Goal: Task Accomplishment & Management: Use online tool/utility

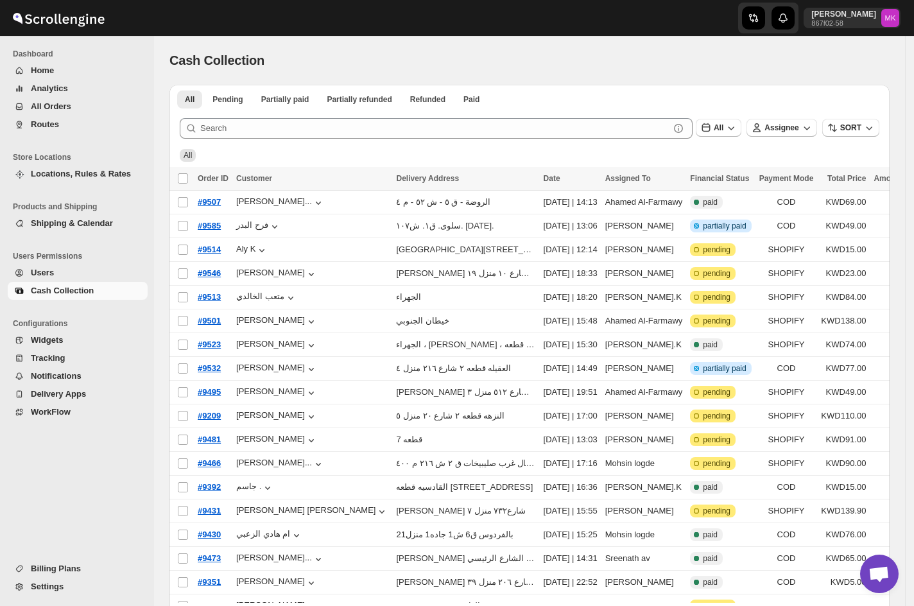
click at [39, 114] on button "All Orders" at bounding box center [78, 107] width 140 height 18
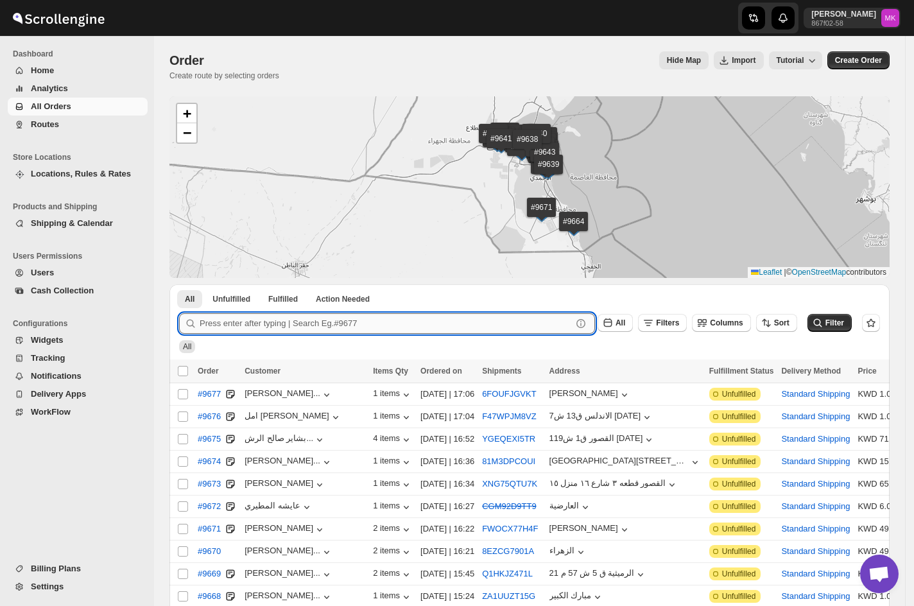
click at [231, 331] on input "text" at bounding box center [386, 323] width 372 height 21
paste input "9557"
type input "9557"
click at [179, 284] on button "Submit" at bounding box center [197, 290] width 37 height 13
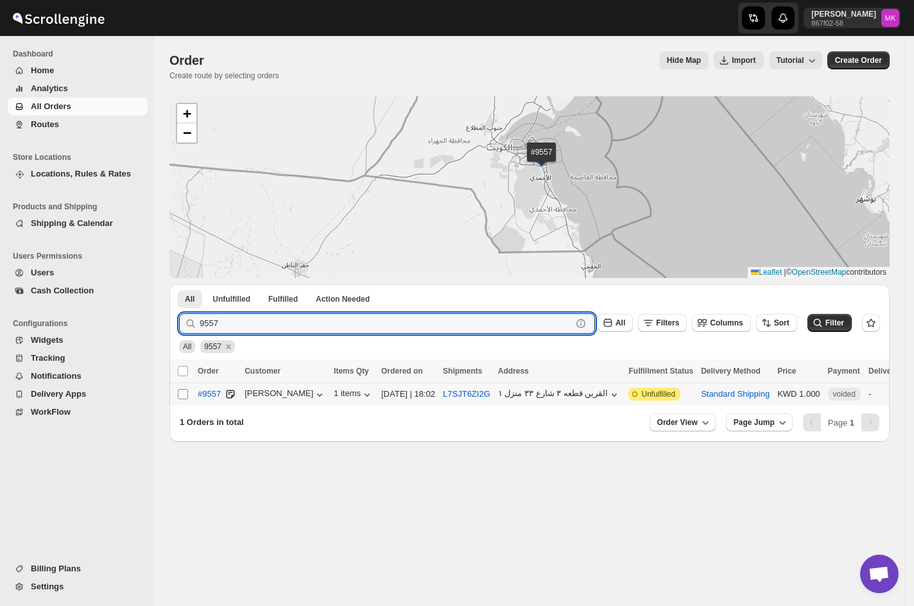
click at [184, 394] on input "Select order" at bounding box center [183, 394] width 10 height 10
checkbox input "true"
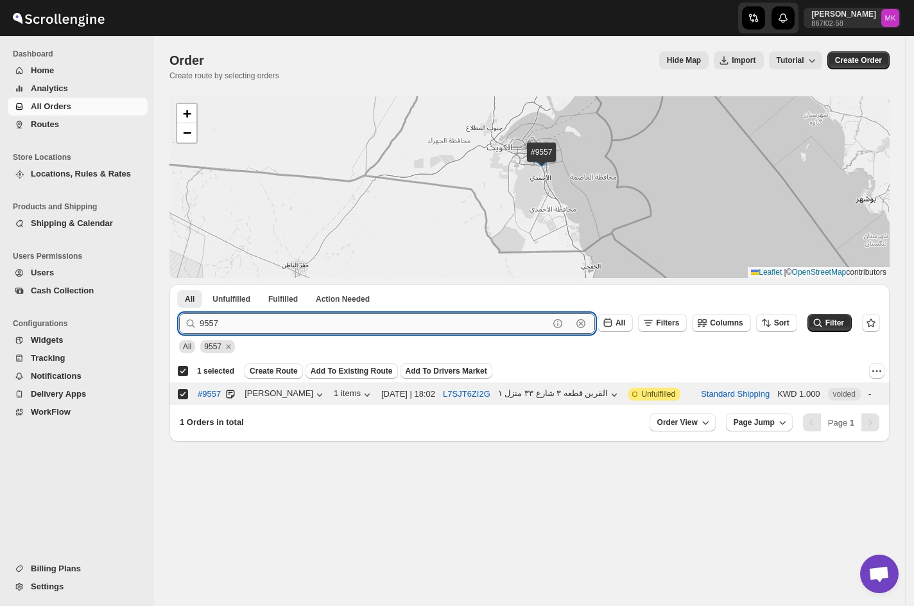
click at [234, 327] on input "9557" at bounding box center [374, 323] width 349 height 21
paste input "356"
type input "9356"
click at [179, 284] on button "Submit" at bounding box center [197, 290] width 37 height 13
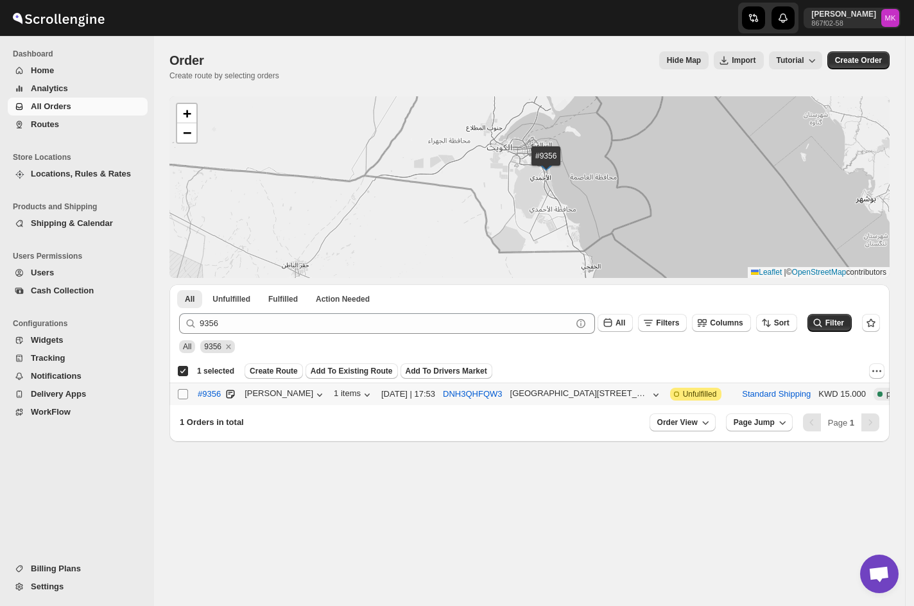
click at [181, 389] on input "Select order" at bounding box center [183, 394] width 10 height 10
checkbox input "true"
checkbox input "false"
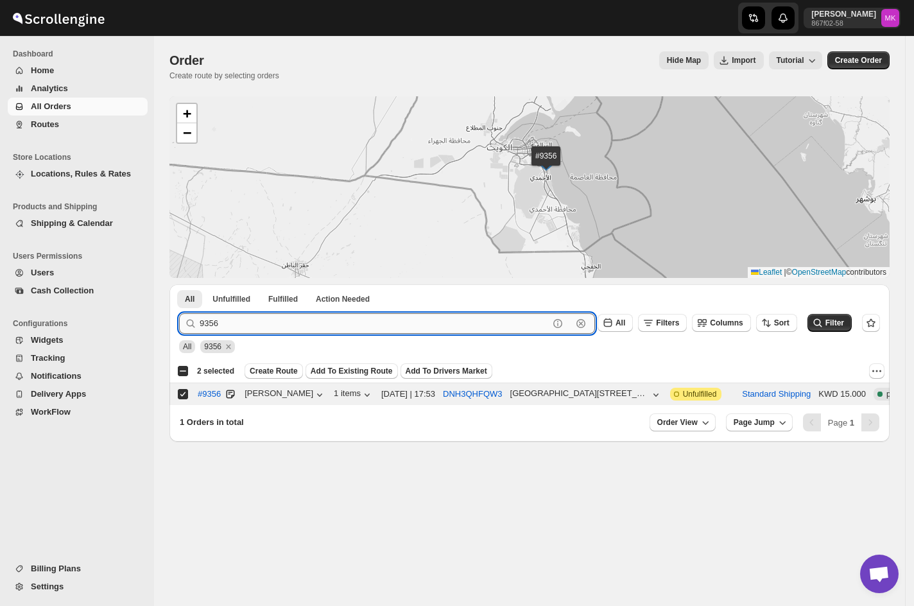
click at [267, 315] on input "9356" at bounding box center [374, 323] width 349 height 21
paste input "551"
type input "9551"
click at [179, 284] on button "Submit" at bounding box center [197, 290] width 37 height 13
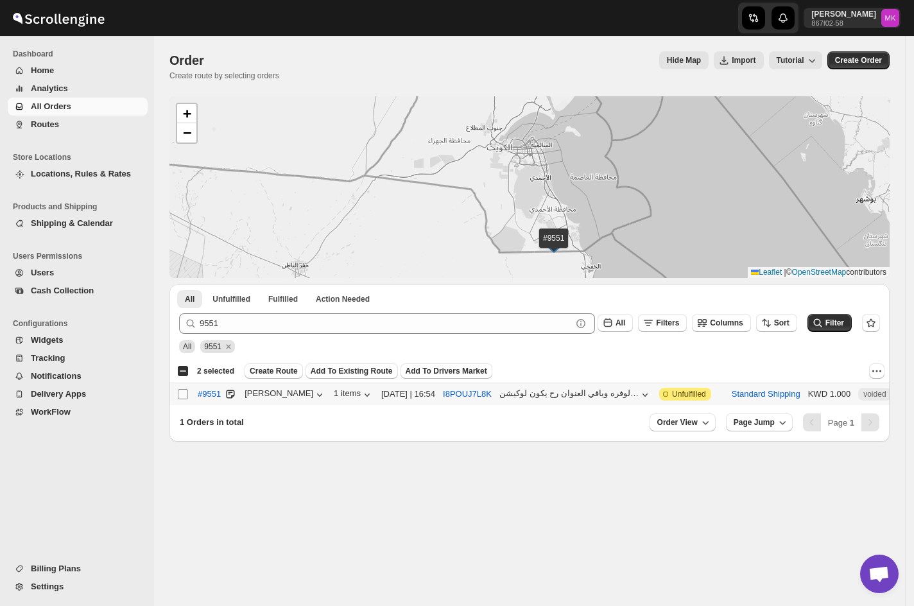
click at [183, 399] on input "Select order" at bounding box center [183, 394] width 10 height 10
checkbox input "true"
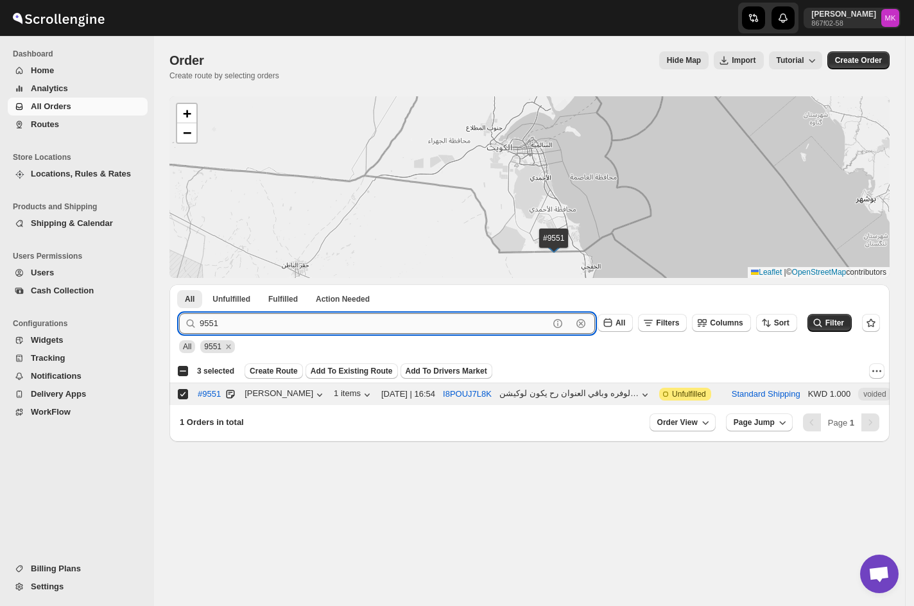
click at [348, 325] on input "9551" at bounding box center [374, 323] width 349 height 21
paste input "63"
type input "9631"
click at [179, 284] on button "Submit" at bounding box center [197, 290] width 37 height 13
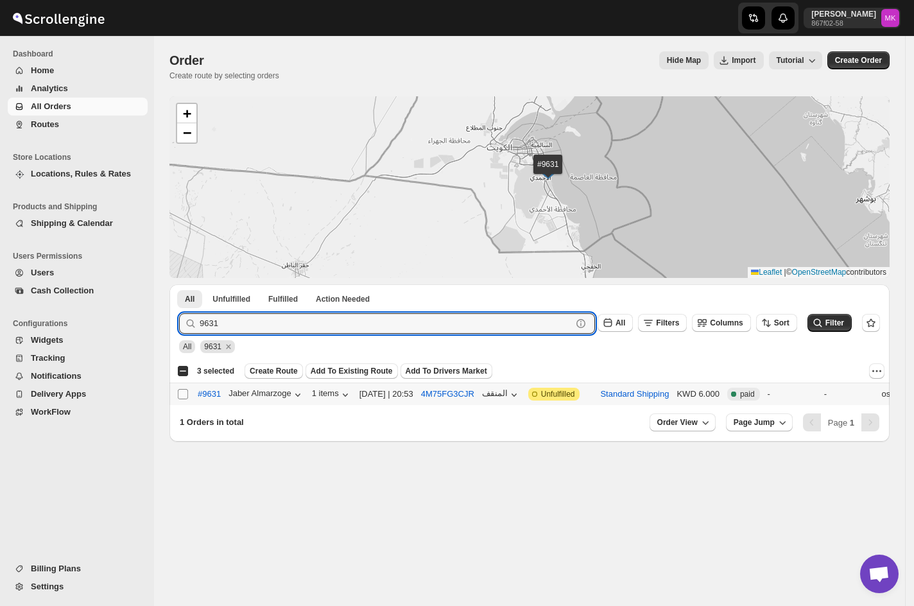
click at [180, 394] on input "Select order" at bounding box center [183, 394] width 10 height 10
checkbox input "true"
click at [276, 317] on input "9631" at bounding box center [374, 323] width 349 height 21
paste input "15"
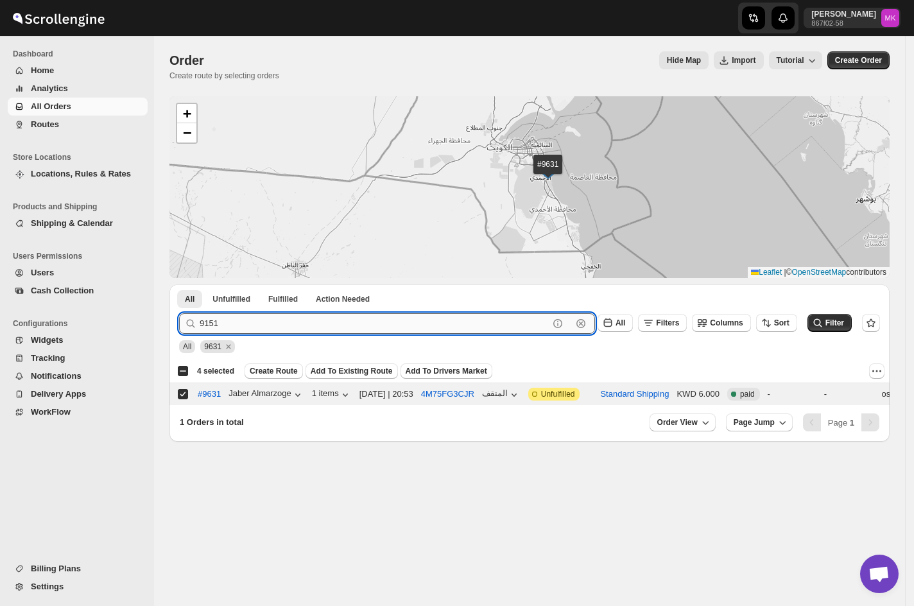
type input "9151"
click at [179, 284] on button "Submit" at bounding box center [197, 290] width 37 height 13
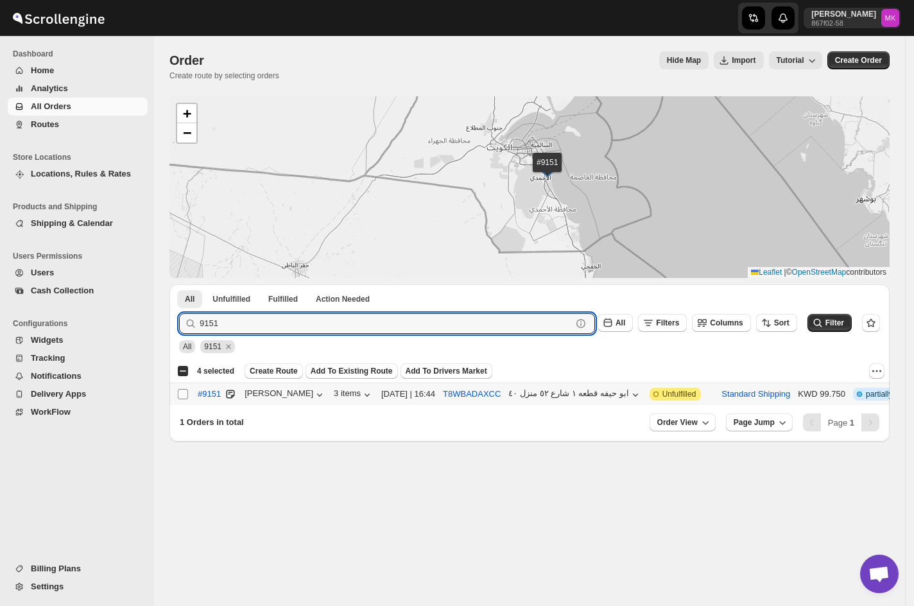
click at [178, 399] on input "Select order" at bounding box center [183, 394] width 10 height 10
checkbox input "true"
click at [258, 326] on input "9151" at bounding box center [374, 323] width 349 height 21
paste input "626"
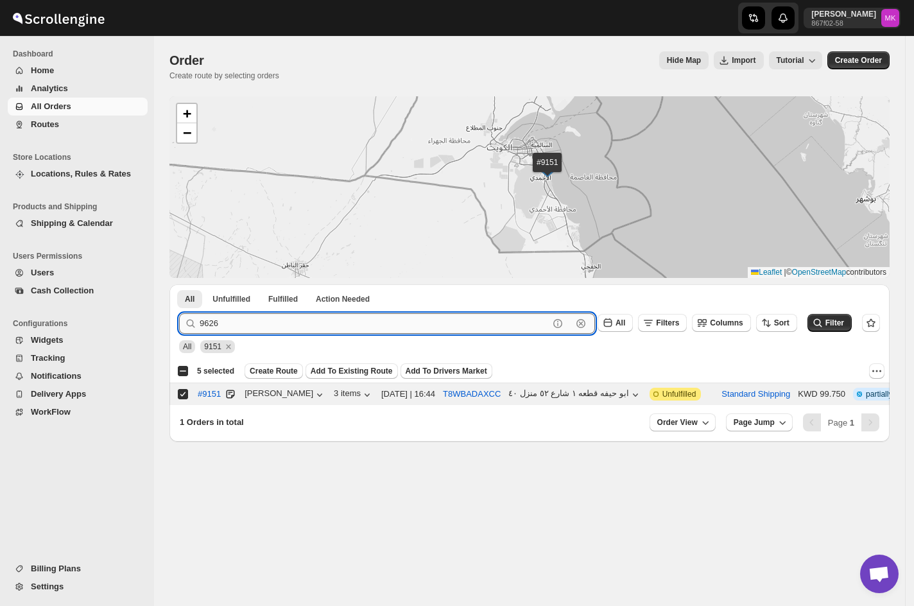
type input "9626"
click at [179, 284] on button "Submit" at bounding box center [197, 290] width 37 height 13
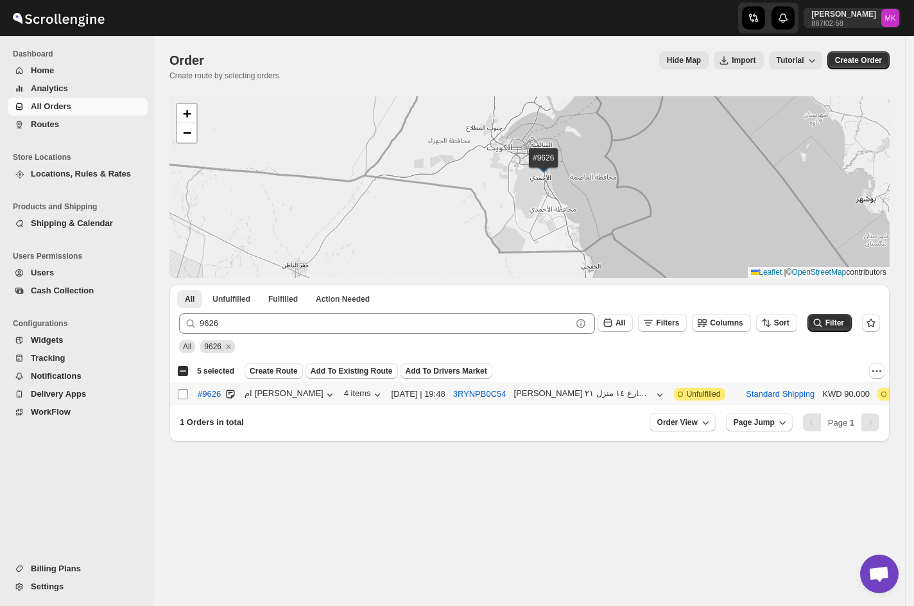
click at [183, 394] on input "Select order" at bounding box center [183, 394] width 10 height 10
checkbox input "true"
click at [276, 378] on button "Create Route" at bounding box center [274, 370] width 58 height 15
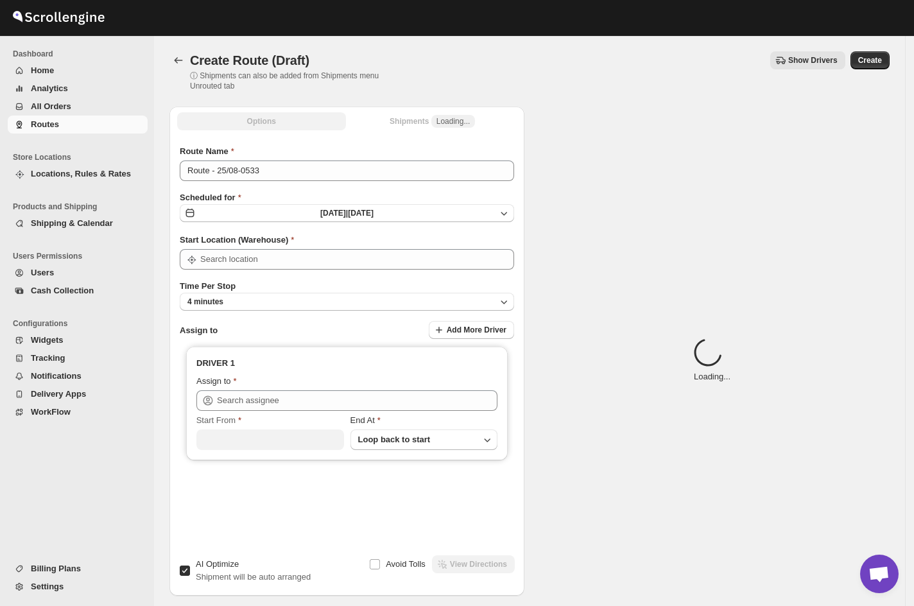
type input "[GEOGRAPHIC_DATA]"
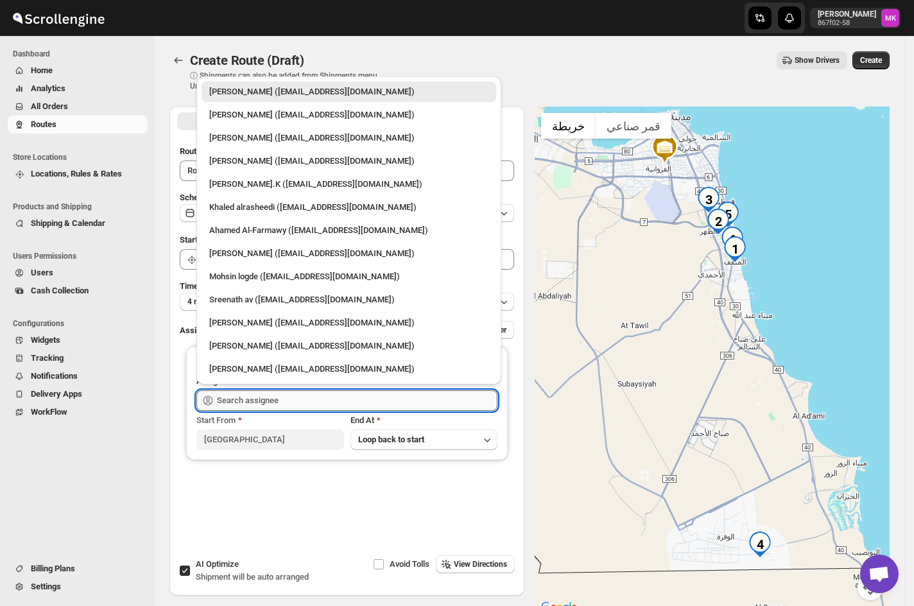
click at [247, 392] on input "text" at bounding box center [357, 400] width 281 height 21
click at [240, 186] on div "[PERSON_NAME].K ([EMAIL_ADDRESS][DOMAIN_NAME])" at bounding box center [348, 184] width 279 height 13
type input "[PERSON_NAME].K ([EMAIL_ADDRESS][DOMAIN_NAME])"
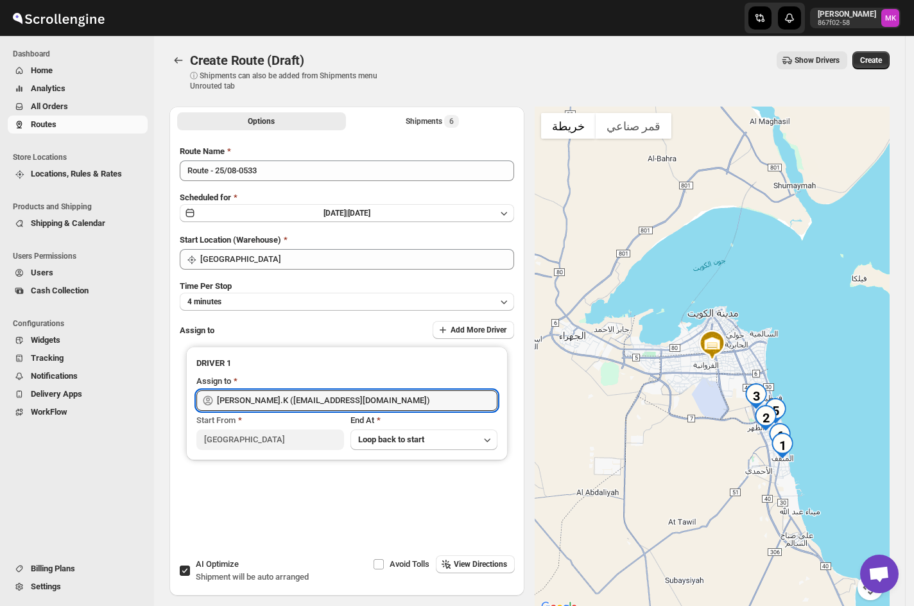
click at [234, 290] on div "Time Per Stop 4 minutes" at bounding box center [347, 295] width 335 height 31
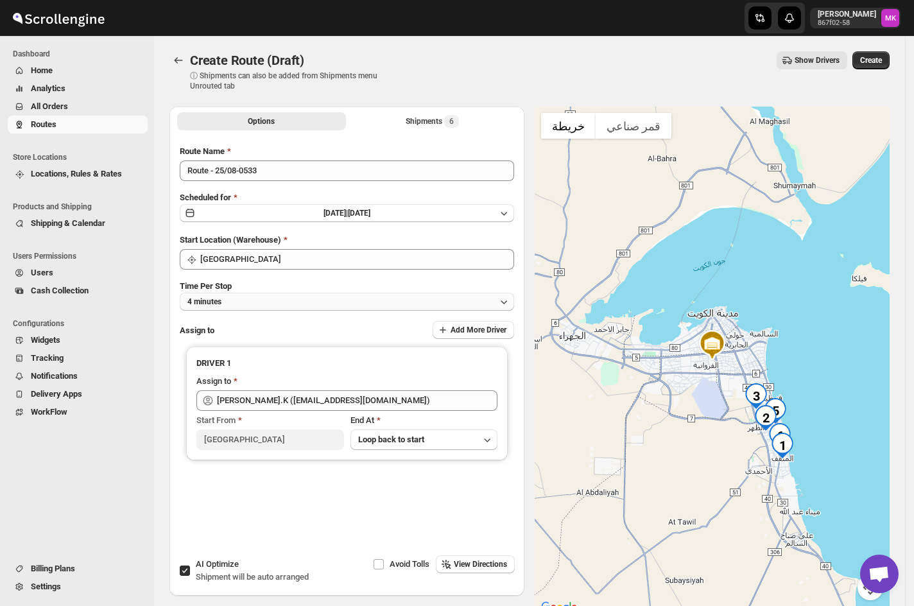
click at [230, 304] on button "4 minutes" at bounding box center [347, 302] width 335 height 18
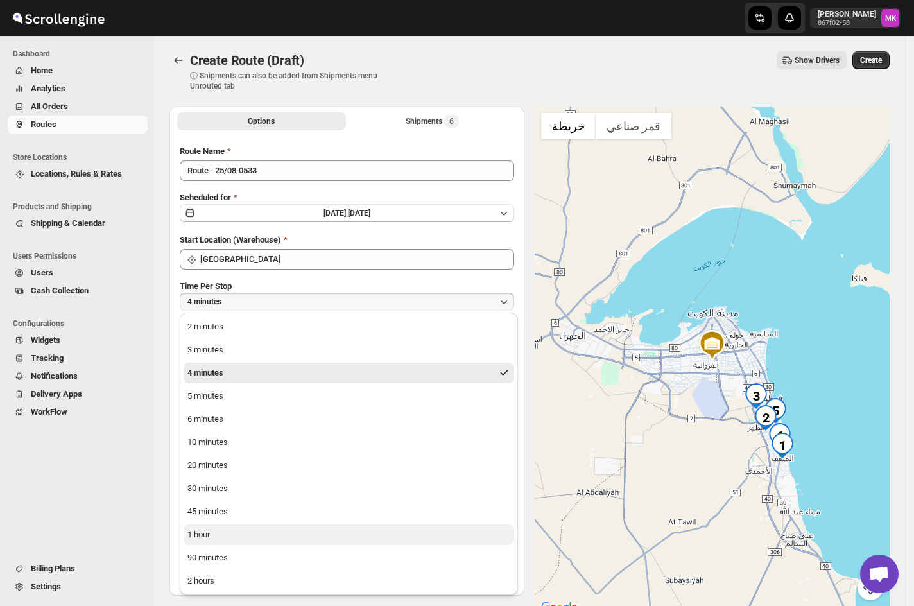
click at [220, 536] on button "1 hour" at bounding box center [349, 535] width 331 height 21
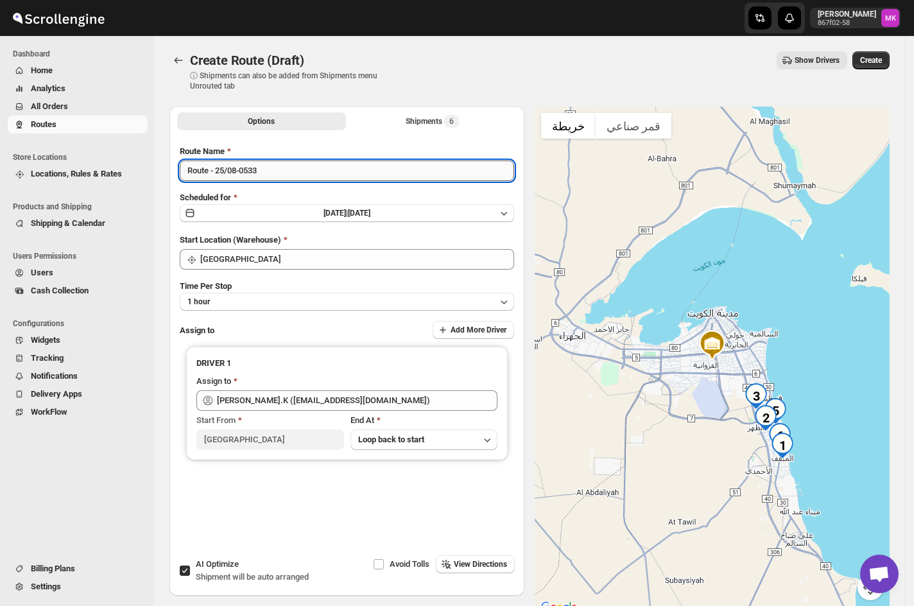
click at [219, 170] on input "Route - 25/08-0533" at bounding box center [347, 171] width 335 height 21
type input "Route - 26/08-0533"
click at [437, 205] on button "[DATE] | [DATE]" at bounding box center [347, 213] width 335 height 18
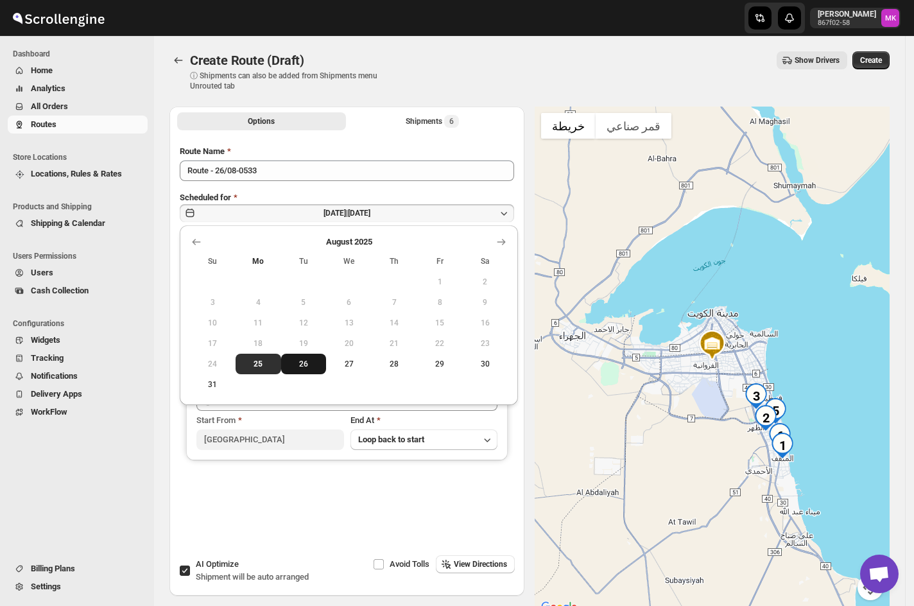
click at [313, 359] on span "26" at bounding box center [303, 364] width 35 height 10
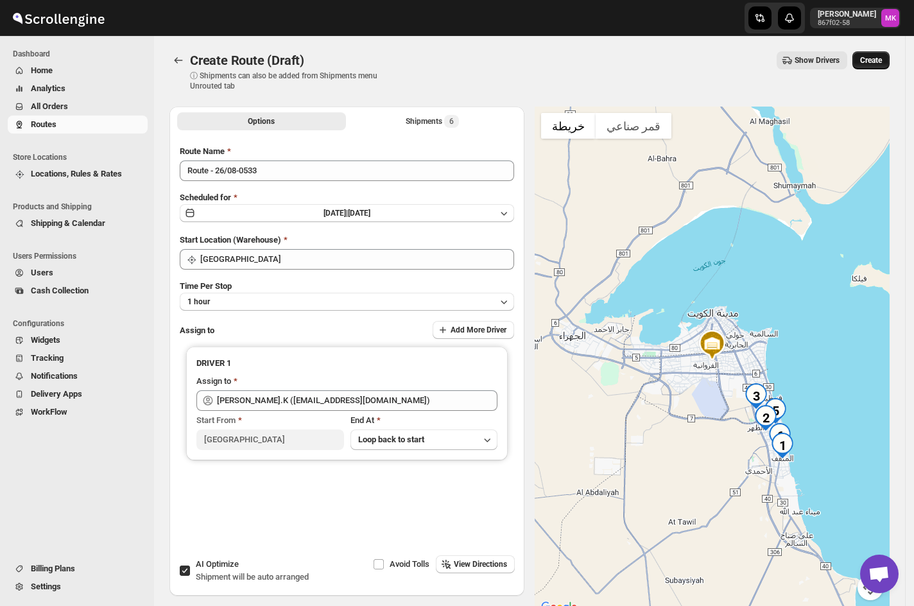
click at [890, 65] on button "Create" at bounding box center [871, 60] width 37 height 18
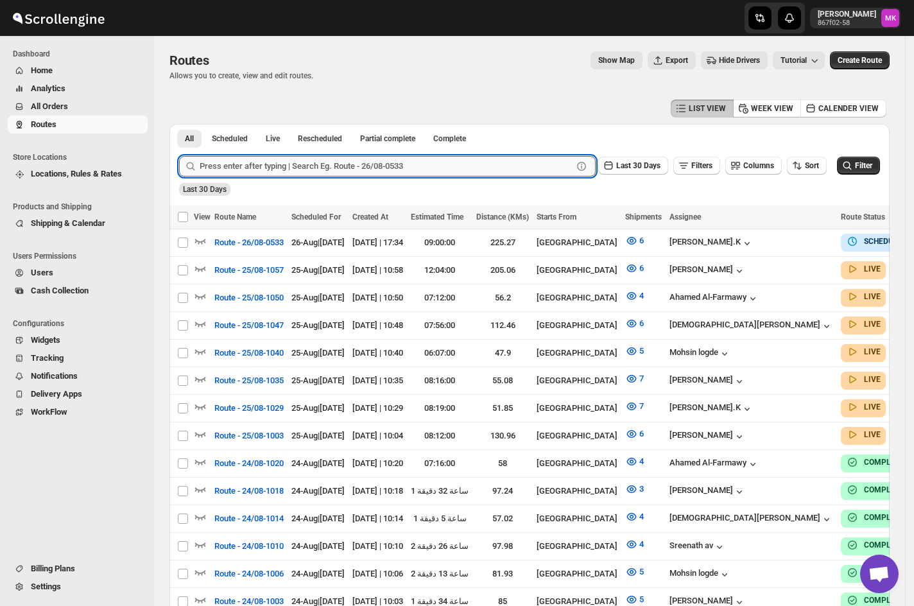
click at [286, 171] on input "text" at bounding box center [386, 166] width 373 height 21
paste input "9618"
type input "9618"
click at [179, 124] on button "Submit" at bounding box center [197, 130] width 37 height 13
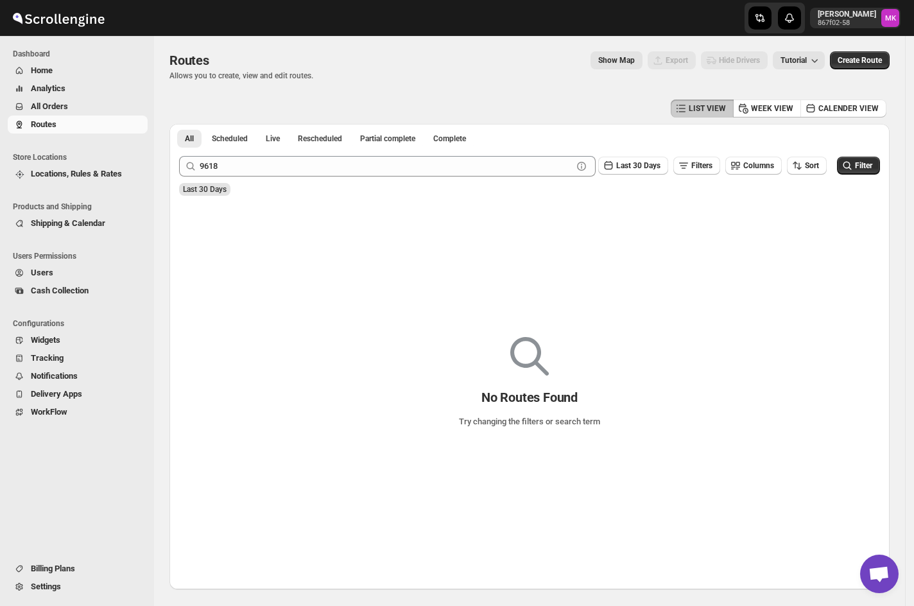
click at [42, 100] on span "All Orders" at bounding box center [88, 106] width 114 height 13
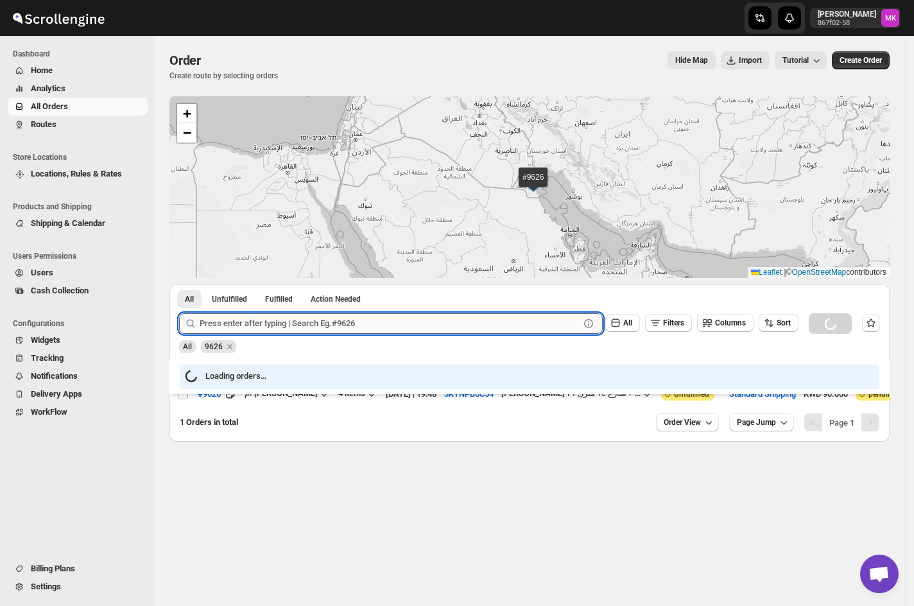
click at [263, 329] on input "text" at bounding box center [390, 323] width 380 height 21
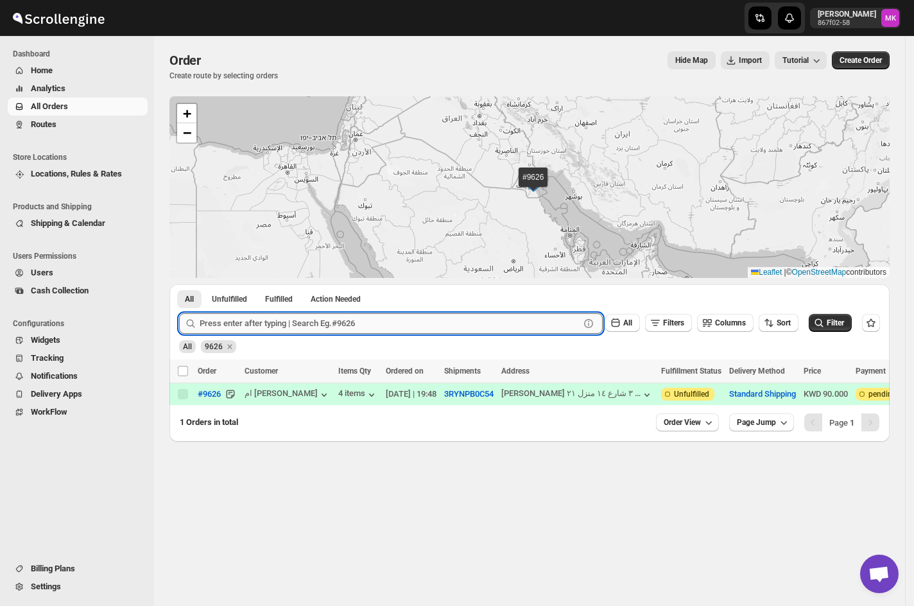
paste input "9618"
type input "9618"
click at [179, 284] on button "Submit" at bounding box center [197, 290] width 37 height 13
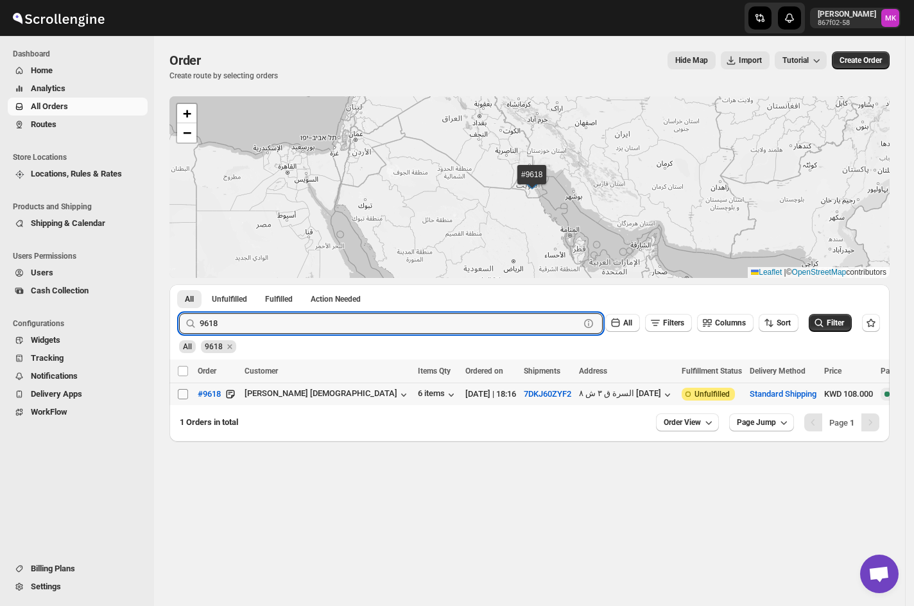
click at [182, 396] on input "Select order" at bounding box center [183, 394] width 10 height 10
checkbox input "true"
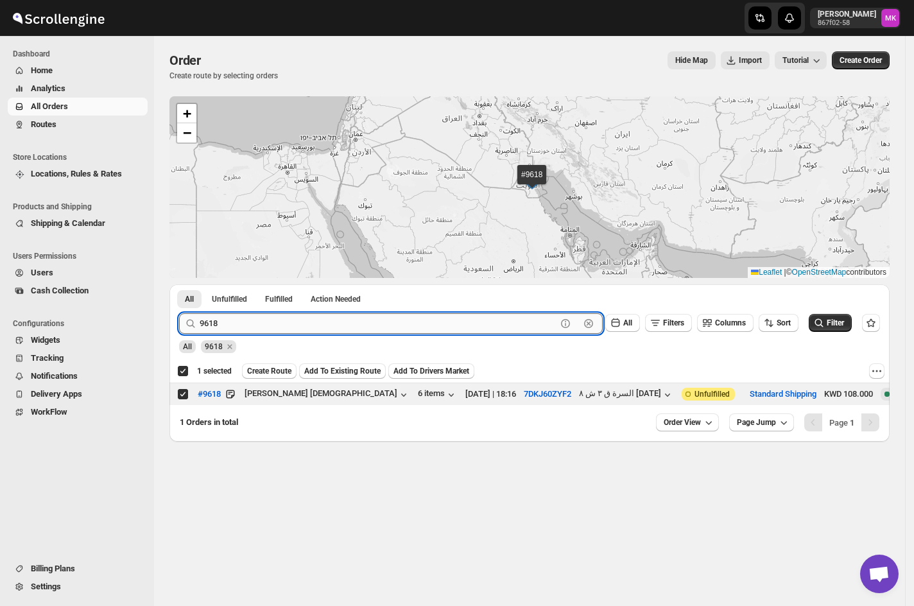
click at [220, 331] on input "9618" at bounding box center [378, 323] width 357 height 21
paste input "5"
type input "9615"
click at [179, 284] on button "Submit" at bounding box center [197, 290] width 37 height 13
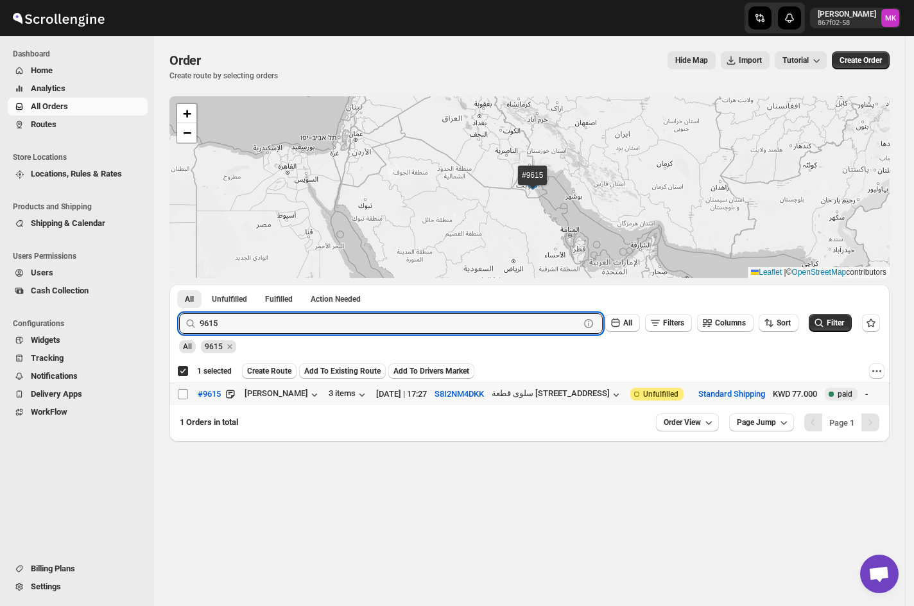
click at [181, 390] on input "Select order" at bounding box center [183, 394] width 10 height 10
checkbox input "true"
checkbox input "false"
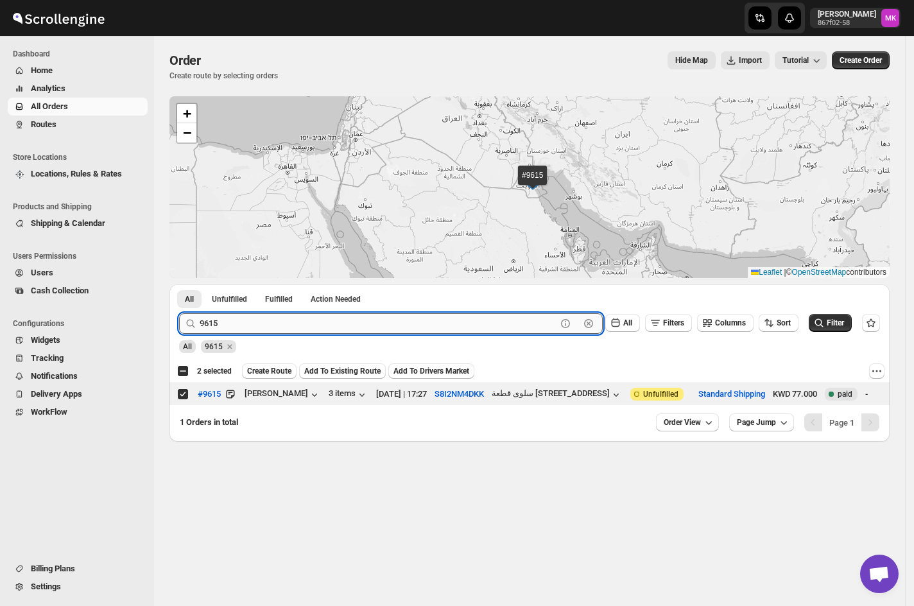
click at [245, 322] on input "9615" at bounding box center [378, 323] width 357 height 21
paste input "29"
type input "9629"
click at [179, 284] on button "Submit" at bounding box center [197, 290] width 37 height 13
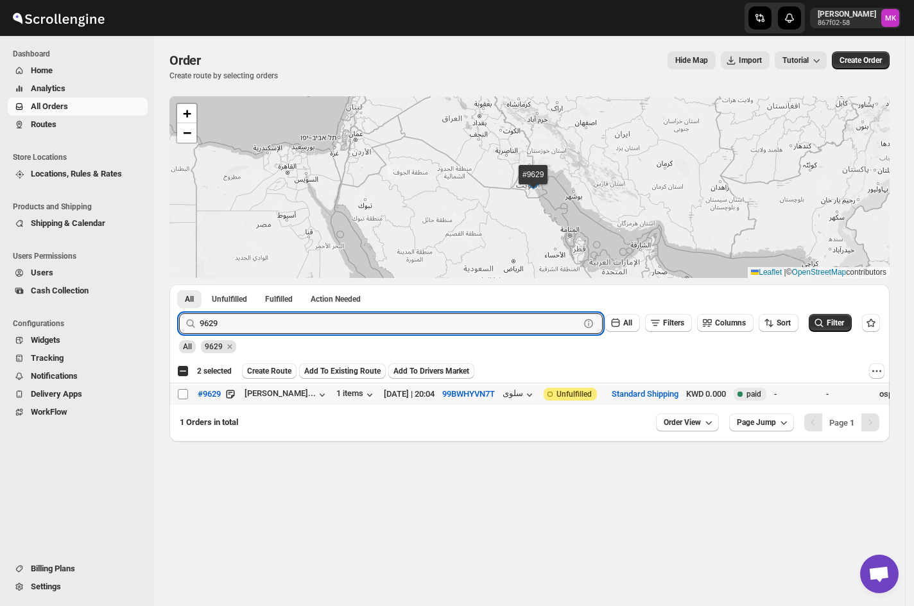
click at [183, 398] on input "Select order" at bounding box center [183, 394] width 10 height 10
checkbox input "true"
click at [227, 329] on input "9629" at bounding box center [378, 323] width 357 height 21
paste input "30"
type input "9630"
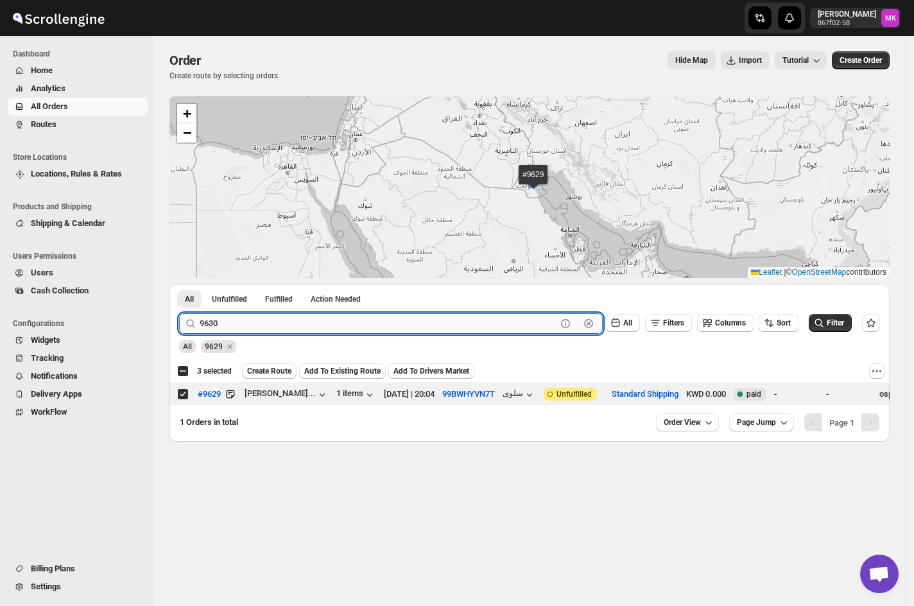
click at [179, 284] on button "Submit" at bounding box center [197, 290] width 37 height 13
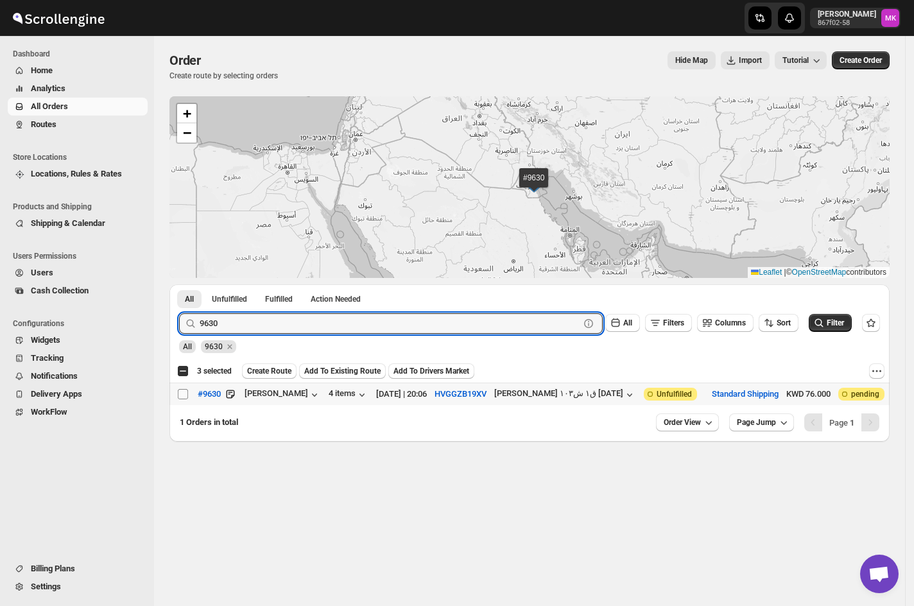
click at [186, 391] on input "Select order" at bounding box center [183, 394] width 10 height 10
checkbox input "true"
click at [213, 319] on input "9630" at bounding box center [378, 323] width 357 height 21
paste input "04"
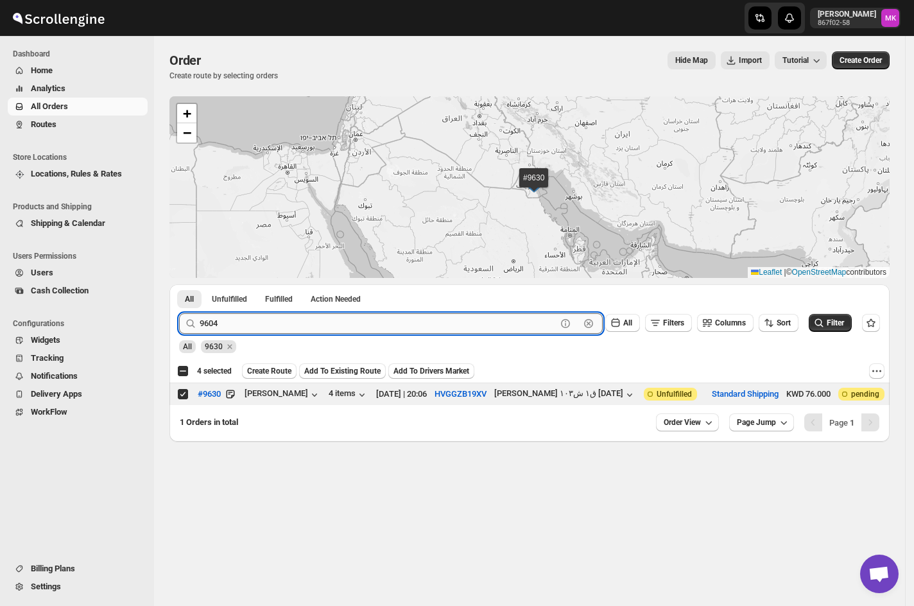
type input "9604"
click at [179, 284] on button "Submit" at bounding box center [197, 290] width 37 height 13
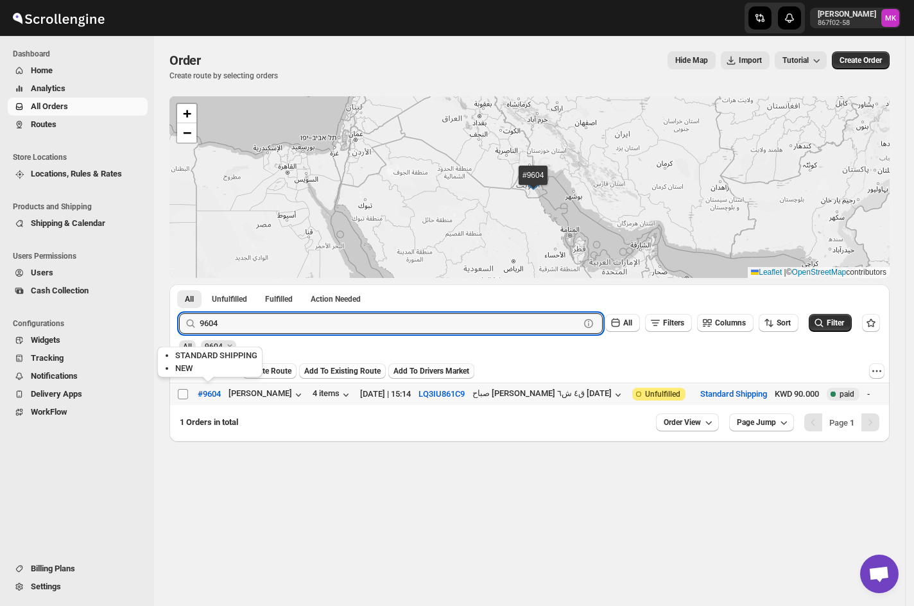
drag, startPoint x: 191, startPoint y: 393, endPoint x: 181, endPoint y: 393, distance: 9.6
click at [188, 393] on tr "Select order #9604 [PERSON_NAME] 4 items [DATE] | 15:14 LQ3IU861C9 صباح [PERSON…" at bounding box center [701, 394] width 1063 height 22
checkbox input "true"
click at [232, 331] on input "9604" at bounding box center [378, 323] width 357 height 21
paste input "21"
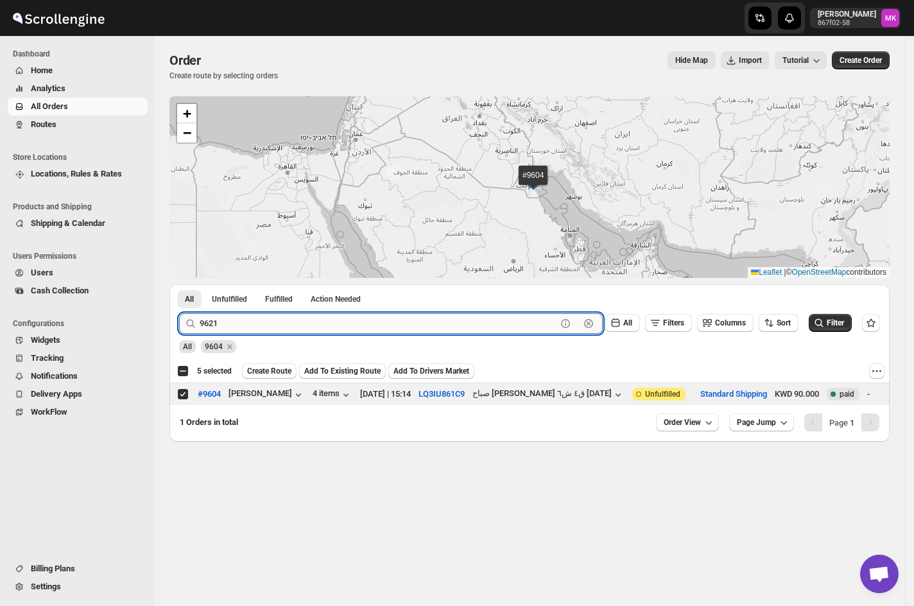
type input "9621"
click at [179, 284] on button "Submit" at bounding box center [197, 290] width 37 height 13
click at [184, 391] on input "Select order" at bounding box center [183, 394] width 10 height 10
checkbox input "true"
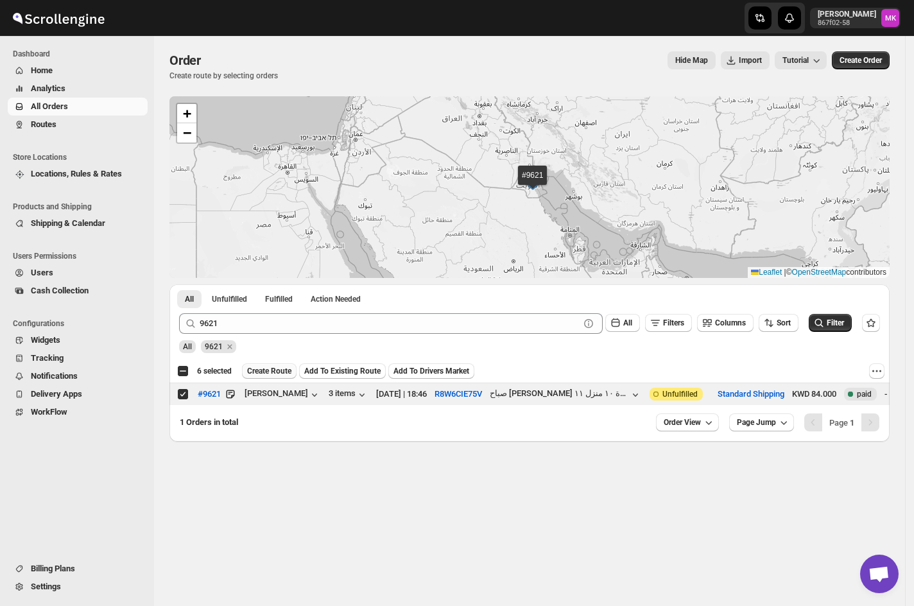
click at [273, 371] on span "Create Route" at bounding box center [269, 371] width 44 height 10
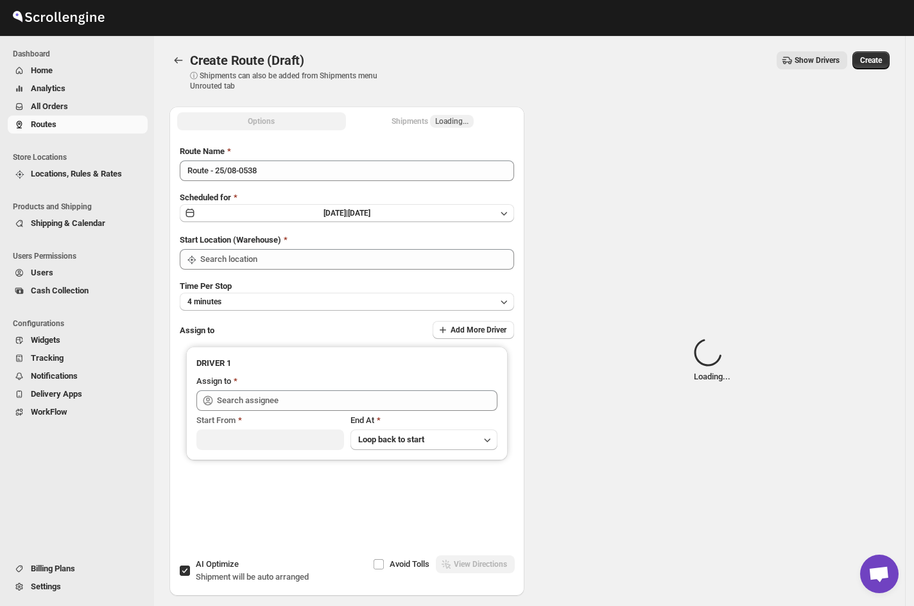
type input "[GEOGRAPHIC_DATA]"
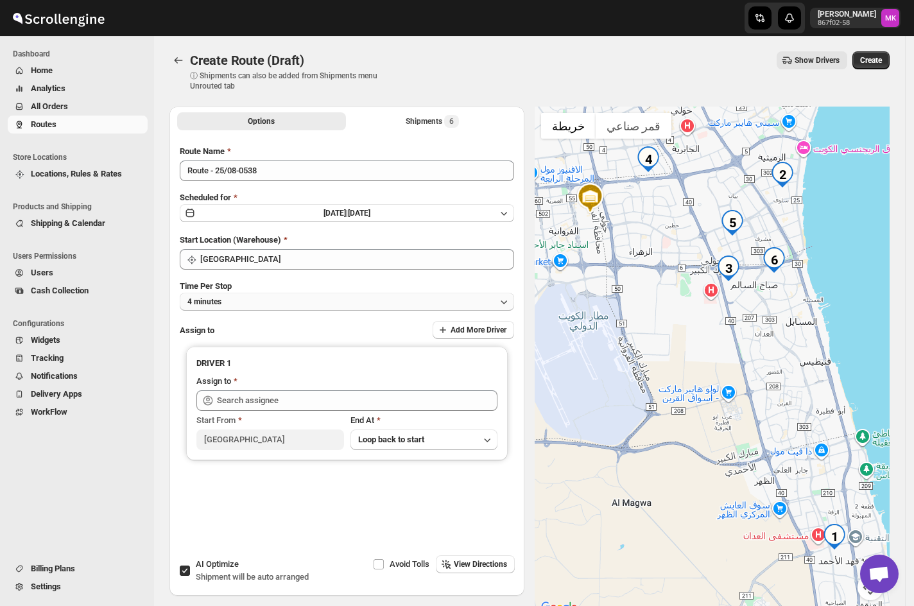
click at [222, 307] on button "4 minutes" at bounding box center [347, 302] width 335 height 18
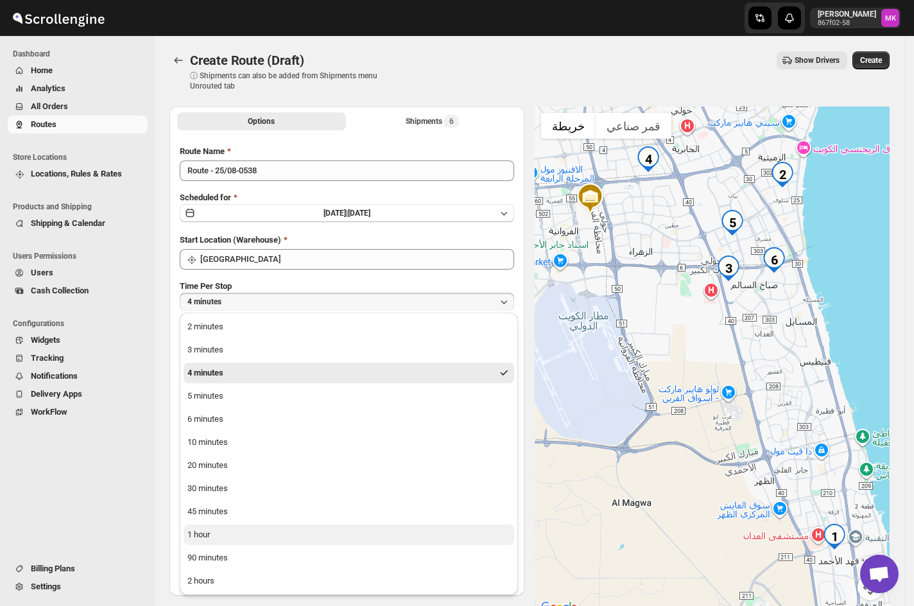
click at [209, 542] on button "1 hour" at bounding box center [349, 535] width 331 height 21
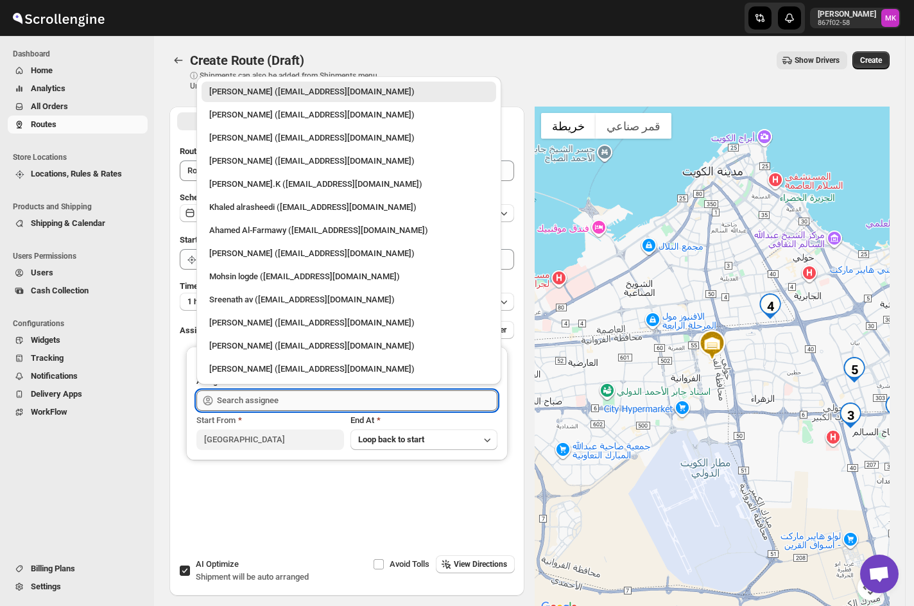
click at [231, 403] on input "text" at bounding box center [357, 400] width 281 height 21
click at [307, 135] on div "[PERSON_NAME] ([EMAIL_ADDRESS][DOMAIN_NAME])" at bounding box center [348, 138] width 279 height 13
type input "[PERSON_NAME] ([EMAIL_ADDRESS][DOMAIN_NAME])"
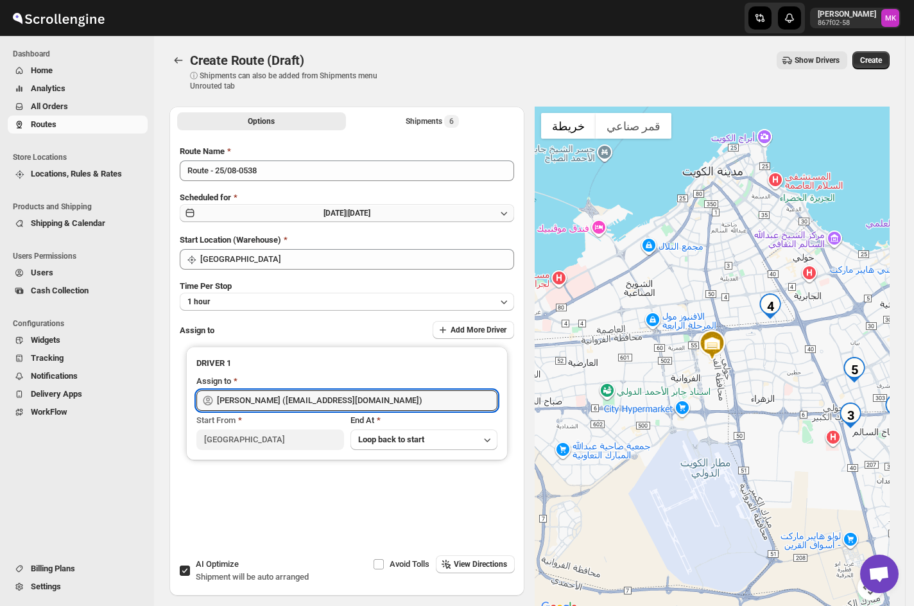
click at [371, 209] on span "[DATE]" at bounding box center [359, 213] width 22 height 9
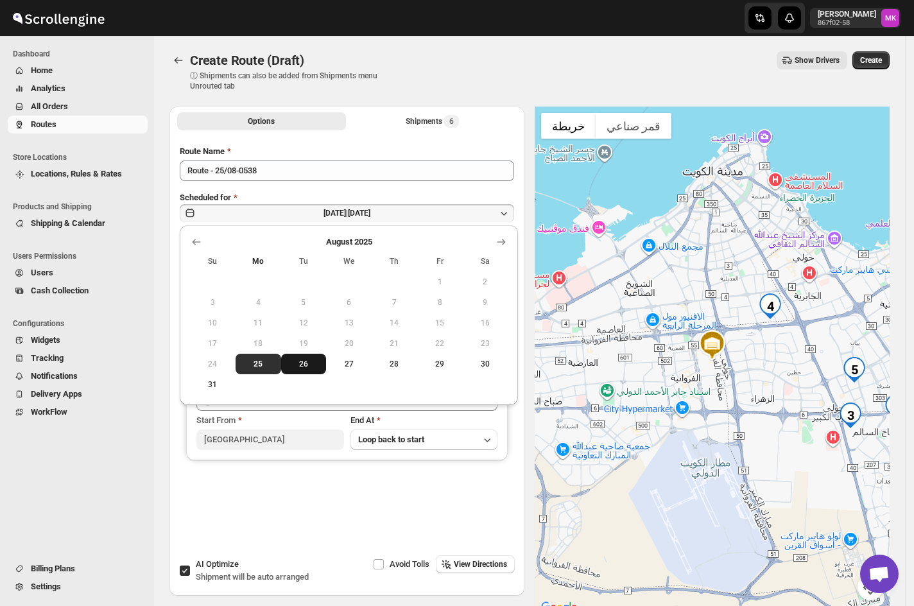
click at [310, 365] on span "26" at bounding box center [303, 364] width 35 height 10
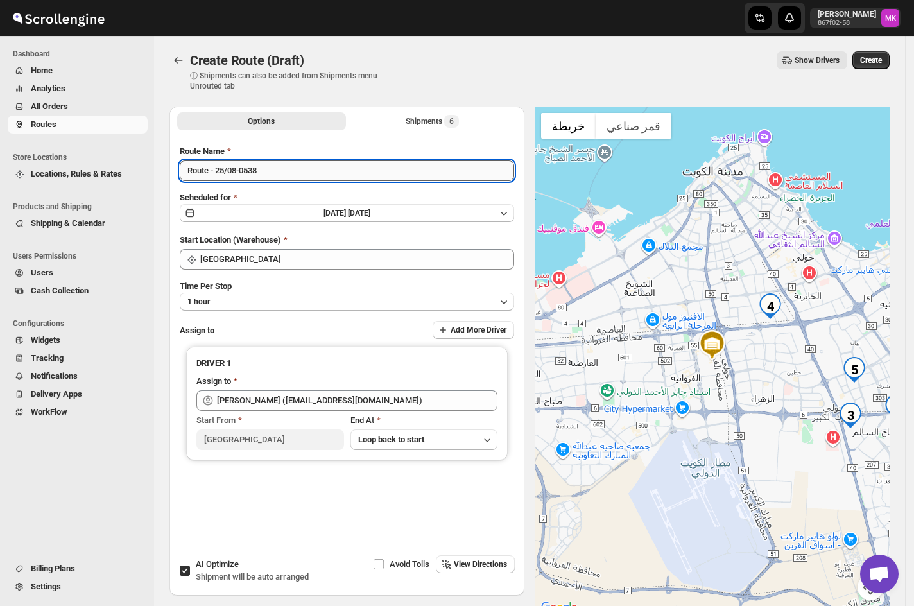
click at [216, 173] on input "Route - 25/08-0538" at bounding box center [347, 171] width 335 height 21
type input "Route - 26/08-0538"
click at [882, 62] on span "Create" at bounding box center [871, 60] width 22 height 10
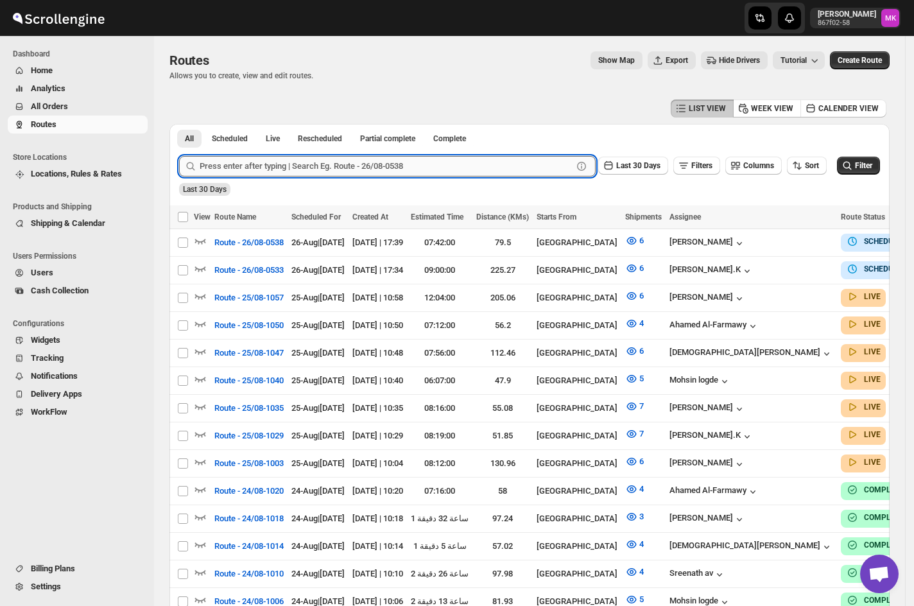
click at [219, 156] on input "text" at bounding box center [386, 166] width 373 height 21
paste input "9530"
type input "9530"
click at [179, 124] on button "Submit" at bounding box center [197, 130] width 37 height 13
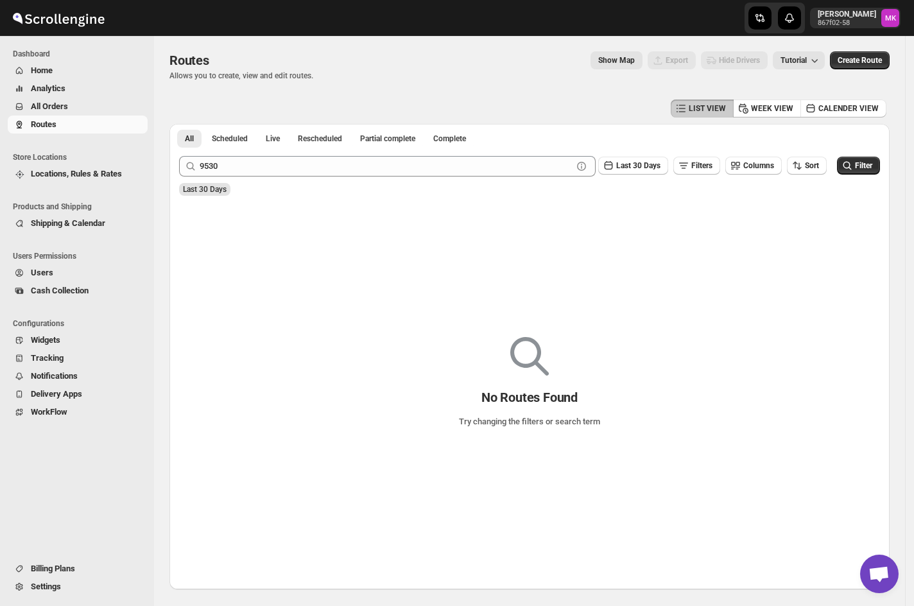
click at [44, 98] on button "All Orders" at bounding box center [78, 107] width 140 height 18
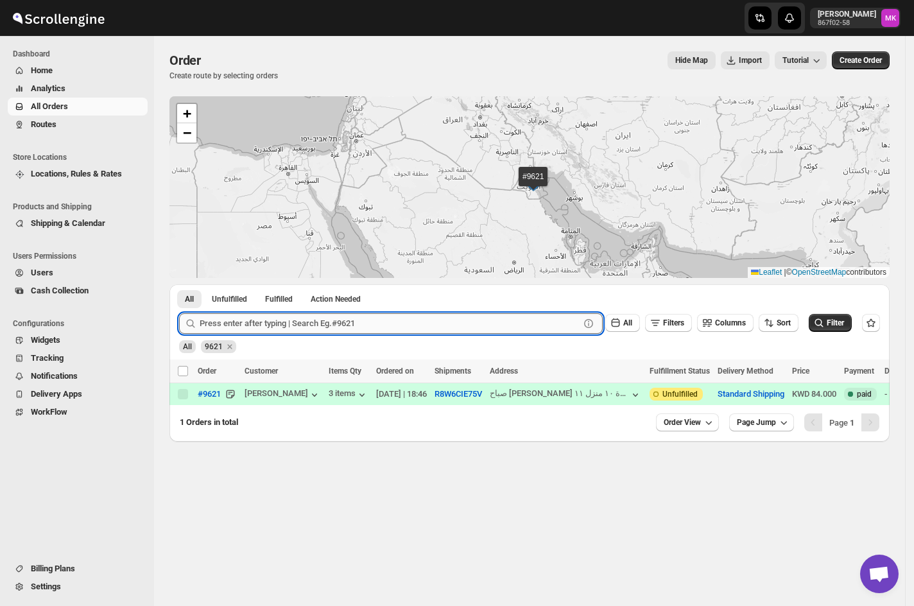
click at [253, 334] on input "text" at bounding box center [390, 323] width 380 height 21
paste input "9530"
type input "9530"
click at [179, 284] on button "Submit" at bounding box center [197, 290] width 37 height 13
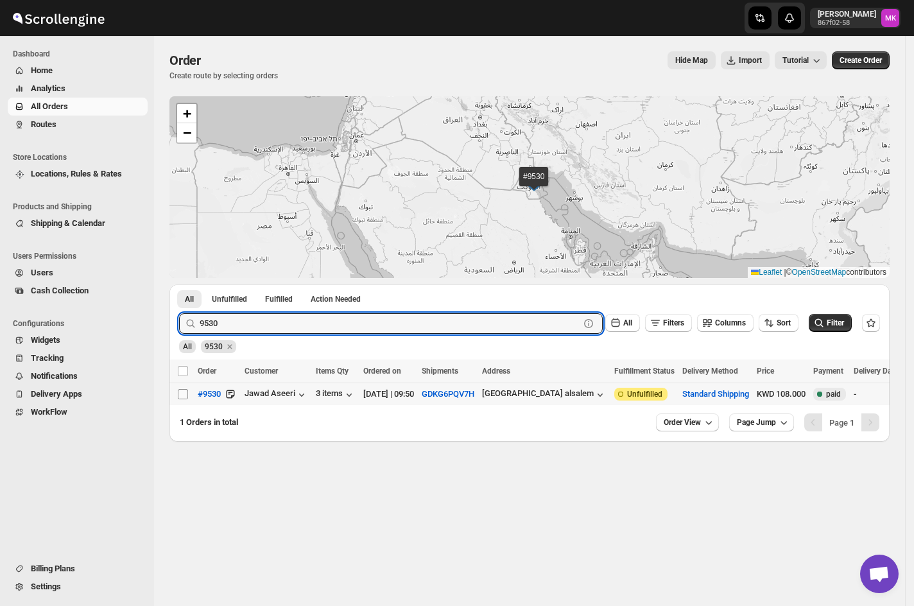
click at [184, 399] on input "Select order" at bounding box center [183, 394] width 10 height 10
checkbox input "true"
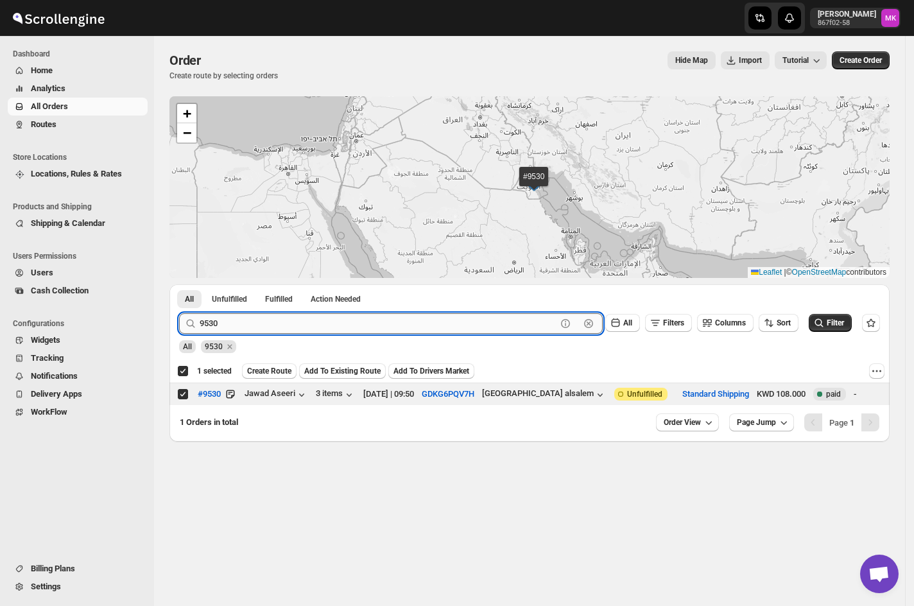
click at [243, 329] on input "9530" at bounding box center [378, 323] width 357 height 21
paste input "62"
type input "9620"
click at [179, 284] on button "Submit" at bounding box center [197, 290] width 37 height 13
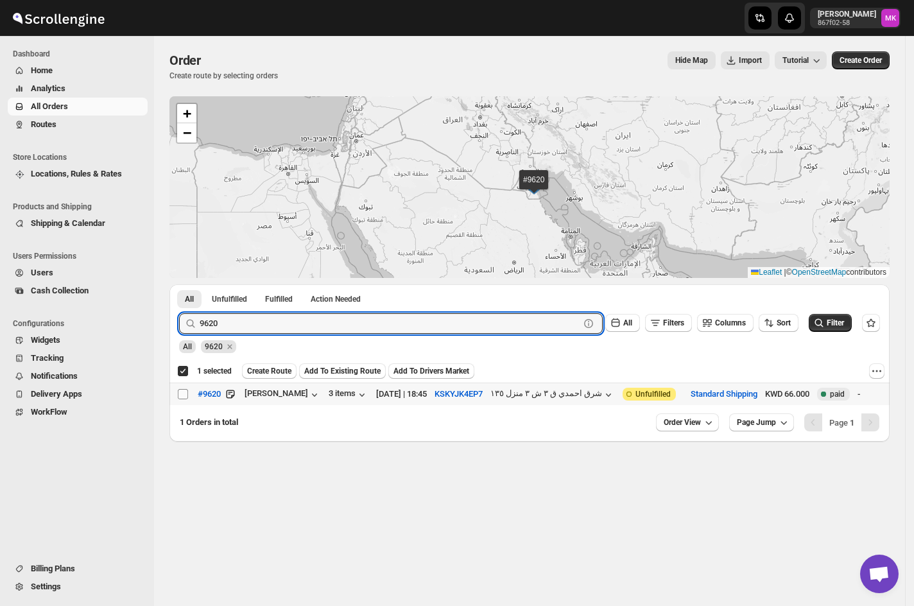
click at [183, 399] on input "Select order" at bounding box center [183, 394] width 10 height 10
checkbox input "true"
checkbox input "false"
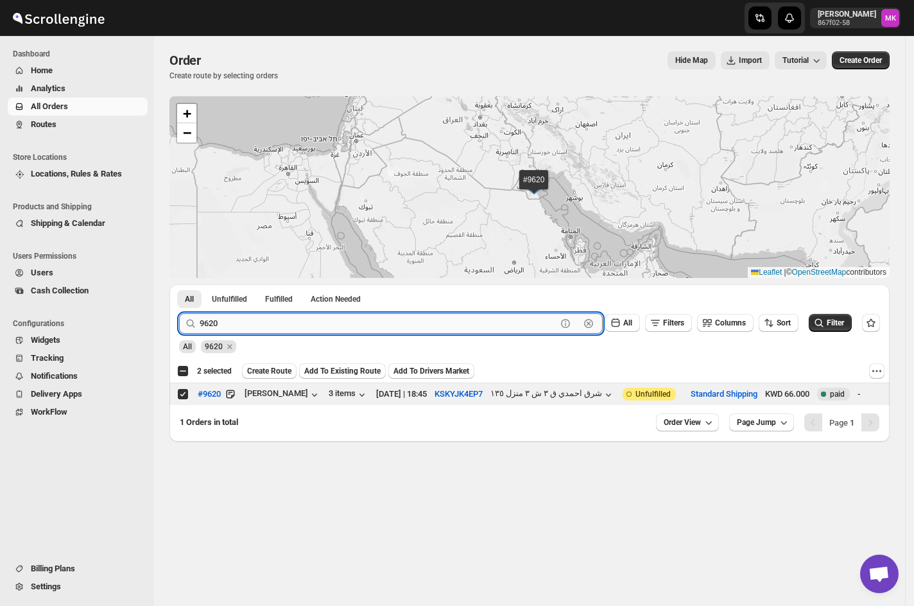
click at [229, 319] on input "9620" at bounding box center [378, 323] width 357 height 21
paste input "547"
type input "9547"
click at [179, 284] on button "Submit" at bounding box center [197, 290] width 37 height 13
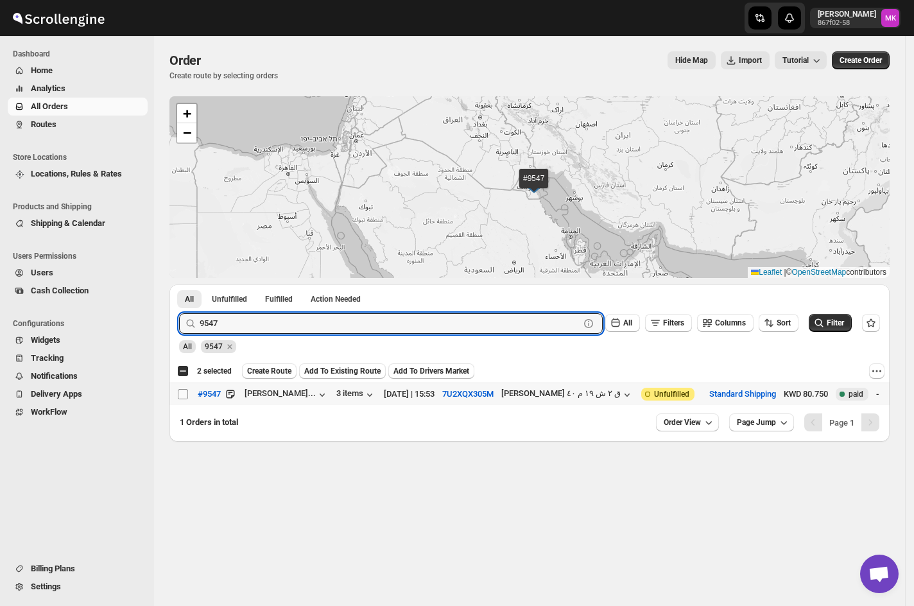
click at [184, 396] on input "Select order" at bounding box center [183, 394] width 10 height 10
checkbox input "true"
click at [252, 326] on input "9547" at bounding box center [378, 323] width 357 height 21
paste input "645"
type input "9645"
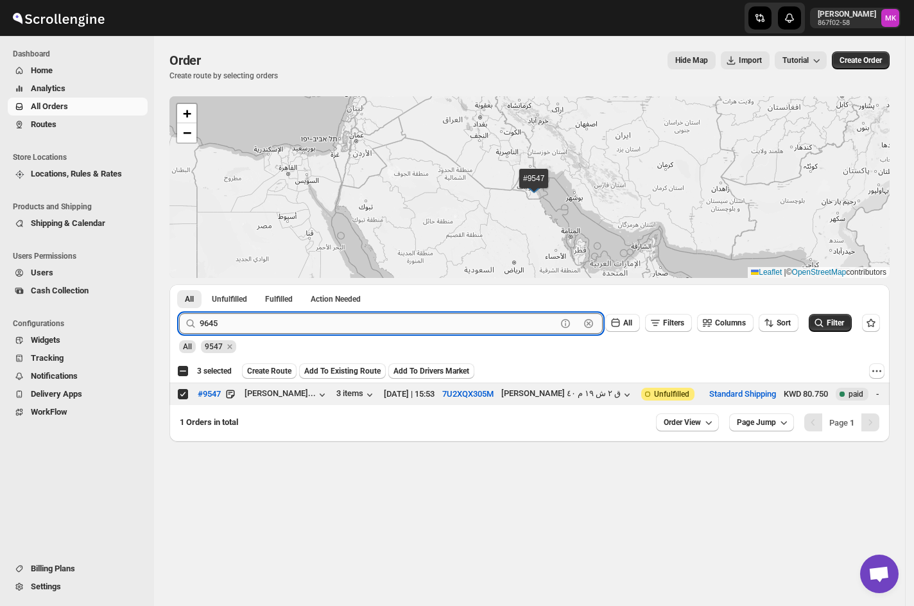
click at [179, 284] on button "Submit" at bounding box center [197, 290] width 37 height 13
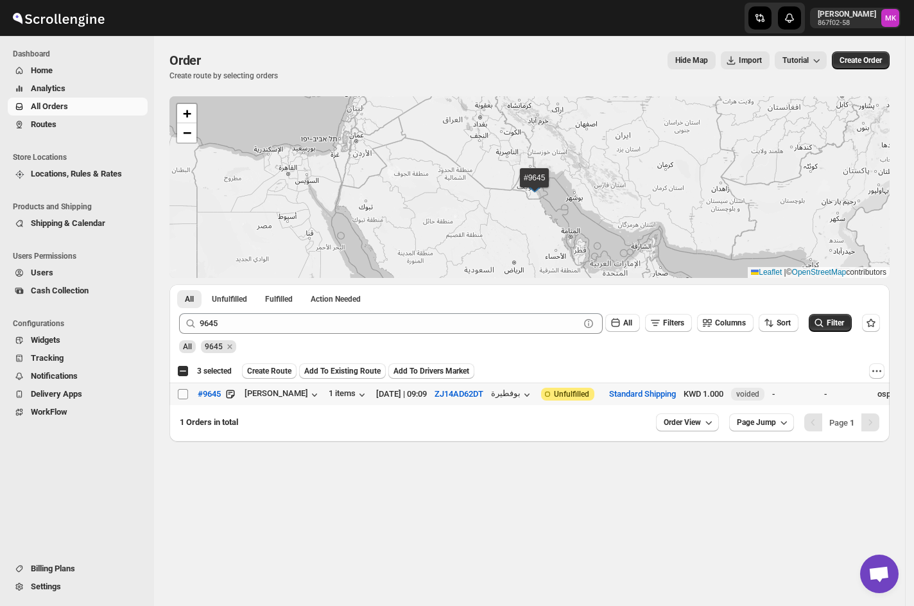
click at [188, 396] on span at bounding box center [183, 395] width 12 height 12
click at [188, 396] on input "Select order" at bounding box center [183, 394] width 10 height 10
click at [186, 393] on input "Select order" at bounding box center [183, 394] width 10 height 10
checkbox input "true"
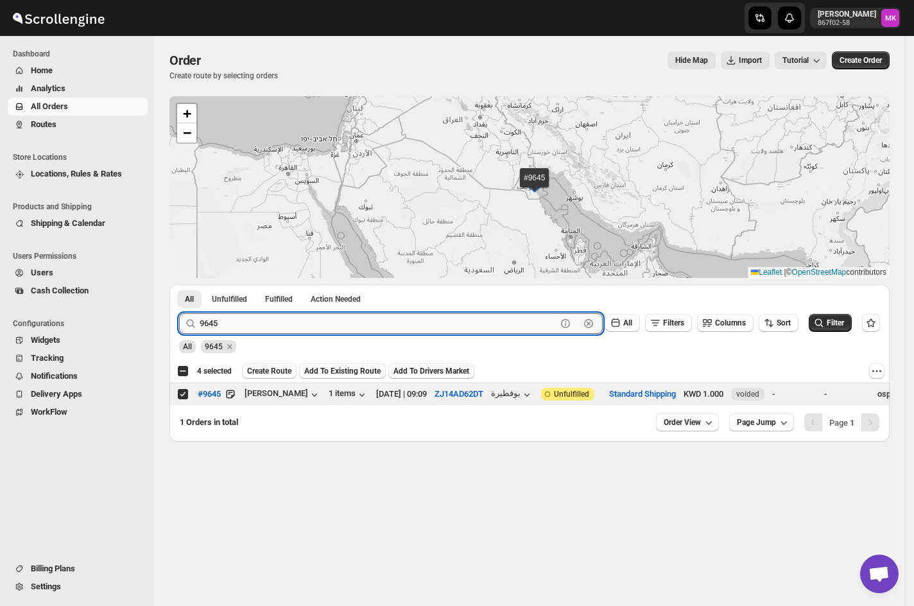
click at [271, 319] on input "9645" at bounding box center [378, 323] width 357 height 21
paste input "3"
type input "9643"
click at [179, 284] on button "Submit" at bounding box center [197, 290] width 37 height 13
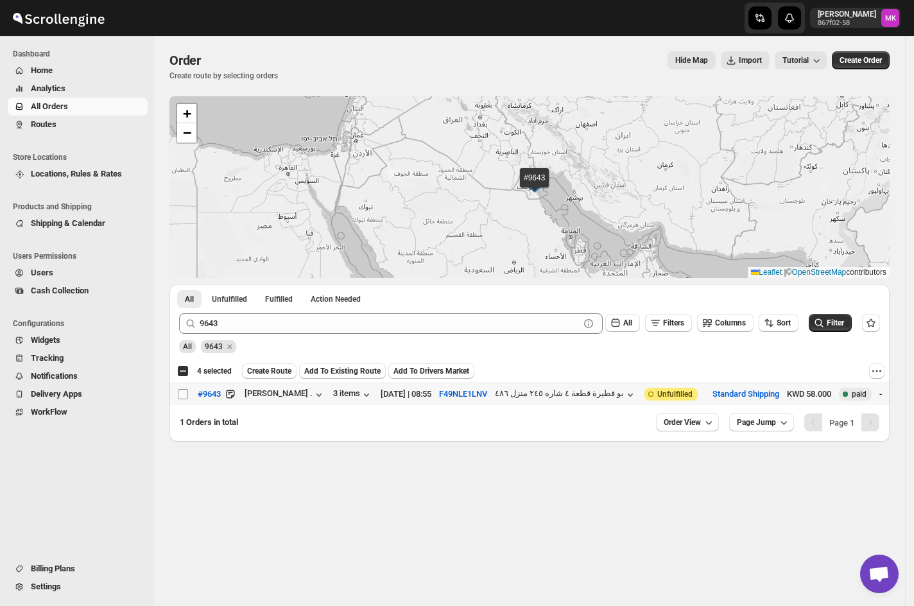
click at [188, 398] on input "Select order" at bounding box center [183, 394] width 10 height 10
checkbox input "true"
click at [204, 309] on div "9643 Clear All Filters Columns Sort Filter" at bounding box center [525, 318] width 712 height 31
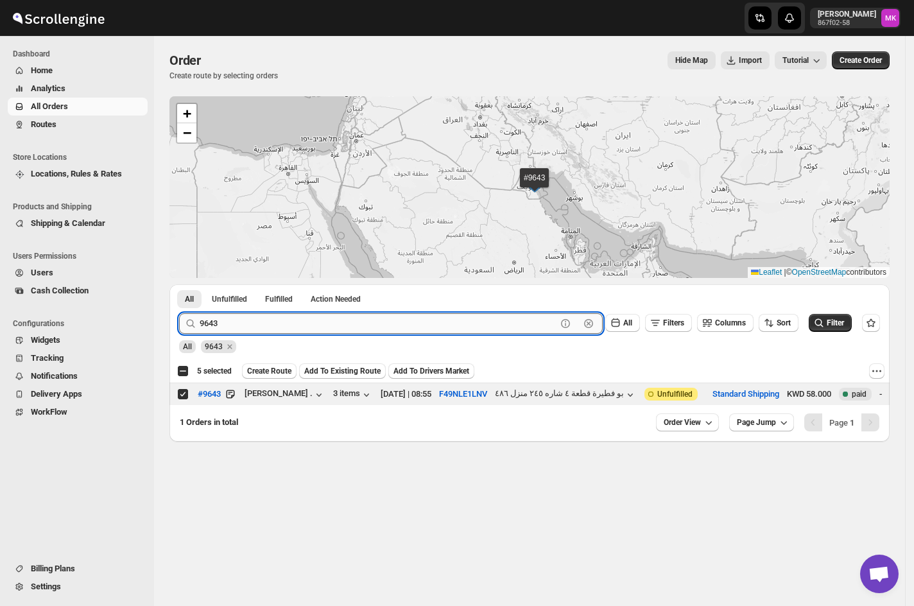
click at [207, 322] on input "9643" at bounding box center [378, 323] width 357 height 21
paste input "01"
type input "9601"
click at [179, 284] on button "Submit" at bounding box center [197, 290] width 37 height 13
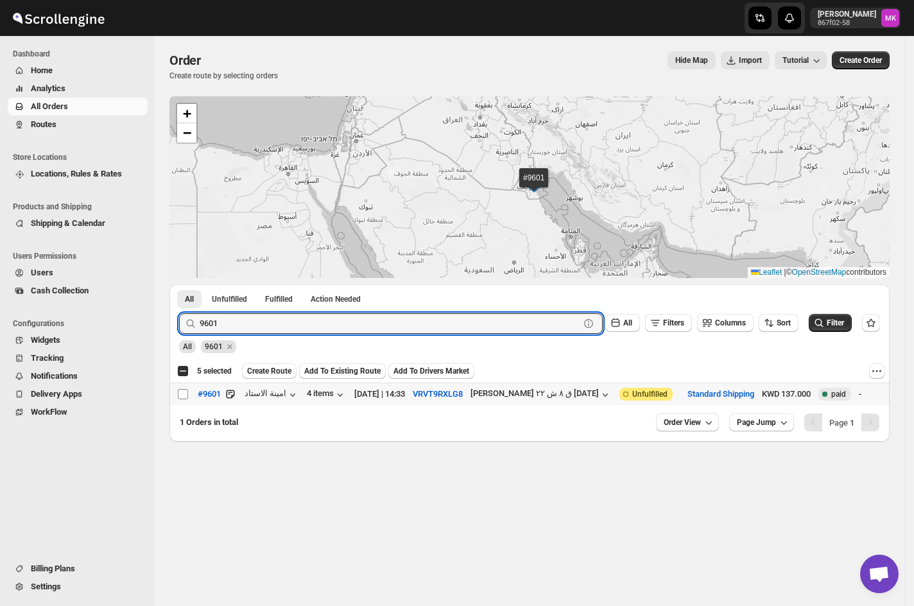
click at [188, 394] on span at bounding box center [183, 395] width 12 height 12
click at [188, 394] on input "Select order" at bounding box center [183, 394] width 10 height 10
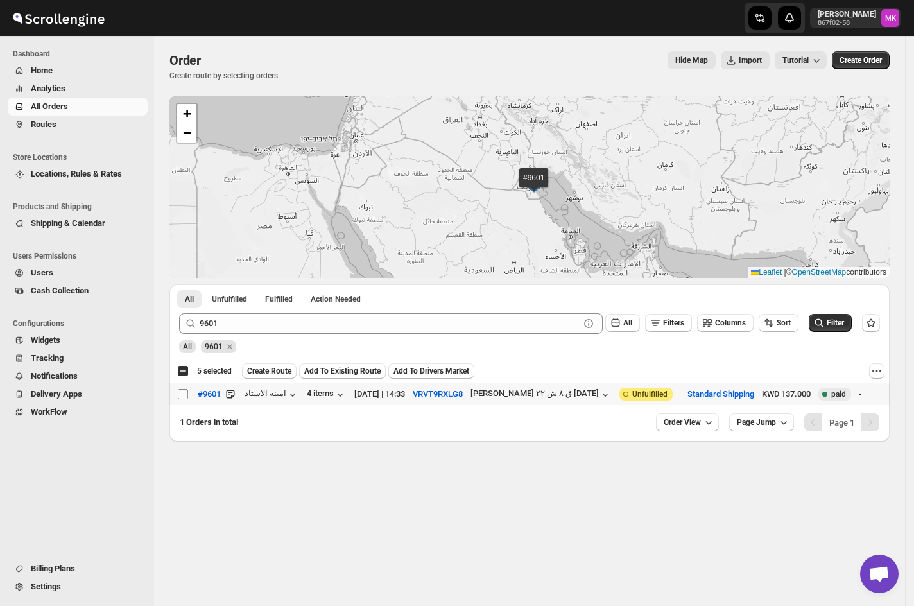
click at [176, 390] on td "Select order" at bounding box center [182, 394] width 24 height 22
checkbox input "true"
click at [276, 366] on button "Create Route" at bounding box center [269, 370] width 55 height 15
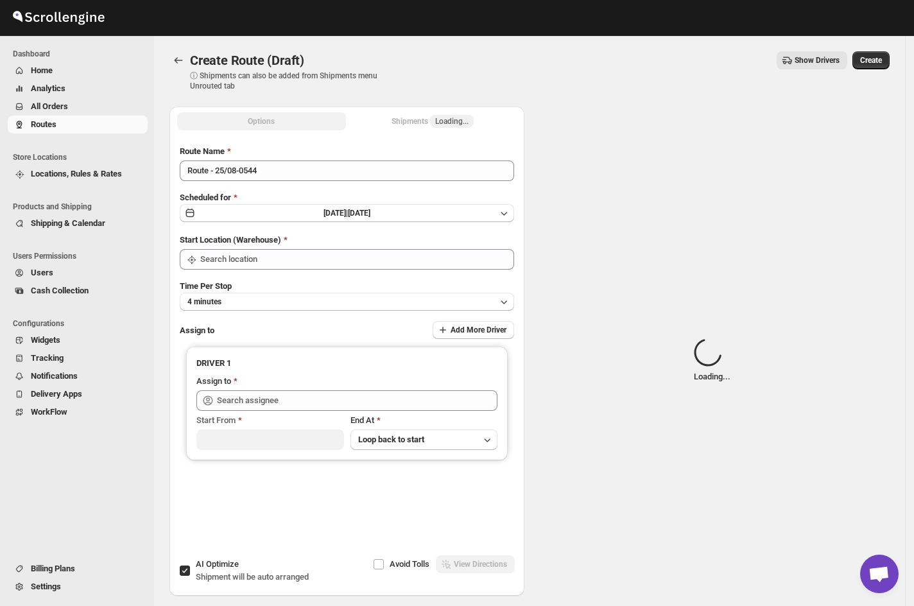
type input "[GEOGRAPHIC_DATA]"
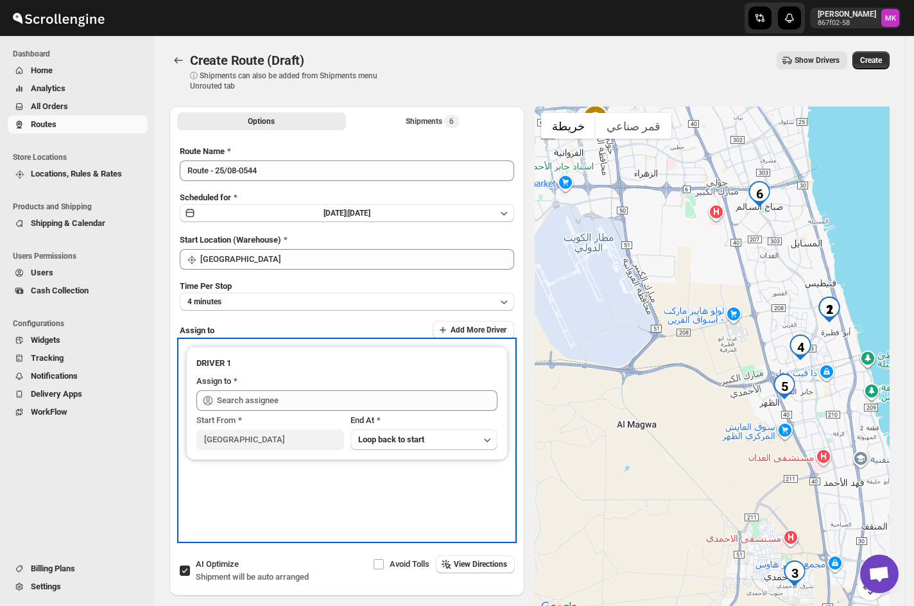
click at [236, 414] on label "Start From" at bounding box center [219, 420] width 46 height 13
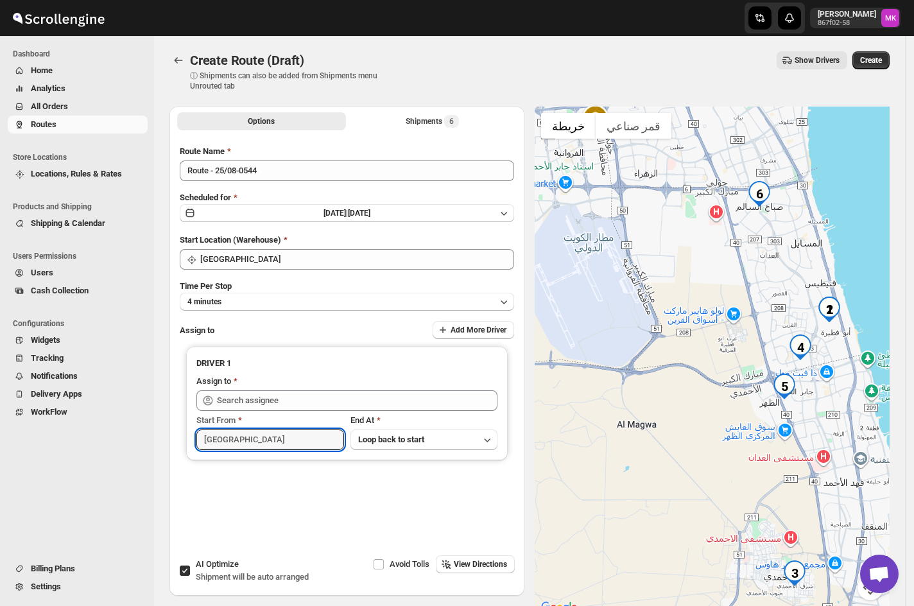
click at [236, 430] on input "[GEOGRAPHIC_DATA]" at bounding box center [270, 440] width 148 height 21
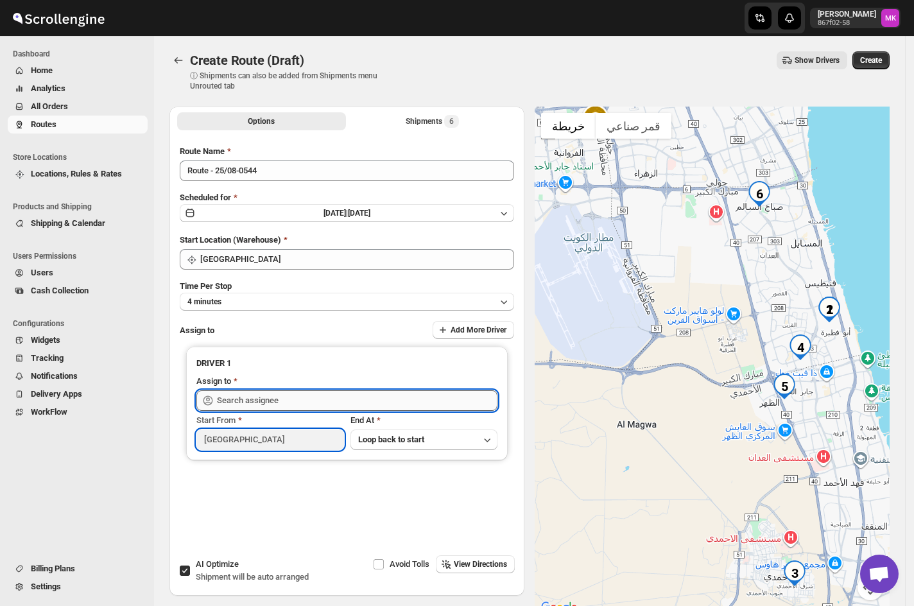
click at [249, 396] on input "text" at bounding box center [357, 400] width 281 height 21
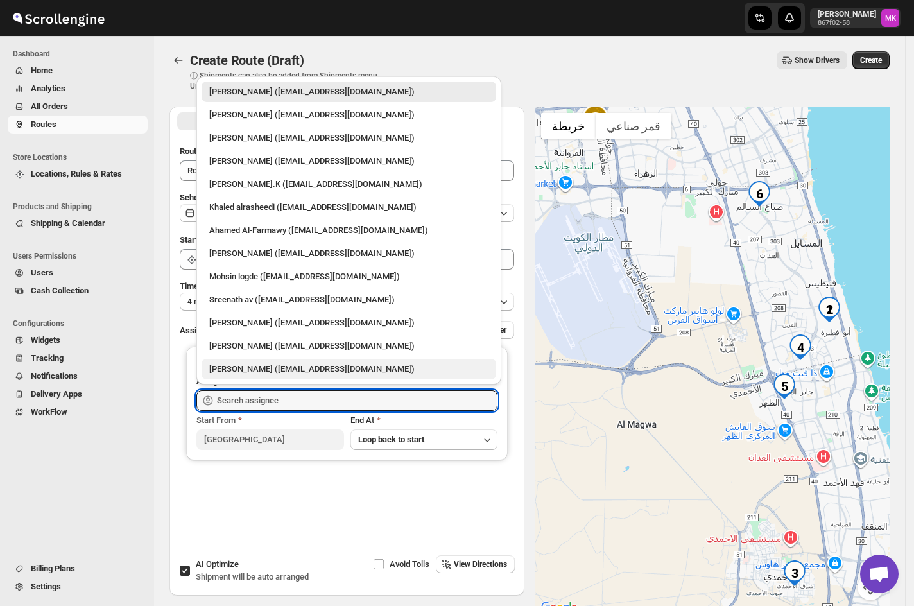
click at [229, 369] on div "[PERSON_NAME] ([EMAIL_ADDRESS][DOMAIN_NAME])" at bounding box center [348, 369] width 279 height 13
type input "[PERSON_NAME] ([EMAIL_ADDRESS][DOMAIN_NAME])"
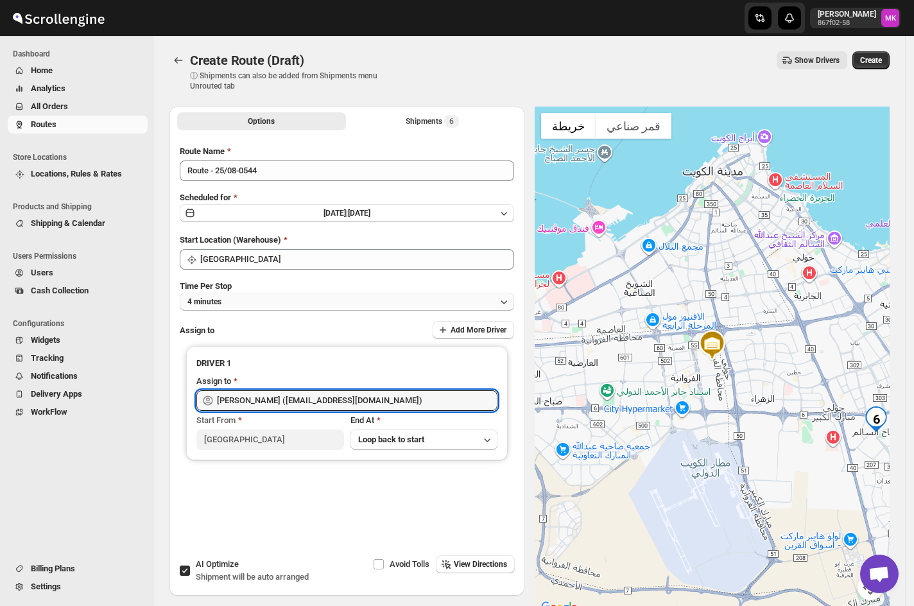
click at [209, 294] on button "4 minutes" at bounding box center [347, 302] width 335 height 18
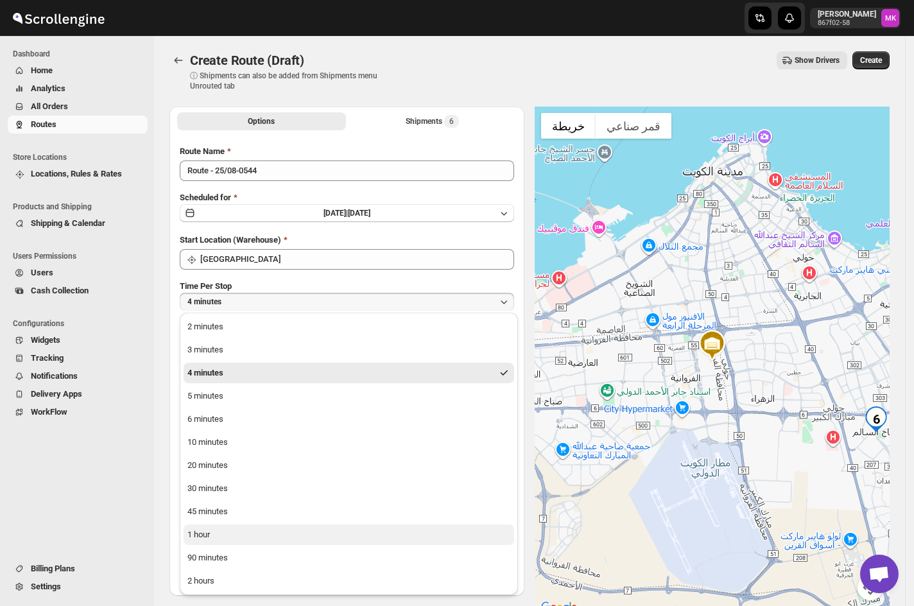
click at [206, 541] on div "1 hour" at bounding box center [199, 534] width 22 height 13
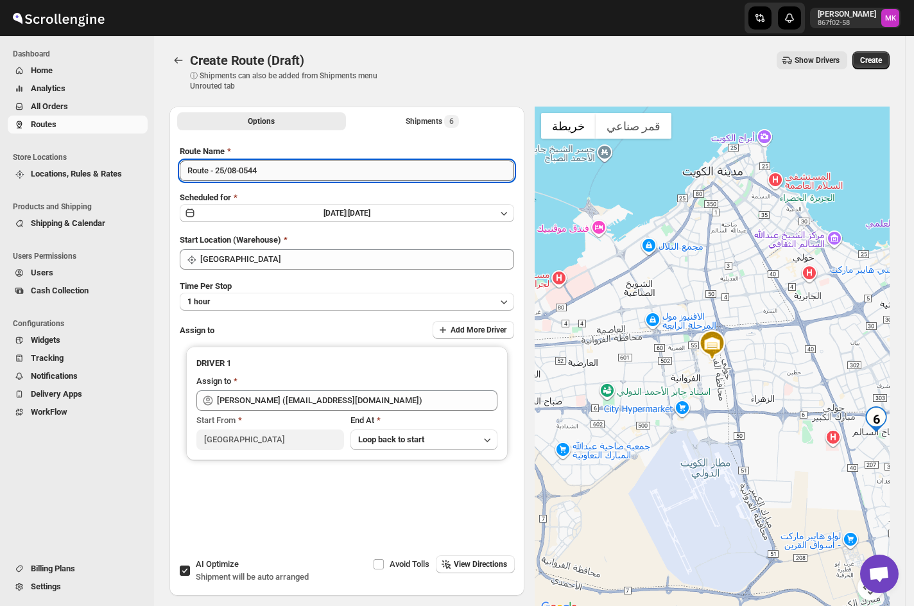
click at [218, 172] on input "Route - 25/08-0544" at bounding box center [347, 171] width 335 height 21
type input "Route - 26/08-0544"
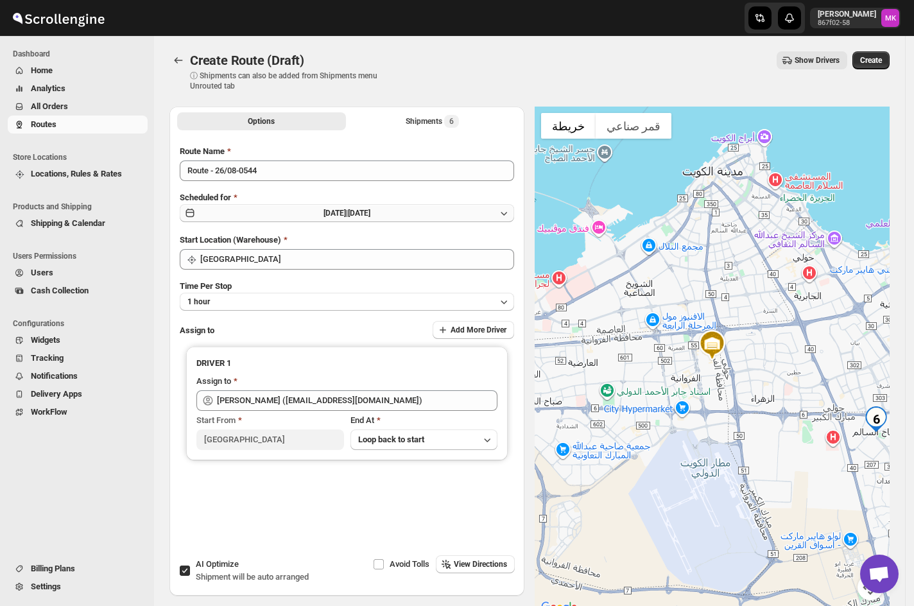
click at [299, 204] on button "[DATE] | [DATE]" at bounding box center [347, 213] width 335 height 18
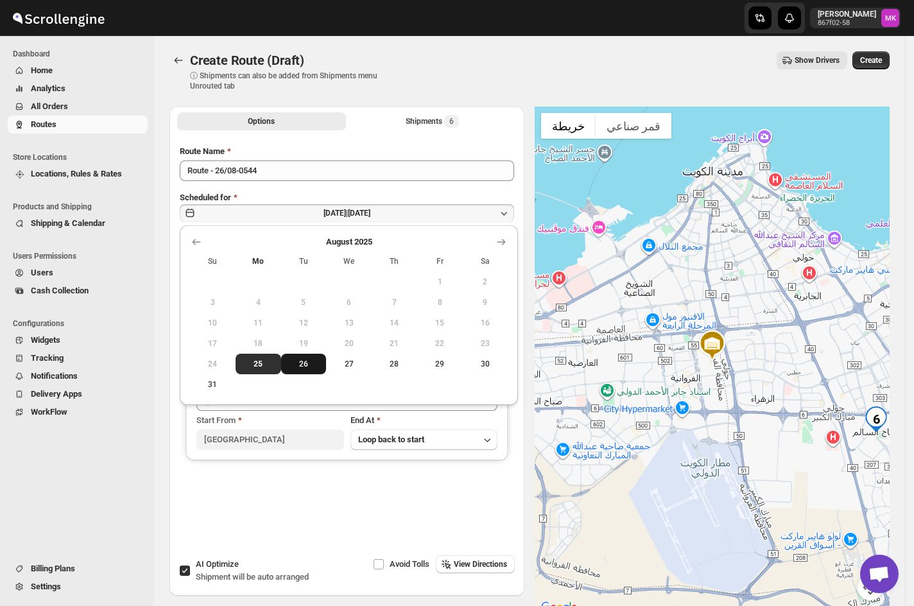
click at [311, 358] on button "26" at bounding box center [304, 364] width 46 height 21
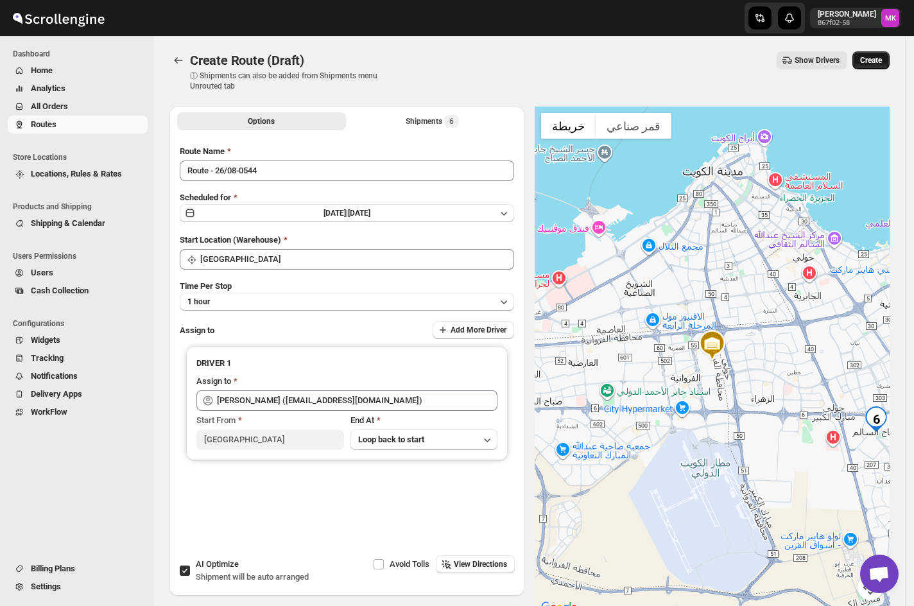
click at [882, 62] on span "Create" at bounding box center [871, 60] width 22 height 10
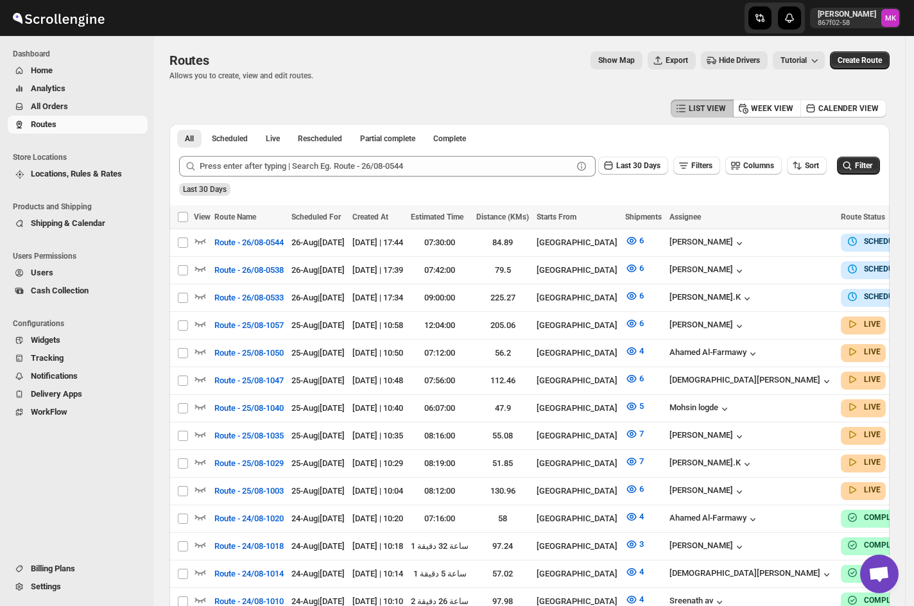
click at [29, 112] on button "All Orders" at bounding box center [78, 107] width 140 height 18
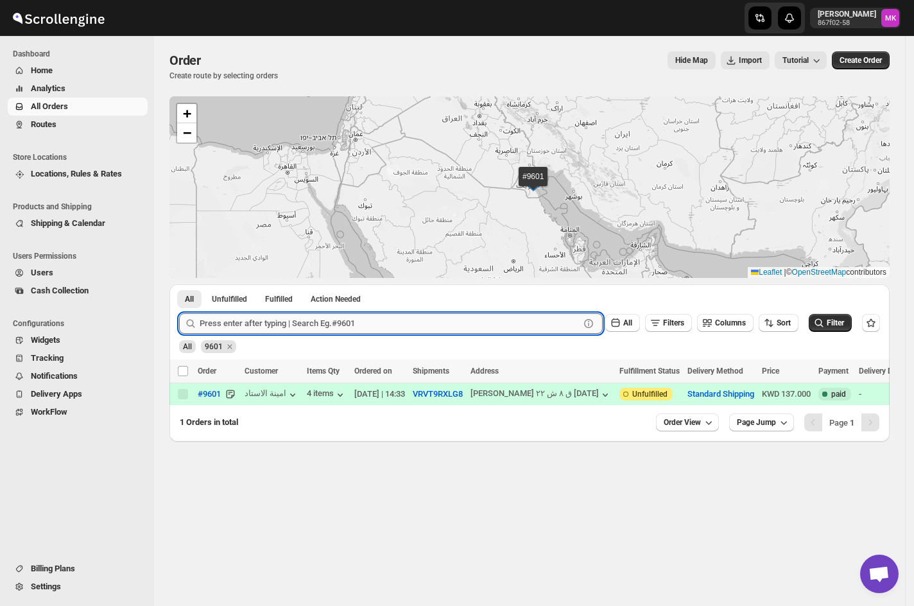
click at [250, 317] on input "text" at bounding box center [390, 323] width 380 height 21
paste input "9600"
type input "9600"
click at [179, 284] on button "Submit" at bounding box center [197, 290] width 37 height 13
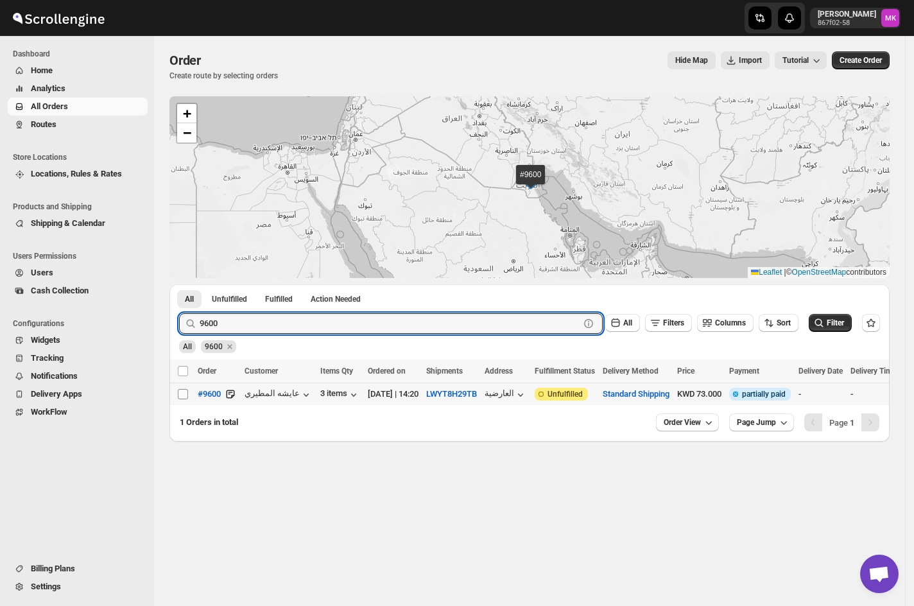
click at [182, 399] on span at bounding box center [183, 395] width 12 height 12
click at [182, 399] on input "Select order" at bounding box center [183, 394] width 10 height 10
checkbox input "false"
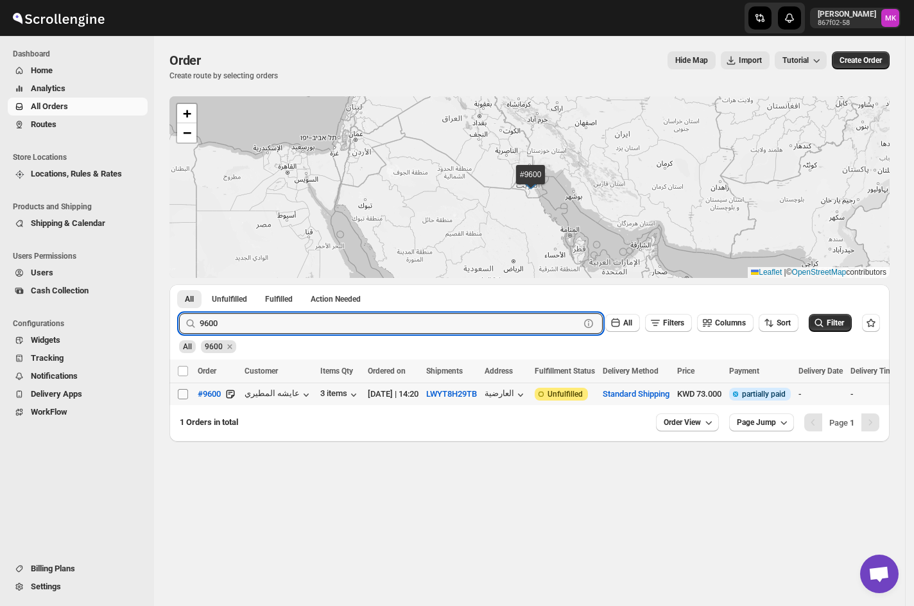
checkbox input "false"
click at [247, 315] on input "9600" at bounding box center [378, 323] width 357 height 21
paste input "561"
type input "9561"
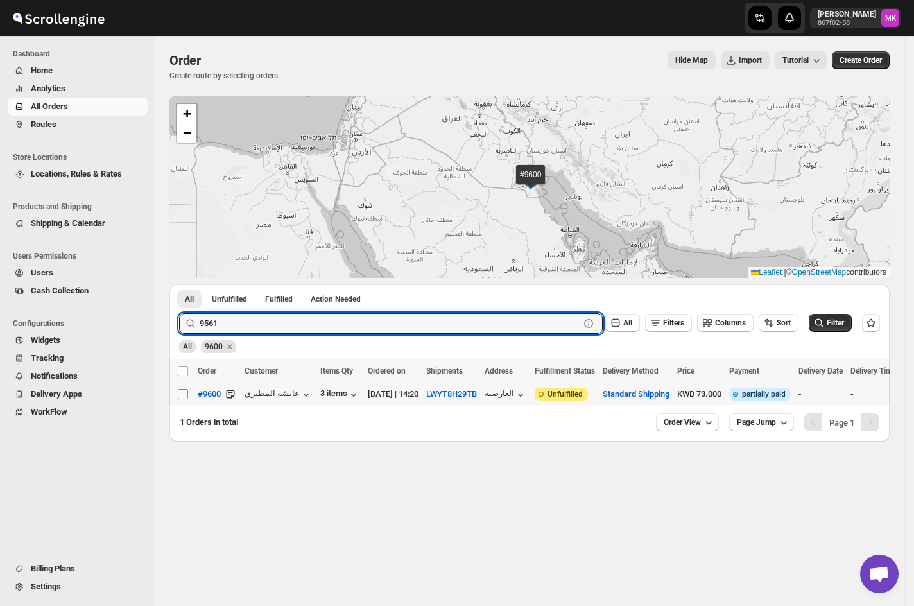
click at [182, 394] on input "Select order" at bounding box center [183, 394] width 10 height 10
checkbox input "true"
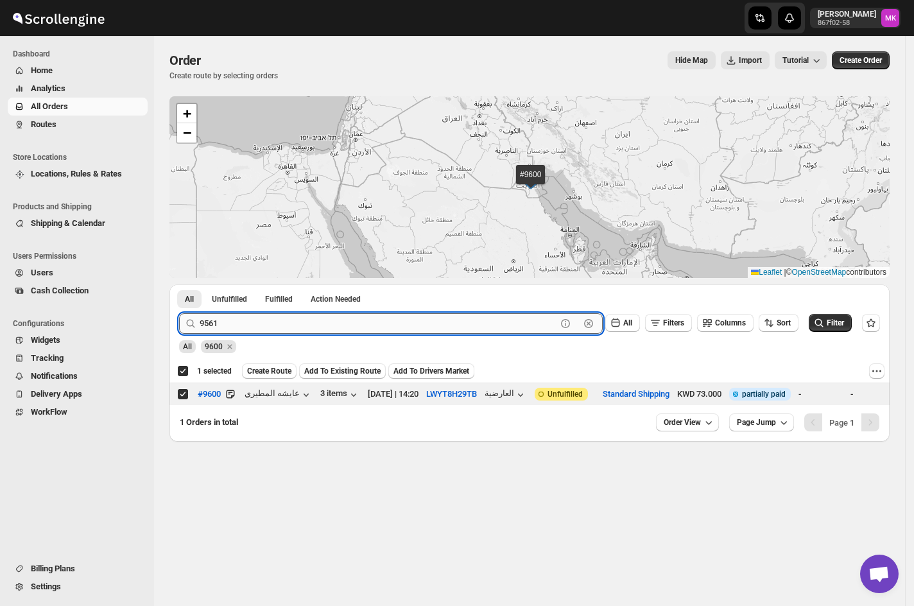
click at [247, 321] on input "9561" at bounding box center [378, 323] width 357 height 21
click at [179, 284] on button "Submit" at bounding box center [197, 290] width 37 height 13
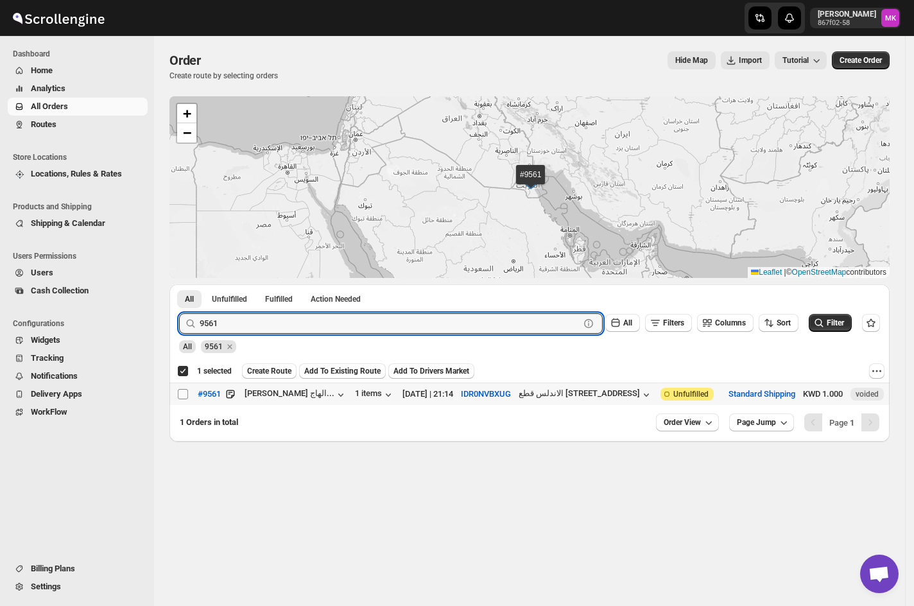
click at [181, 400] on span at bounding box center [183, 395] width 12 height 12
click at [181, 399] on input "Select order" at bounding box center [183, 394] width 10 height 10
checkbox input "false"
checkbox input "true"
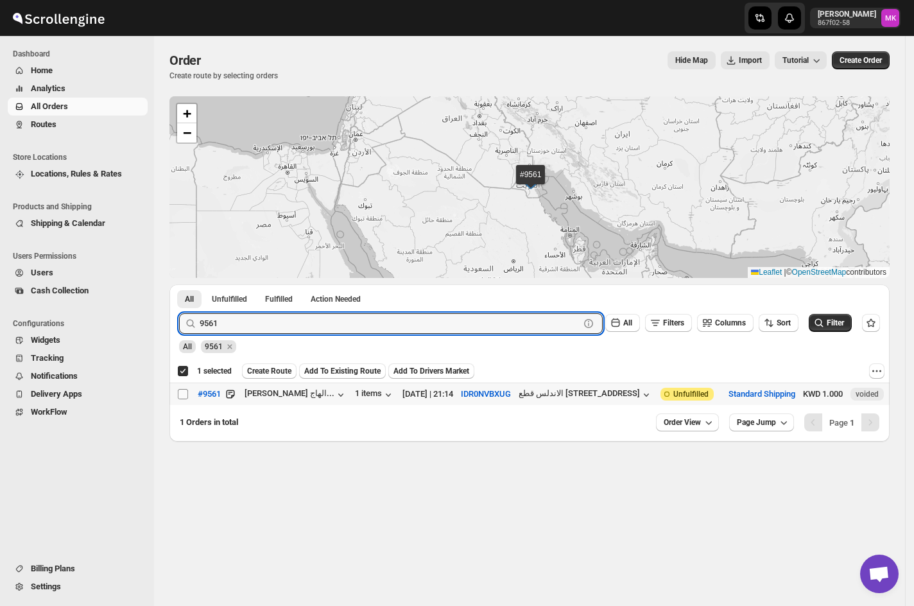
checkbox input "true"
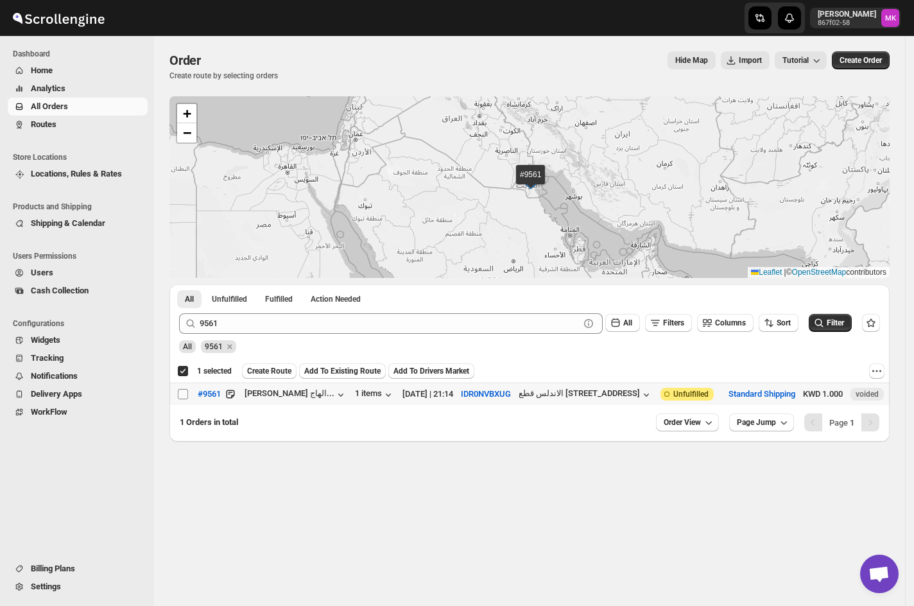
click at [180, 397] on input "Select order" at bounding box center [183, 394] width 10 height 10
checkbox input "true"
checkbox input "false"
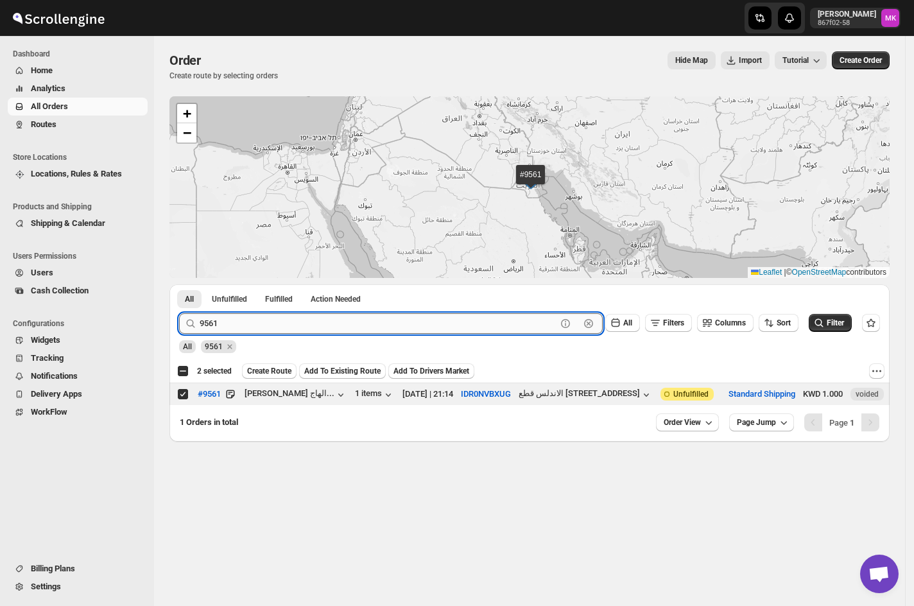
click at [254, 329] on input "9561" at bounding box center [378, 323] width 357 height 21
paste input "467"
type input "9467"
click at [179, 284] on button "Submit" at bounding box center [197, 290] width 37 height 13
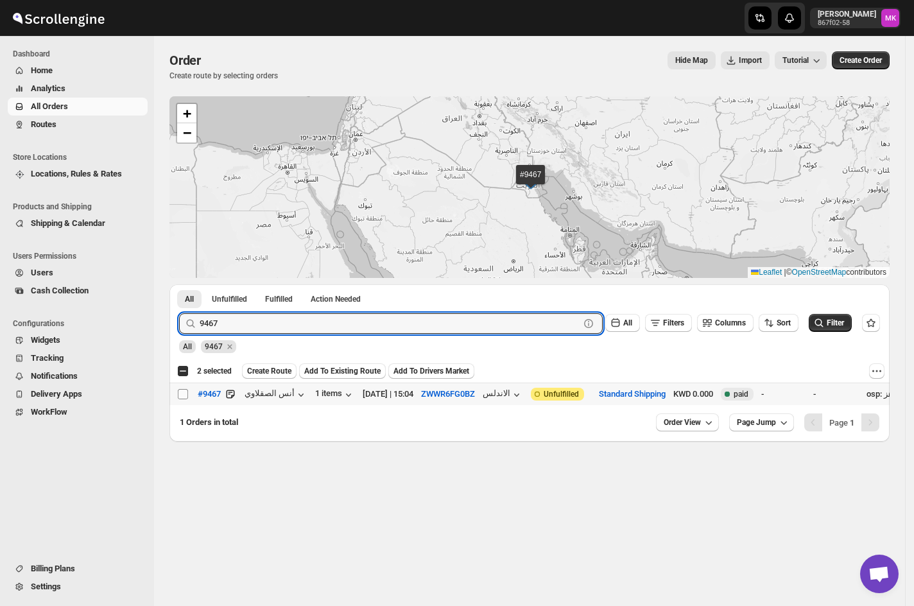
click at [185, 393] on input "Select order" at bounding box center [183, 394] width 10 height 10
checkbox input "true"
click at [227, 329] on input "9467" at bounding box center [378, 323] width 357 height 21
click at [229, 327] on input "9467" at bounding box center [378, 323] width 357 height 21
paste input "589"
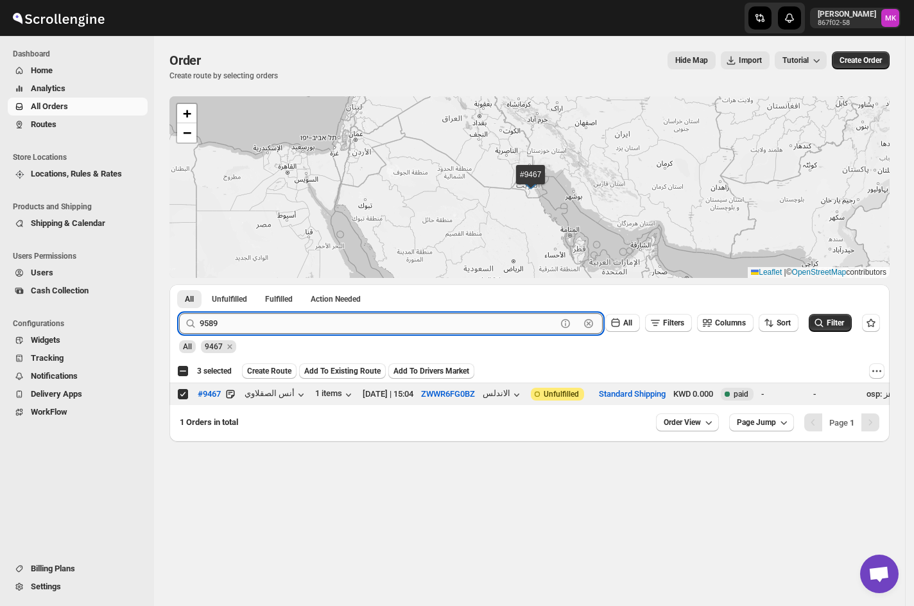
type input "9589"
click at [179, 284] on button "Submit" at bounding box center [197, 290] width 37 height 13
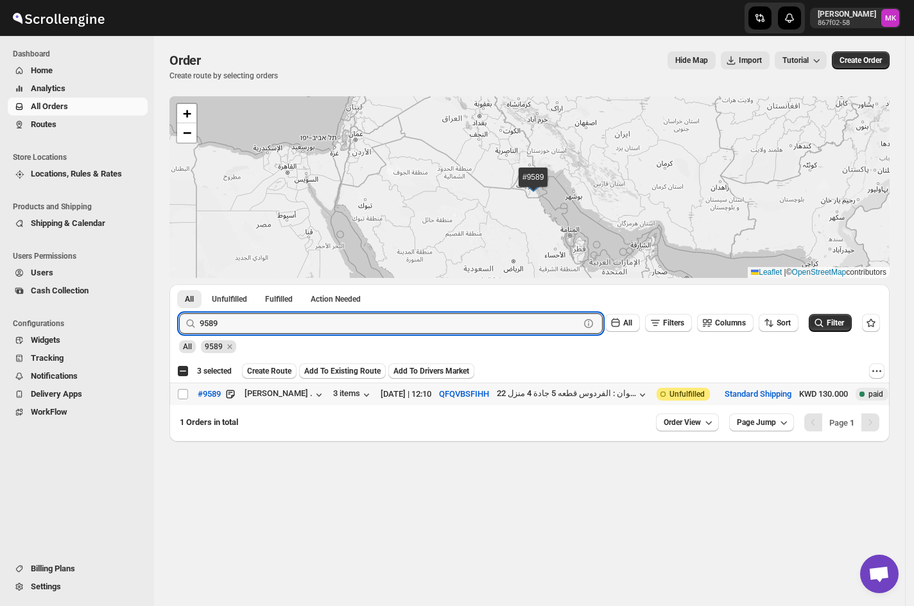
click at [189, 394] on div "Select order" at bounding box center [183, 395] width 13 height 12
checkbox input "true"
click at [241, 319] on input "9589" at bounding box center [378, 323] width 357 height 21
paste input "61"
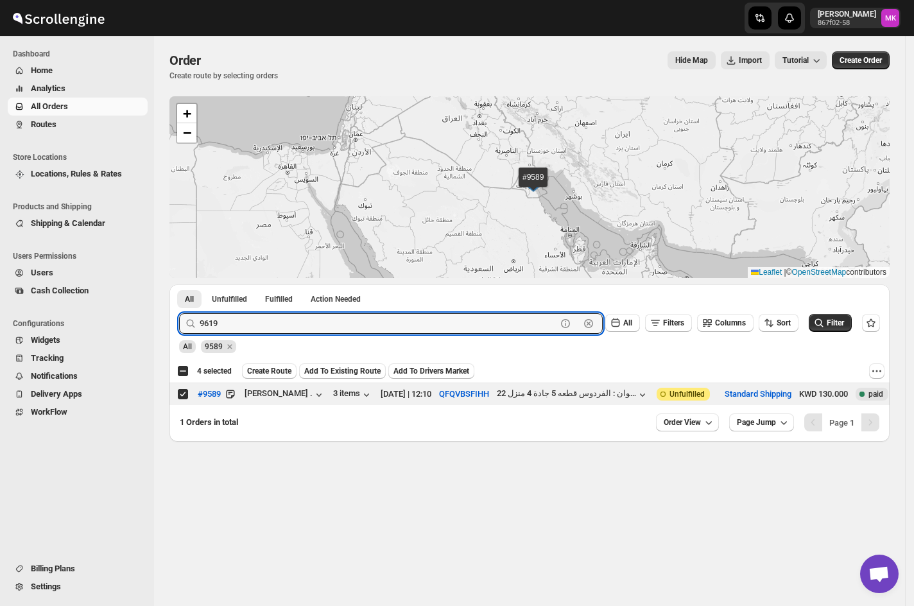
type input "9619"
click at [179, 284] on button "Submit" at bounding box center [197, 290] width 37 height 13
click at [179, 396] on input "Select order" at bounding box center [183, 394] width 10 height 10
checkbox input "true"
click at [247, 322] on input "9619" at bounding box center [378, 323] width 357 height 21
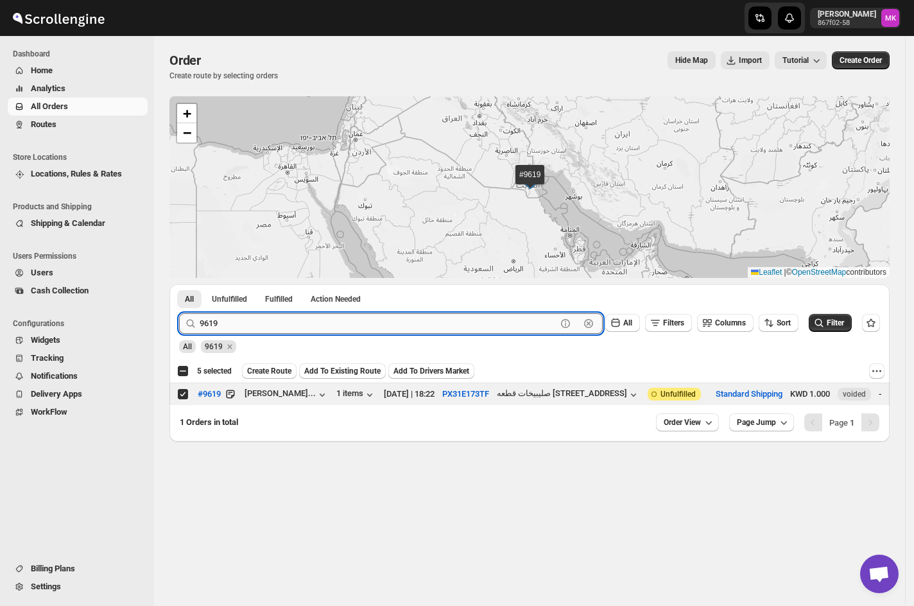
click at [247, 322] on input "9619" at bounding box center [378, 323] width 357 height 21
paste input "596"
type input "9596"
click at [179, 284] on button "Submit" at bounding box center [197, 290] width 37 height 13
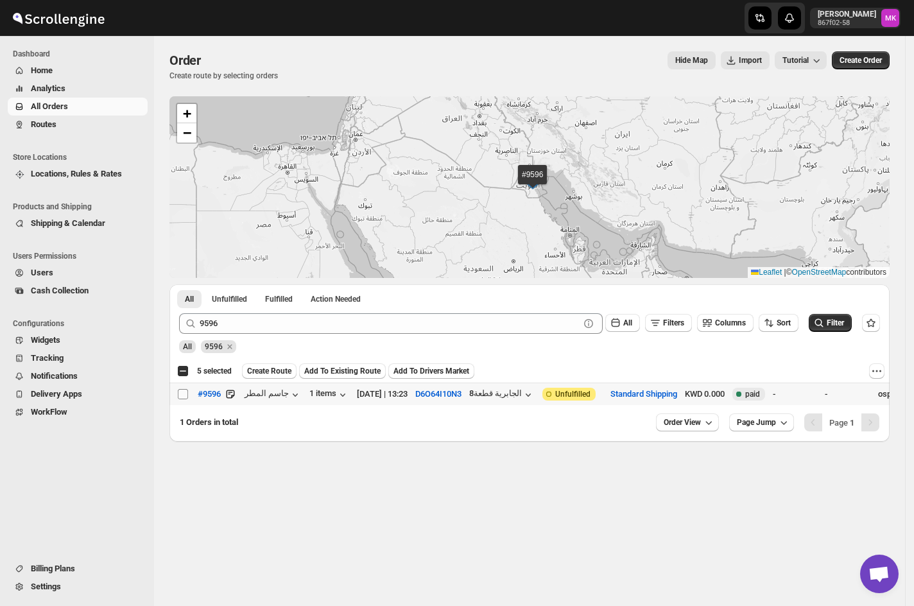
click at [178, 391] on input "Select order" at bounding box center [183, 394] width 10 height 10
checkbox input "true"
click at [293, 372] on button "Create Route" at bounding box center [269, 370] width 55 height 15
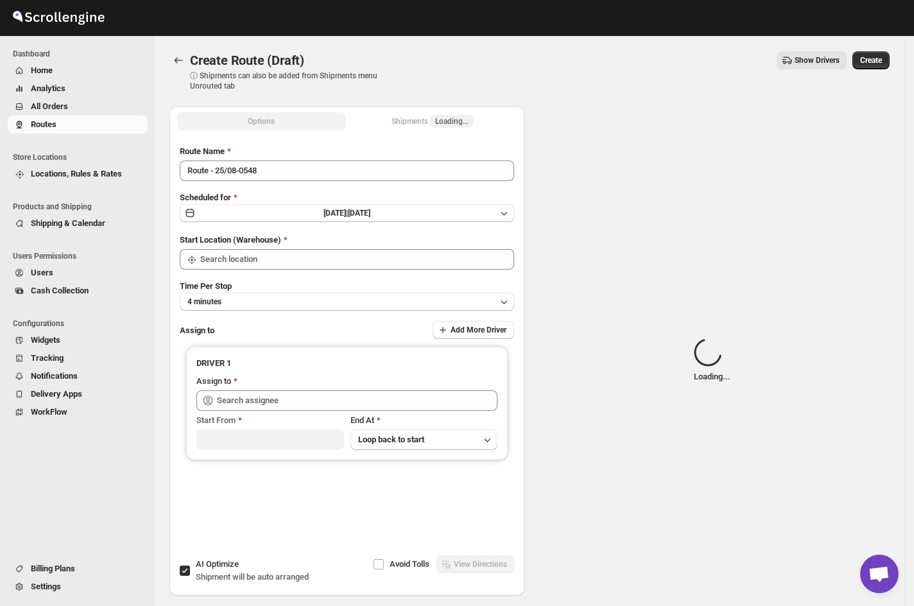
type input "[GEOGRAPHIC_DATA]"
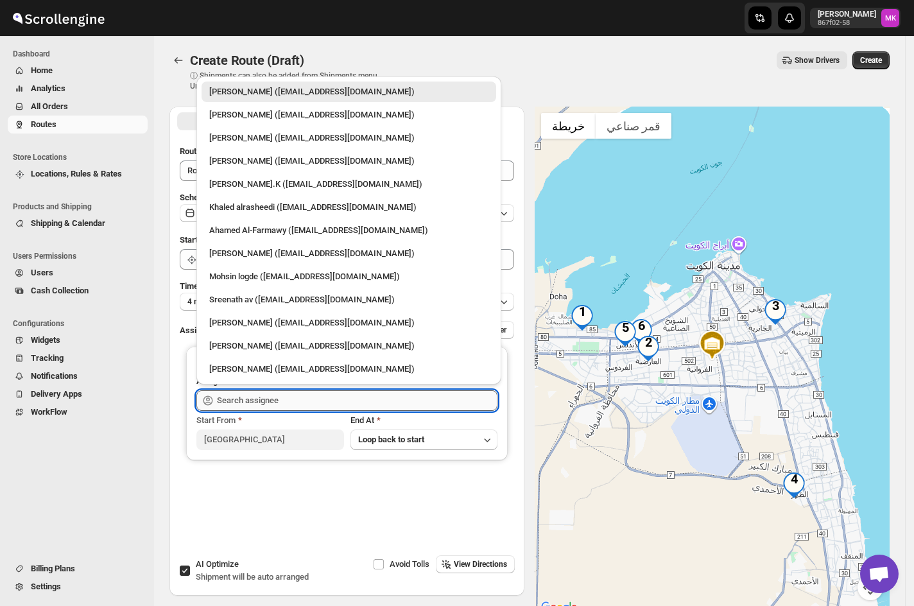
click at [219, 396] on input "text" at bounding box center [357, 400] width 281 height 21
click at [245, 278] on div "Mohsin logde ([EMAIL_ADDRESS][DOMAIN_NAME])" at bounding box center [348, 276] width 279 height 13
type input "Mohsin logde ([EMAIL_ADDRESS][DOMAIN_NAME])"
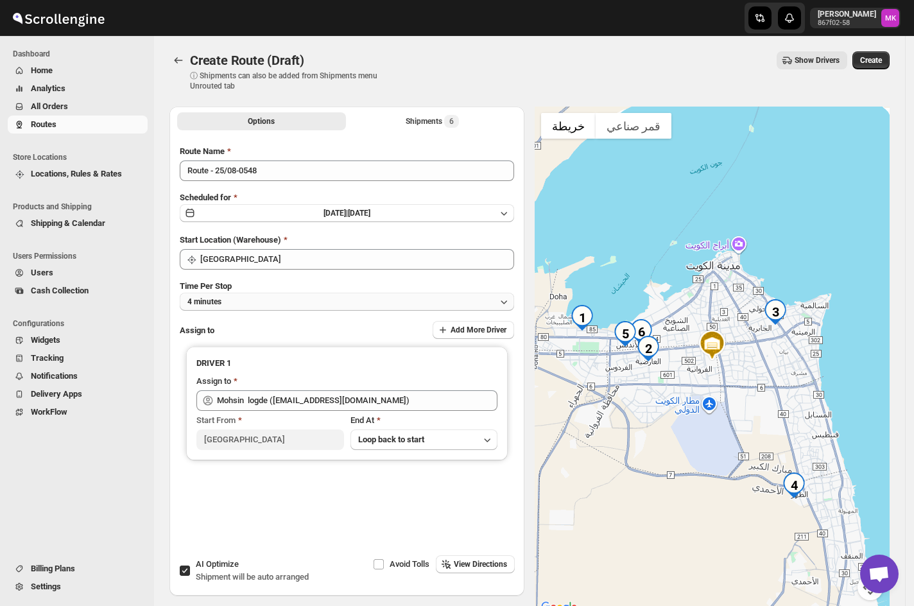
click at [271, 297] on button "4 minutes" at bounding box center [347, 302] width 335 height 18
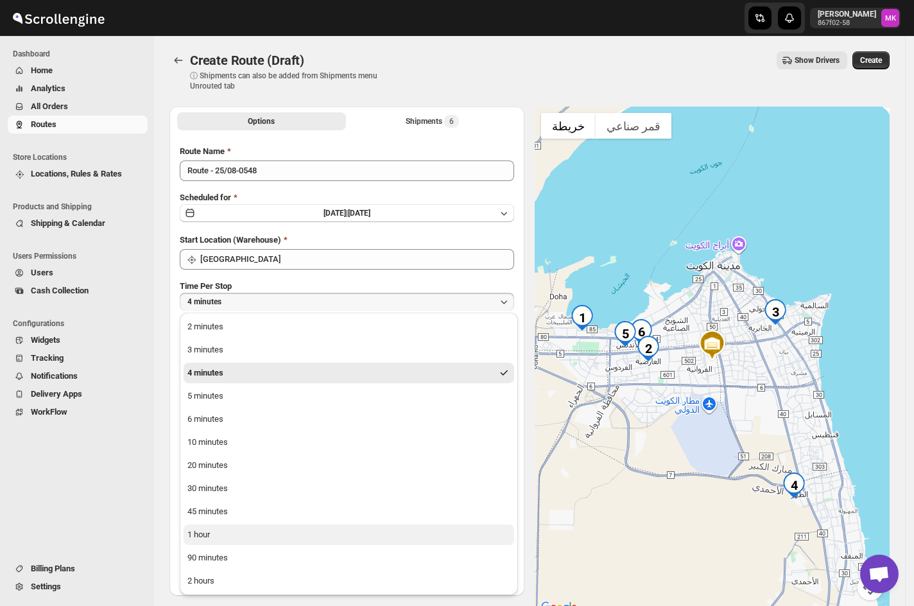
click at [216, 534] on button "1 hour" at bounding box center [349, 535] width 331 height 21
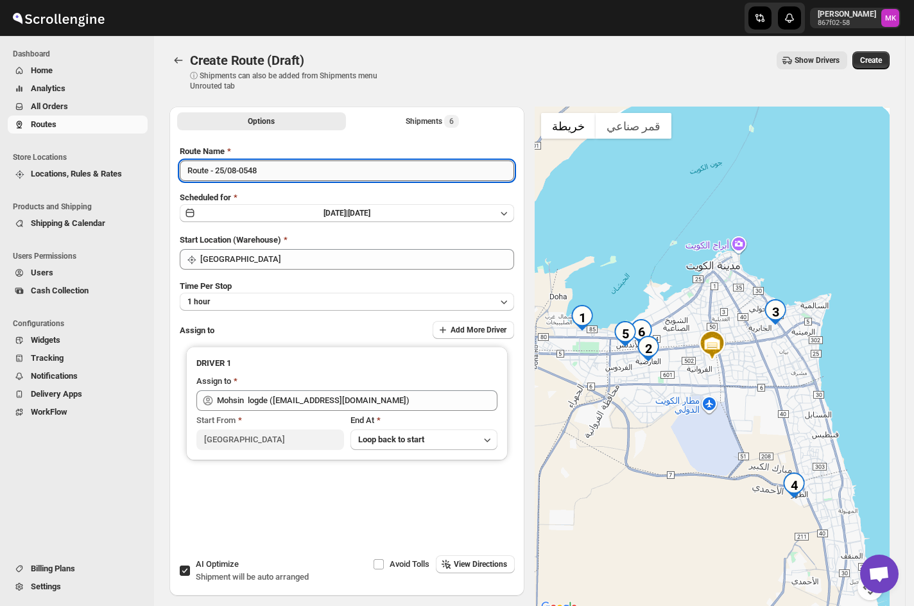
click at [221, 176] on input "Route - 25/08-0548" at bounding box center [347, 171] width 335 height 21
type input "Route - 26/08-0548"
click at [348, 209] on span "[DATE] |" at bounding box center [336, 213] width 24 height 9
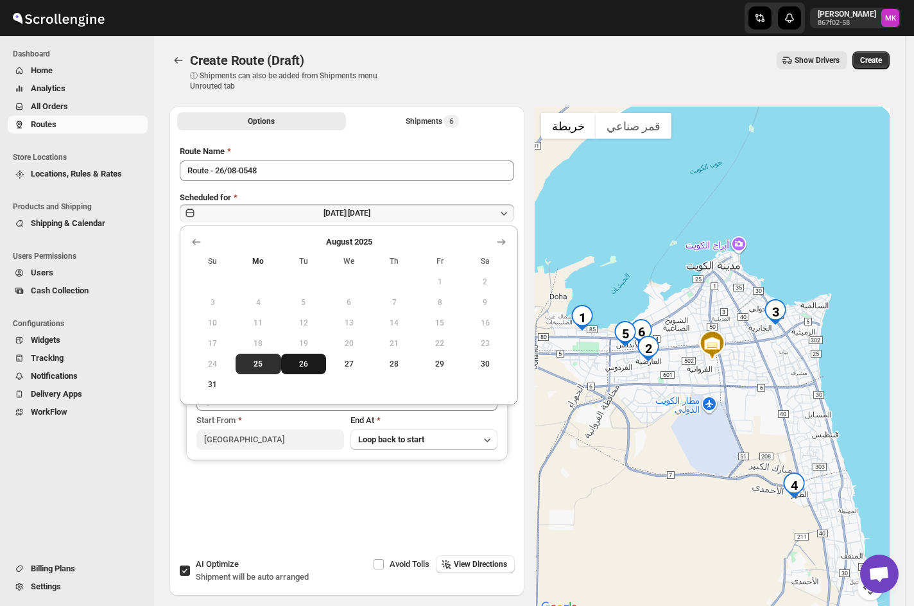
click at [316, 358] on button "26" at bounding box center [304, 364] width 46 height 21
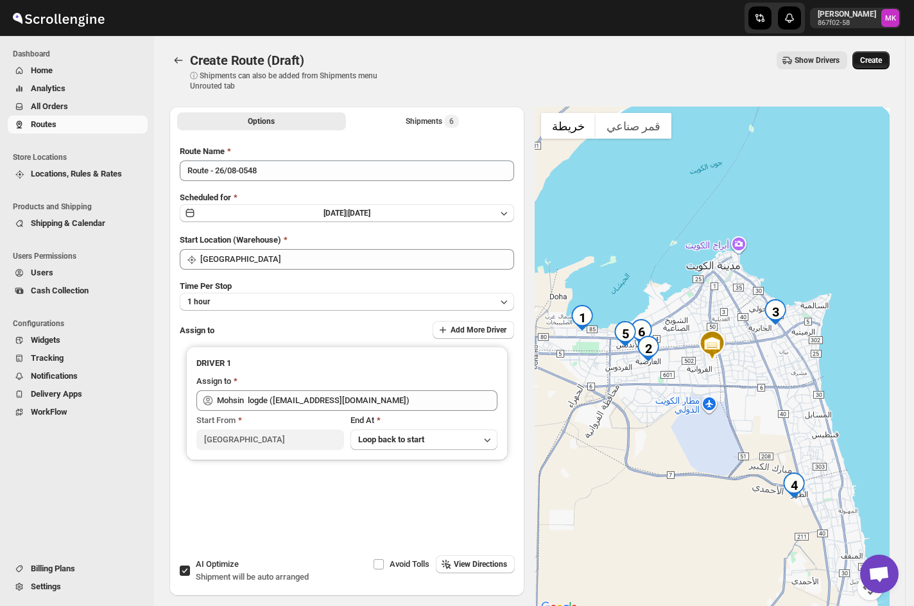
click at [868, 67] on button "Create" at bounding box center [871, 60] width 37 height 18
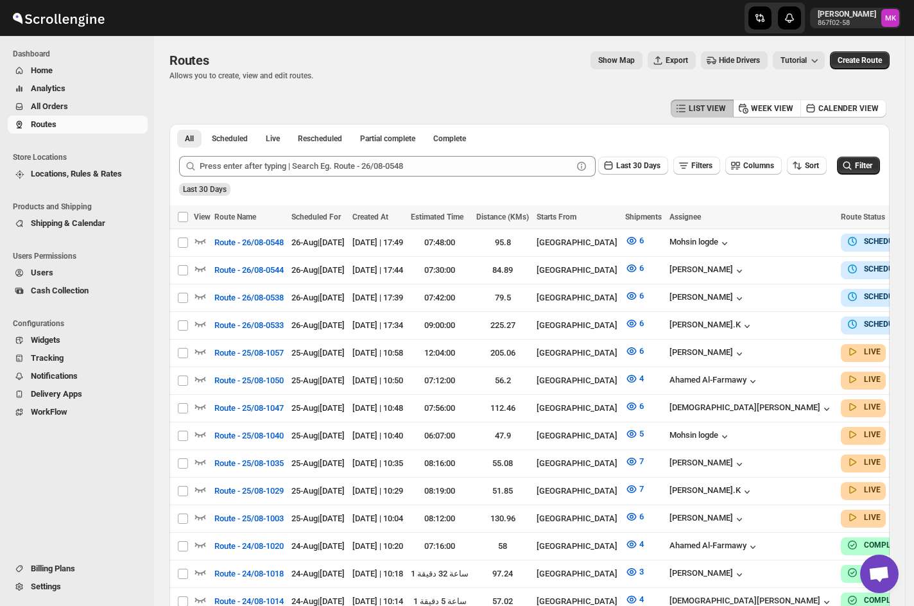
click at [41, 101] on span "All Orders" at bounding box center [49, 106] width 37 height 10
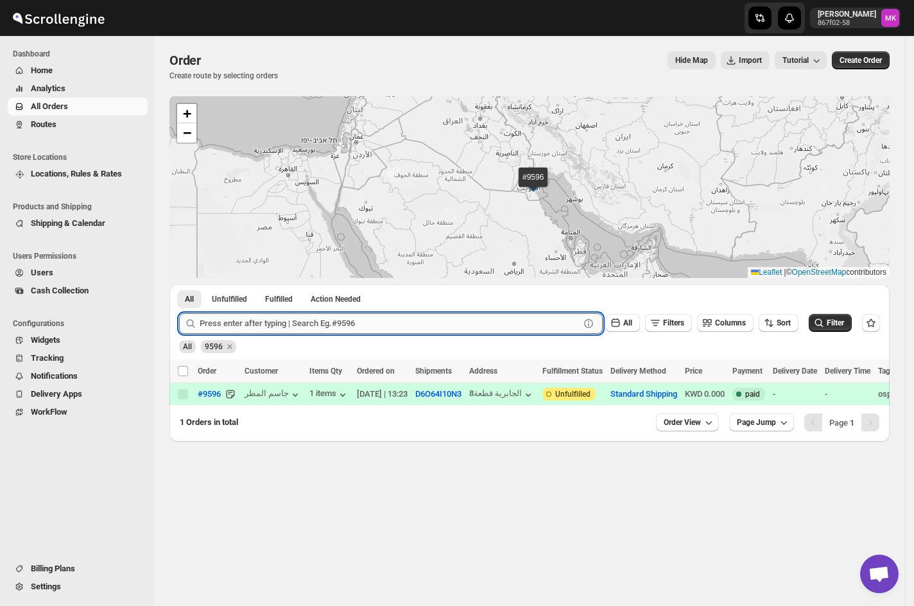
click at [227, 329] on input "text" at bounding box center [390, 323] width 380 height 21
paste input "9562"
type input "9562"
click at [179, 284] on button "Submit" at bounding box center [197, 290] width 37 height 13
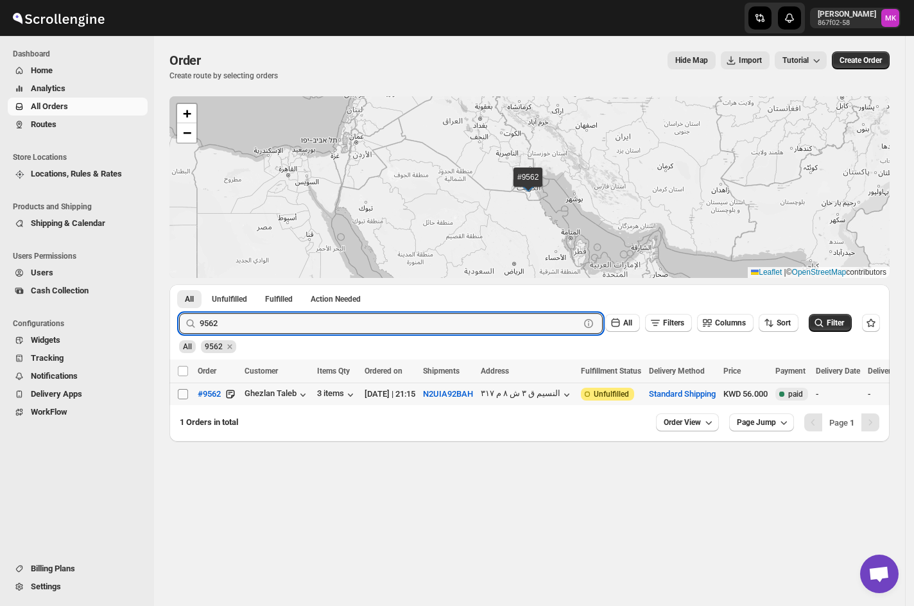
click at [183, 396] on input "Select order" at bounding box center [183, 394] width 10 height 10
checkbox input "true"
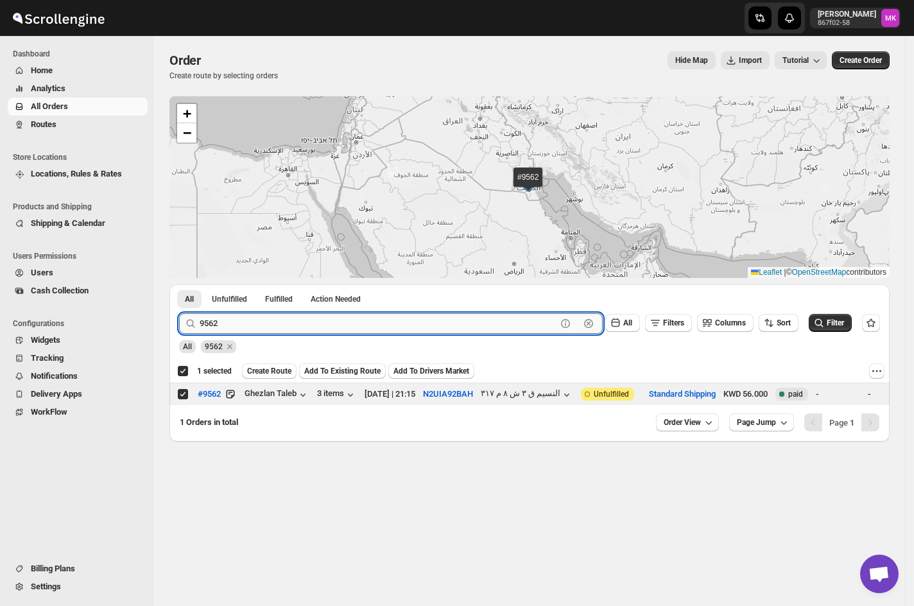
click at [262, 324] on input "9562" at bounding box center [378, 323] width 357 height 21
paste input "616"
type input "9616"
click at [179, 284] on button "Submit" at bounding box center [197, 290] width 37 height 13
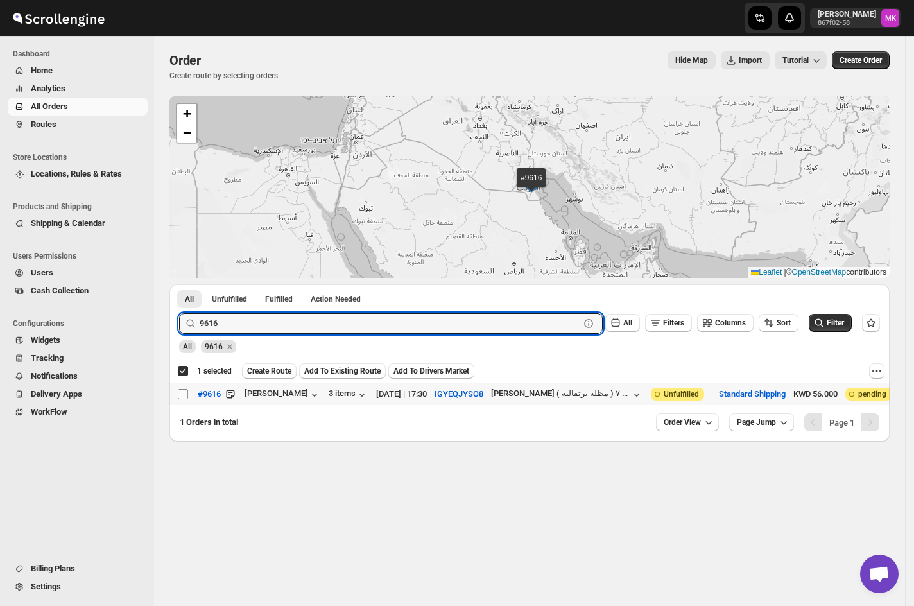
click at [186, 396] on input "Select order" at bounding box center [183, 394] width 10 height 10
checkbox input "true"
checkbox input "false"
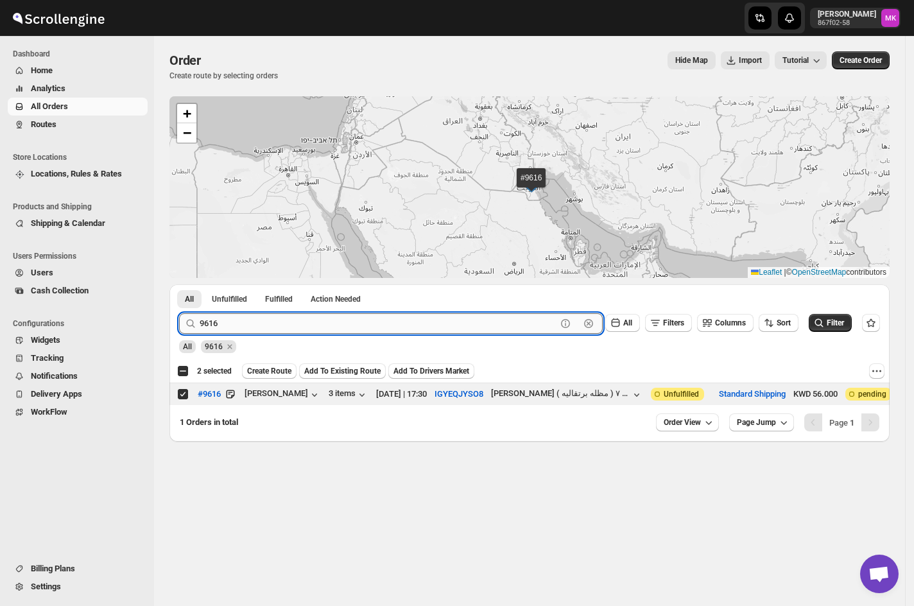
click at [291, 313] on input "9616" at bounding box center [378, 323] width 357 height 21
paste input "7"
type input "9617"
click at [179, 284] on button "Submit" at bounding box center [197, 290] width 37 height 13
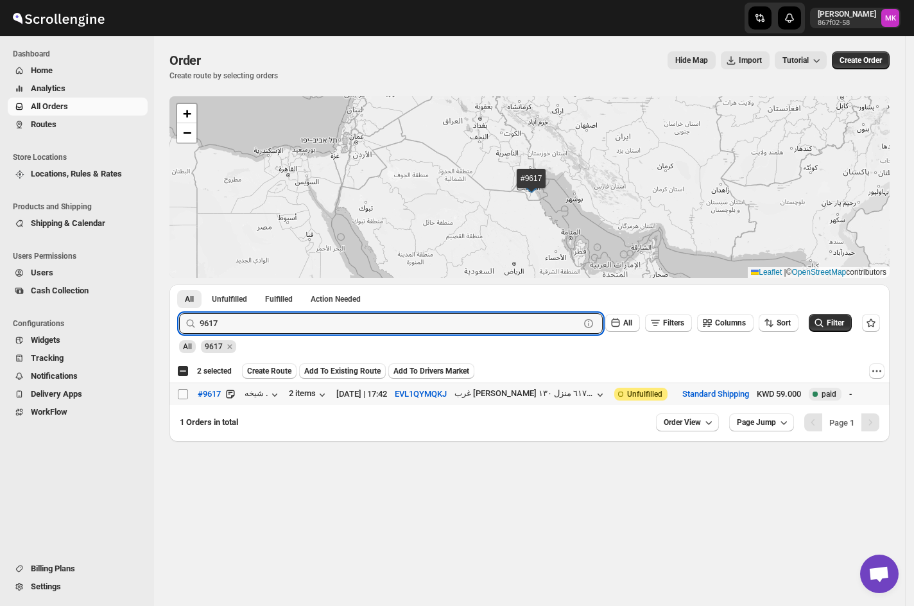
click at [178, 398] on input "Select order" at bounding box center [183, 394] width 10 height 10
checkbox input "true"
click at [206, 317] on input "9617" at bounding box center [378, 323] width 357 height 21
paste input "08"
type input "9608"
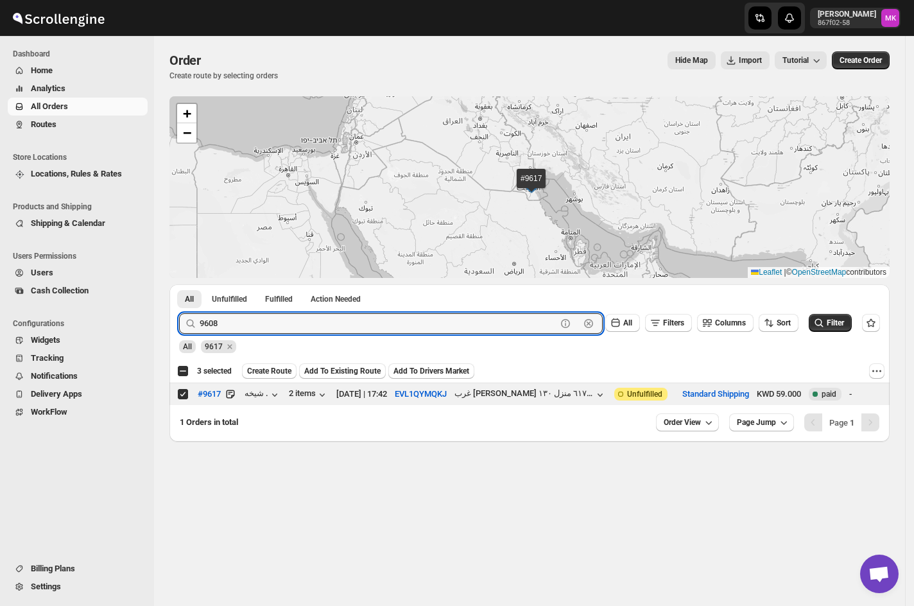
click at [179, 284] on button "Submit" at bounding box center [197, 290] width 37 height 13
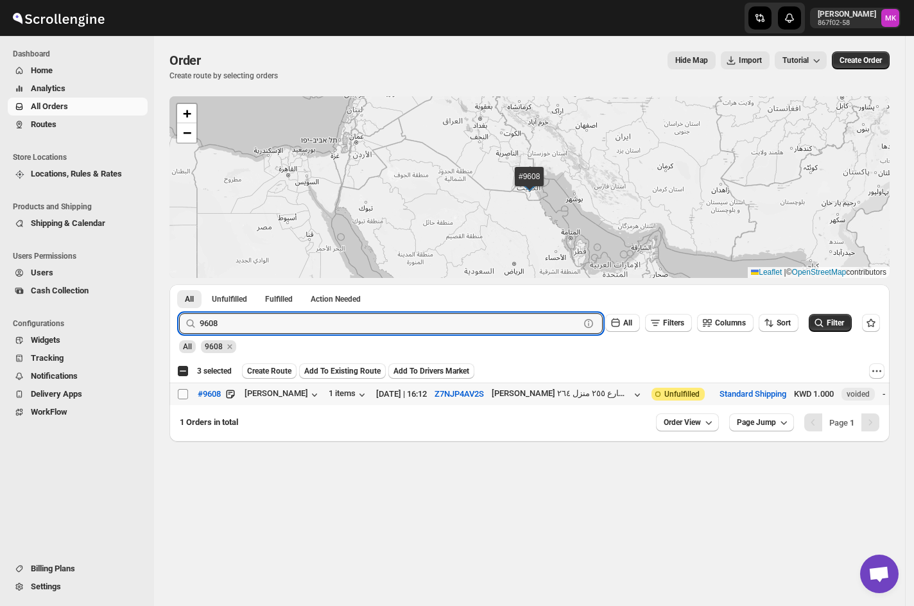
click at [180, 396] on input "Select order" at bounding box center [183, 394] width 10 height 10
checkbox input "true"
click at [281, 317] on input "9608" at bounding box center [378, 323] width 357 height 21
paste input "599"
type input "9599"
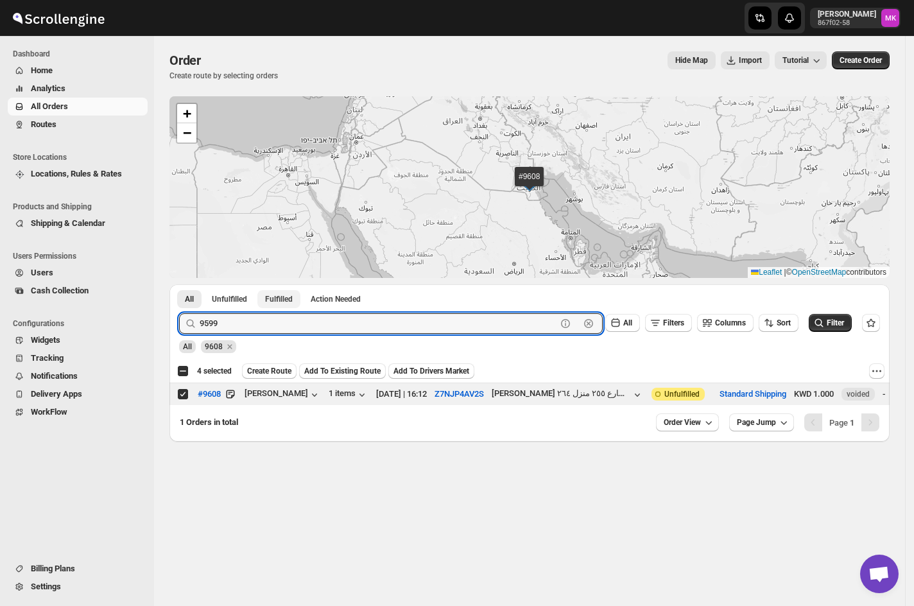
click at [179, 284] on button "Submit" at bounding box center [197, 290] width 37 height 13
click at [184, 396] on input "Select order" at bounding box center [183, 394] width 10 height 10
checkbox input "true"
click at [256, 327] on input "9599" at bounding box center [378, 323] width 357 height 21
paste input "623"
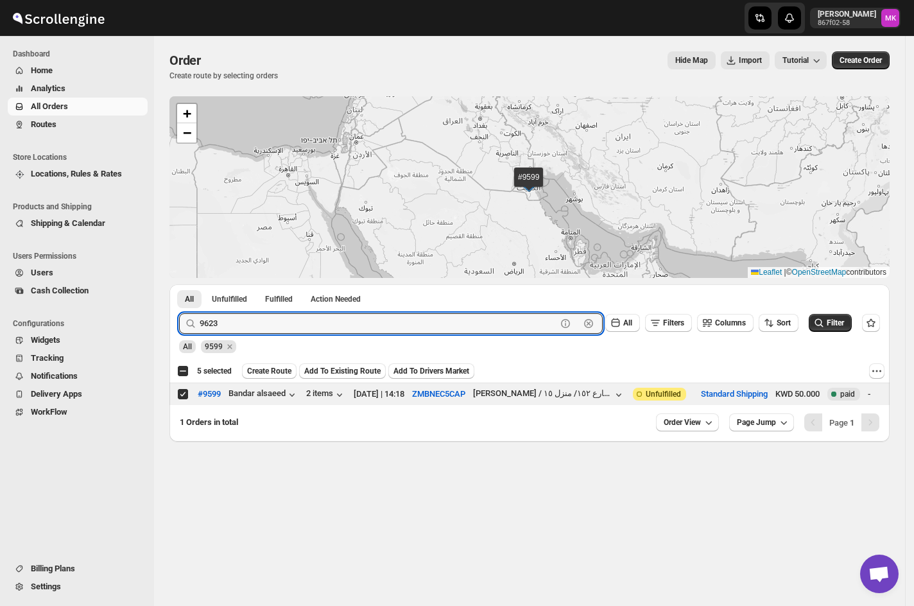
type input "9623"
click at [179, 284] on button "Submit" at bounding box center [197, 290] width 37 height 13
click at [188, 393] on span at bounding box center [183, 395] width 12 height 12
click at [188, 393] on input "Select order" at bounding box center [183, 394] width 10 height 10
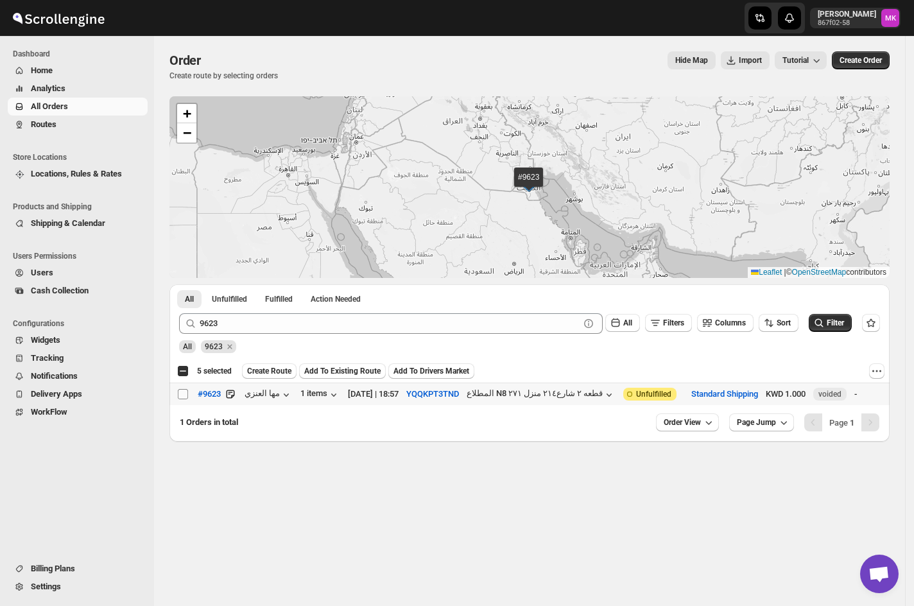
click at [180, 390] on input "Select order" at bounding box center [183, 394] width 10 height 10
checkbox input "true"
click at [263, 368] on span "Create Route" at bounding box center [269, 371] width 44 height 10
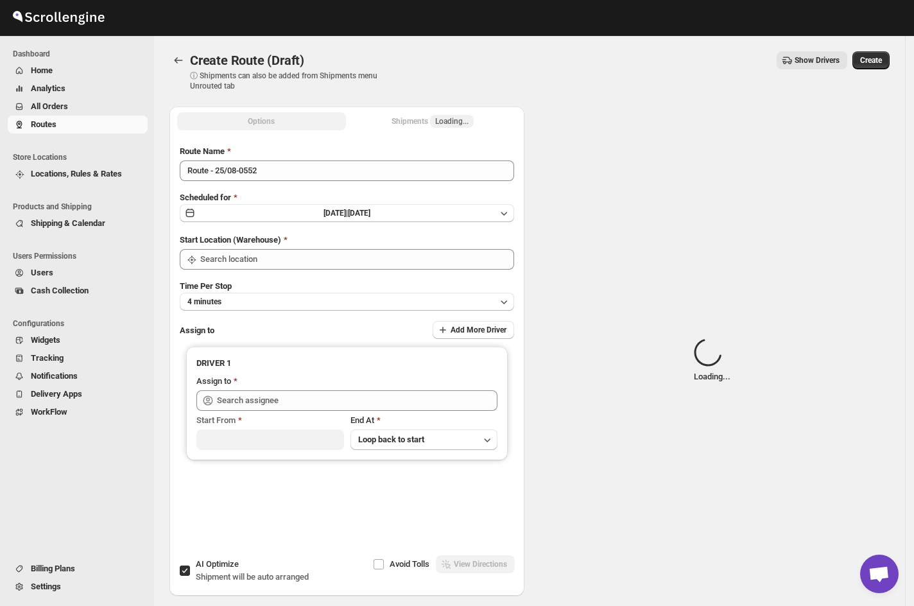
type input "[GEOGRAPHIC_DATA]"
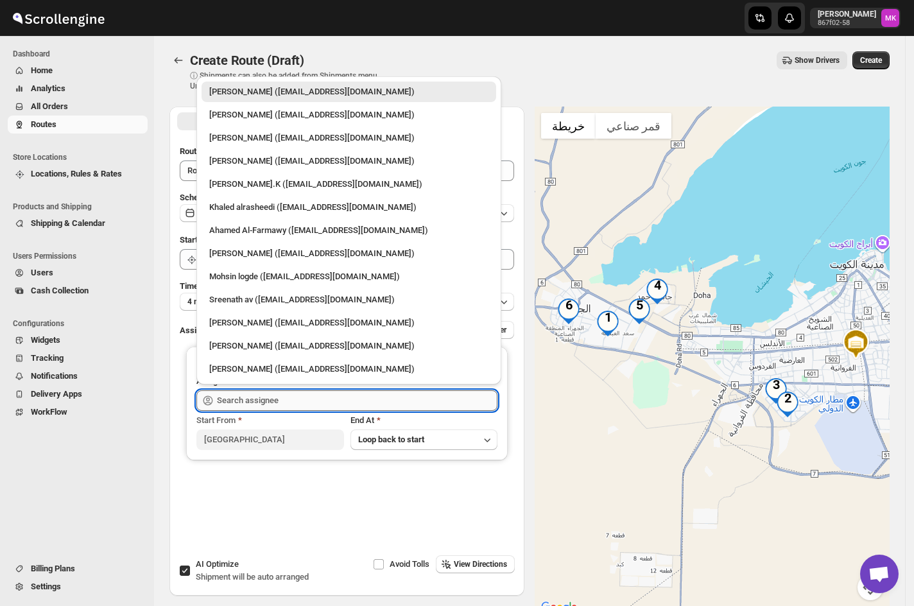
click at [279, 404] on input "text" at bounding box center [357, 400] width 281 height 21
click at [263, 296] on div "Sreenath av ([EMAIL_ADDRESS][DOMAIN_NAME])" at bounding box center [348, 299] width 279 height 13
type input "Sreenath av ([EMAIL_ADDRESS][DOMAIN_NAME])"
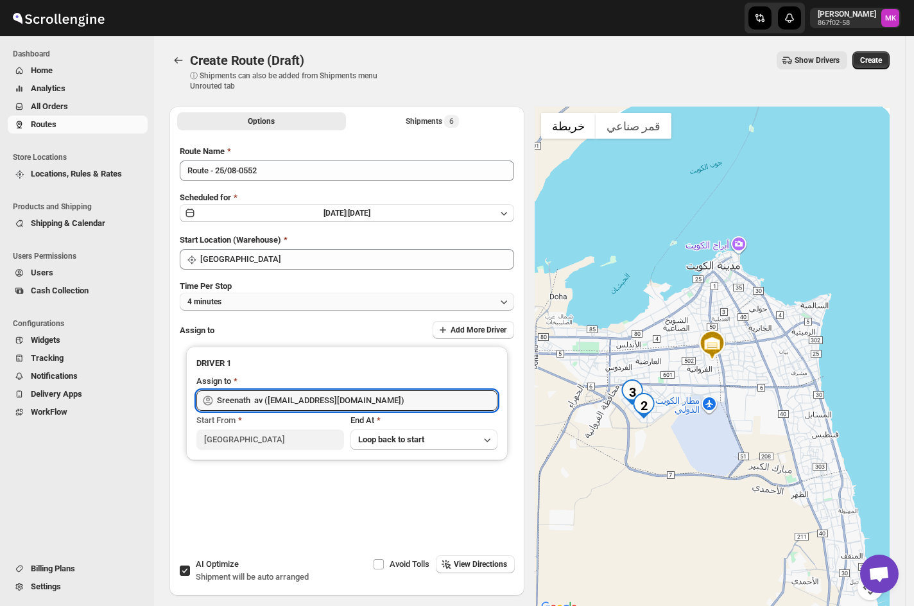
click at [272, 295] on button "4 minutes" at bounding box center [347, 302] width 335 height 18
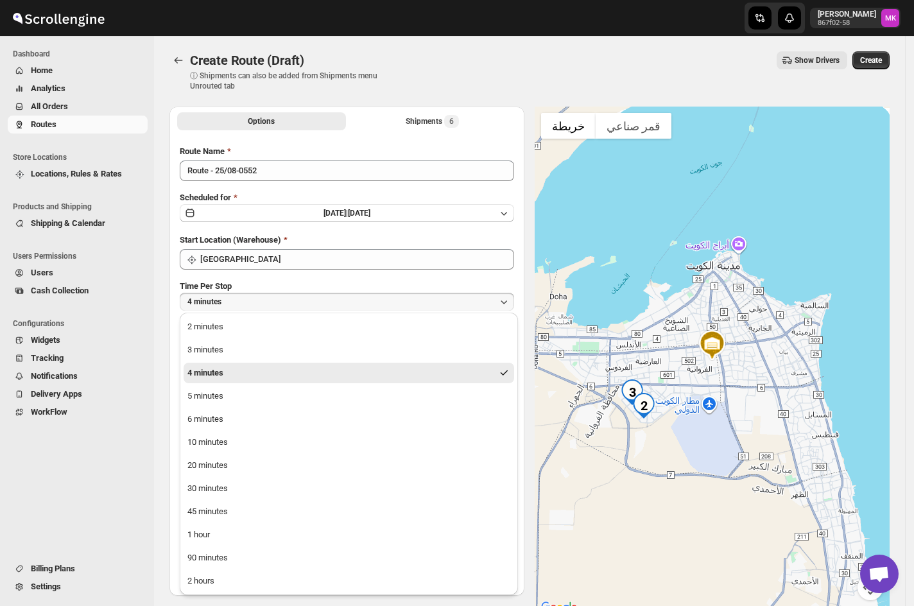
drag, startPoint x: 234, startPoint y: 530, endPoint x: 232, endPoint y: 519, distance: 11.8
click at [234, 530] on button "1 hour" at bounding box center [349, 535] width 331 height 21
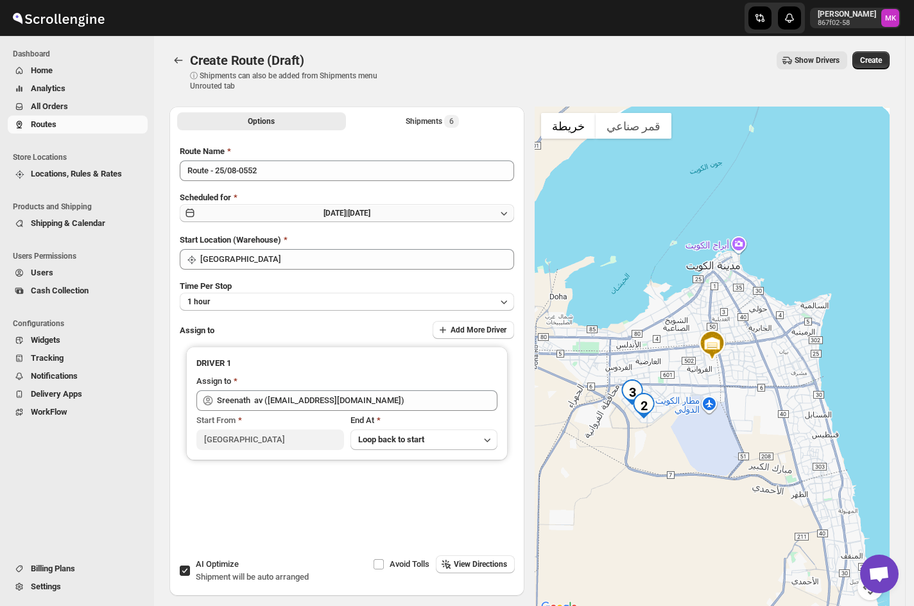
click at [324, 205] on button "[DATE] | [DATE]" at bounding box center [347, 213] width 335 height 18
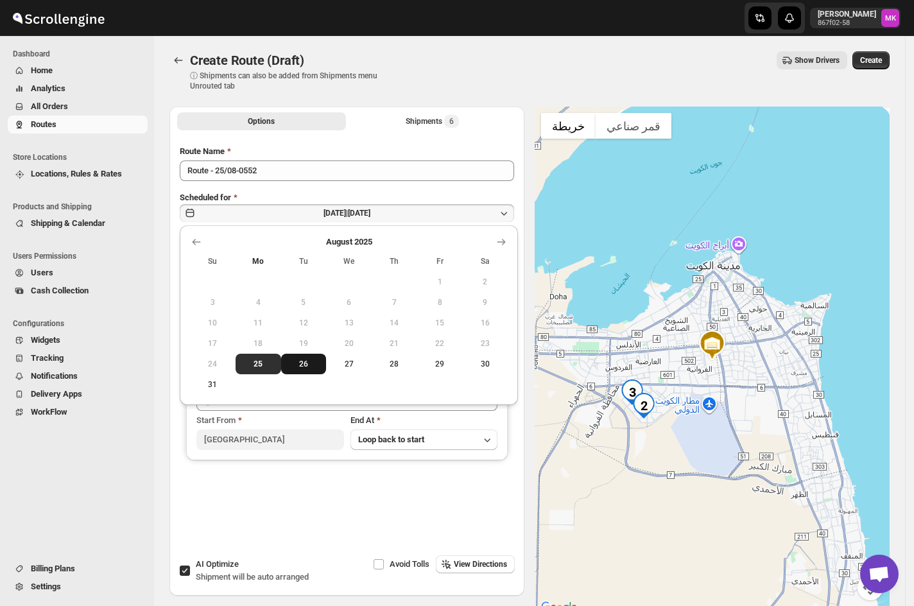
click at [302, 374] on button "26" at bounding box center [304, 364] width 46 height 21
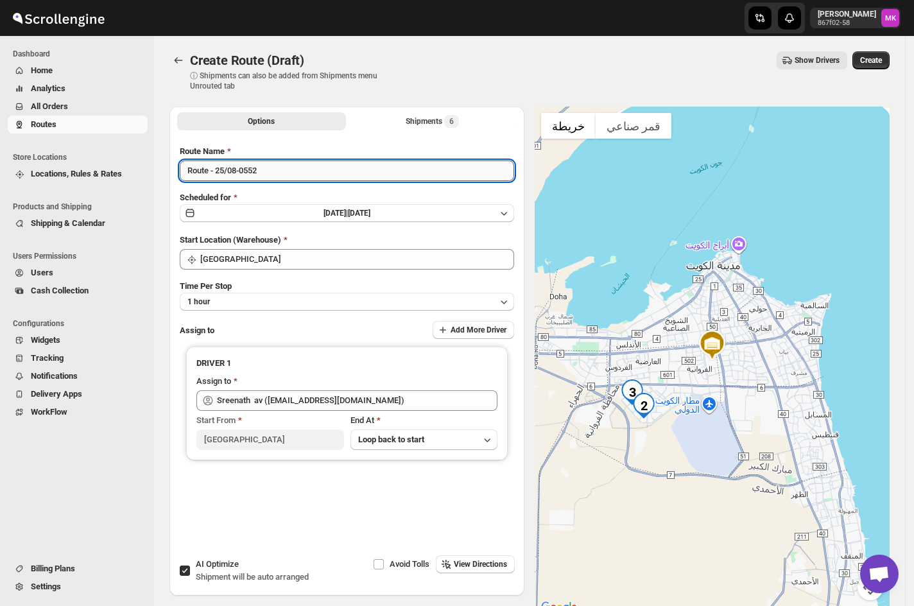
click at [222, 170] on input "Route - 25/08-0552" at bounding box center [347, 171] width 335 height 21
type input "Route - 26/08-0552"
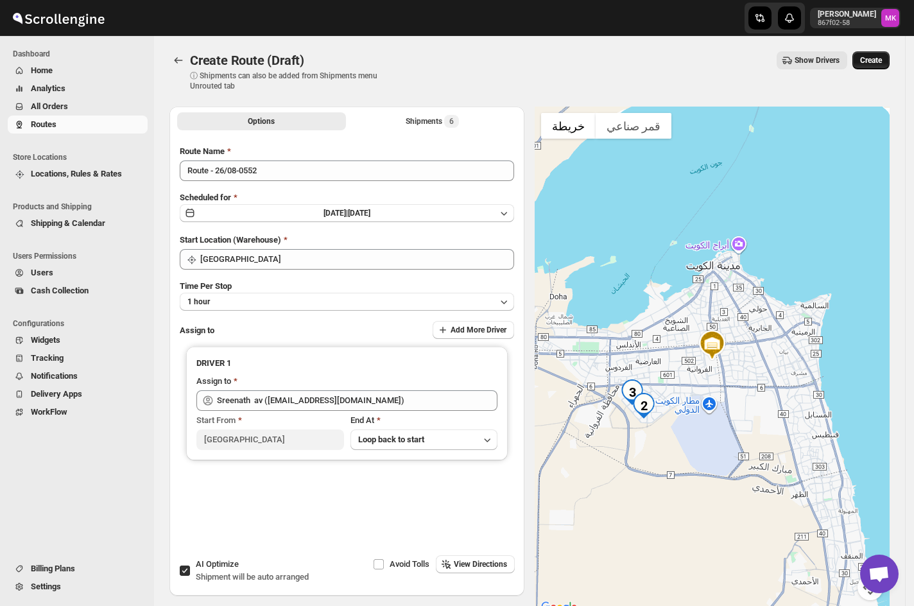
click at [869, 60] on span "Create" at bounding box center [871, 60] width 22 height 10
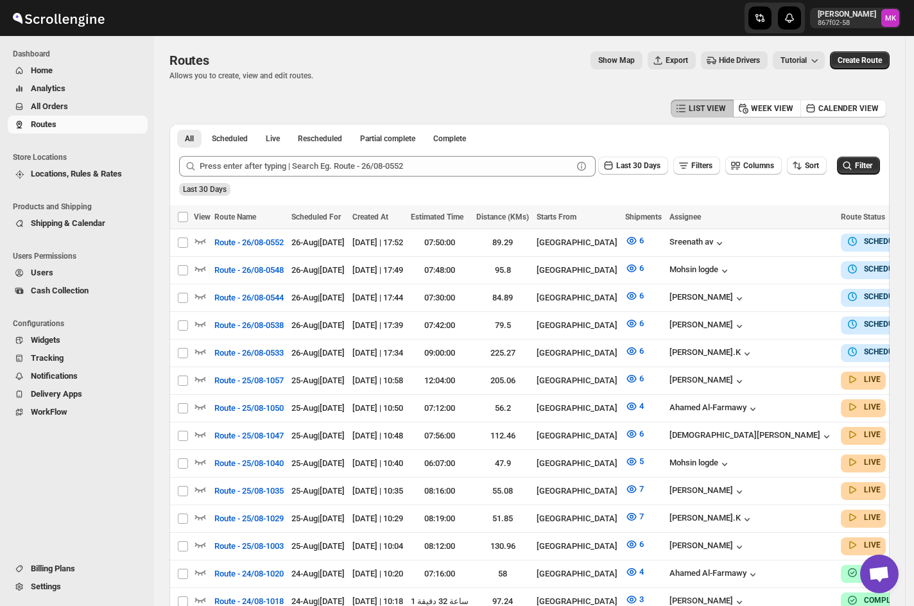
click at [85, 104] on span "All Orders" at bounding box center [88, 106] width 114 height 13
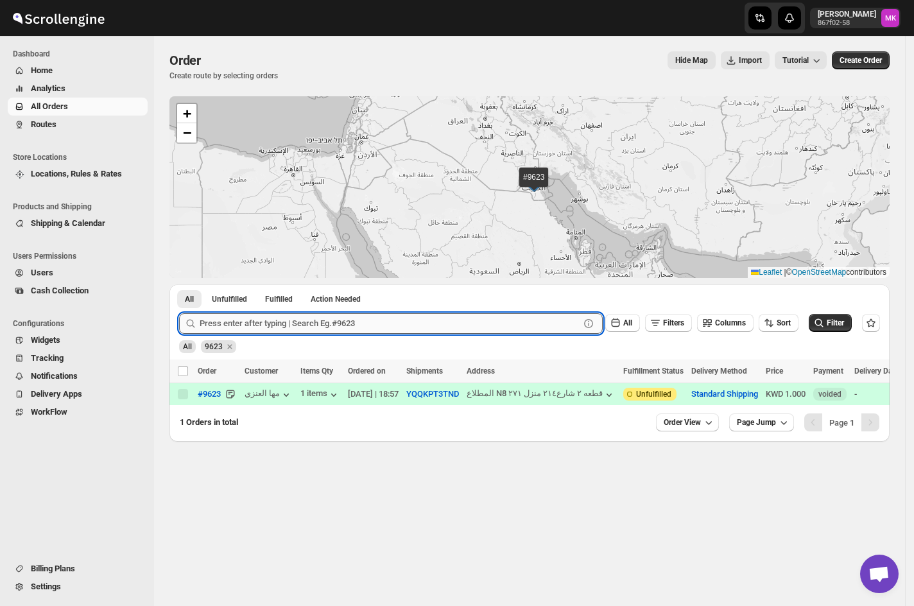
click at [227, 327] on input "text" at bounding box center [390, 323] width 380 height 21
paste input "9558"
type input "9558"
click at [179, 284] on button "Submit" at bounding box center [197, 290] width 37 height 13
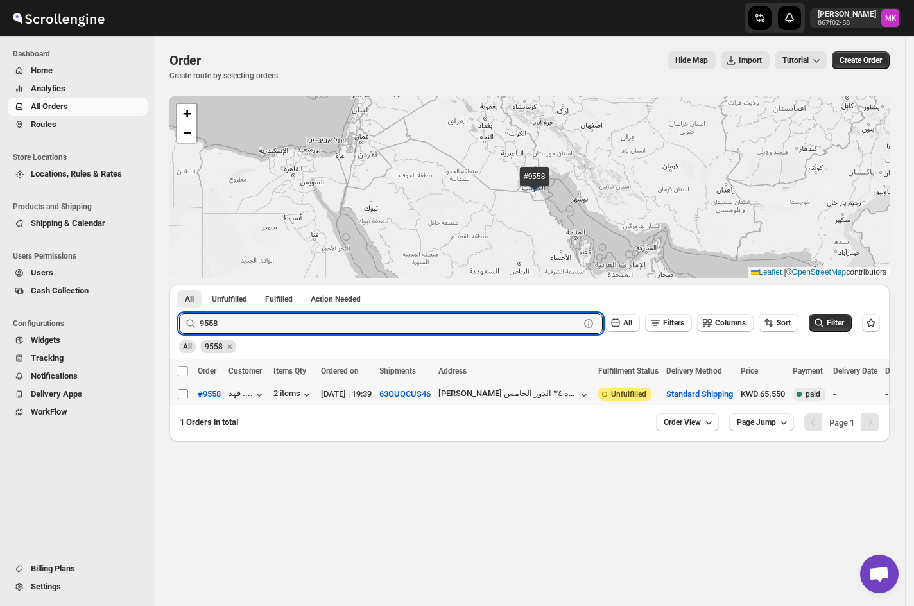
click at [180, 394] on input "Select order" at bounding box center [183, 394] width 10 height 10
checkbox input "true"
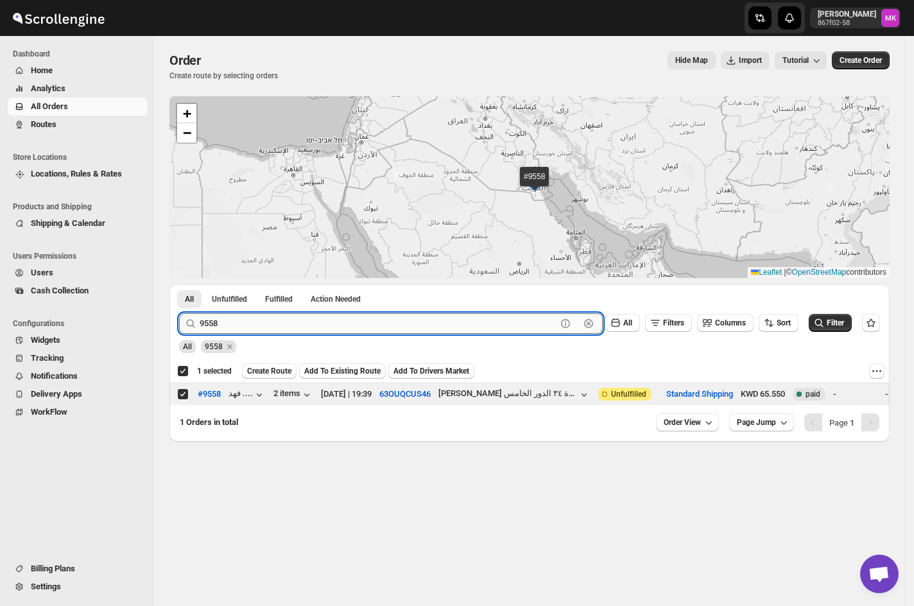
click at [227, 326] on input "9558" at bounding box center [378, 323] width 357 height 21
paste input "63"
type input "9563"
click at [179, 284] on button "Submit" at bounding box center [197, 290] width 37 height 13
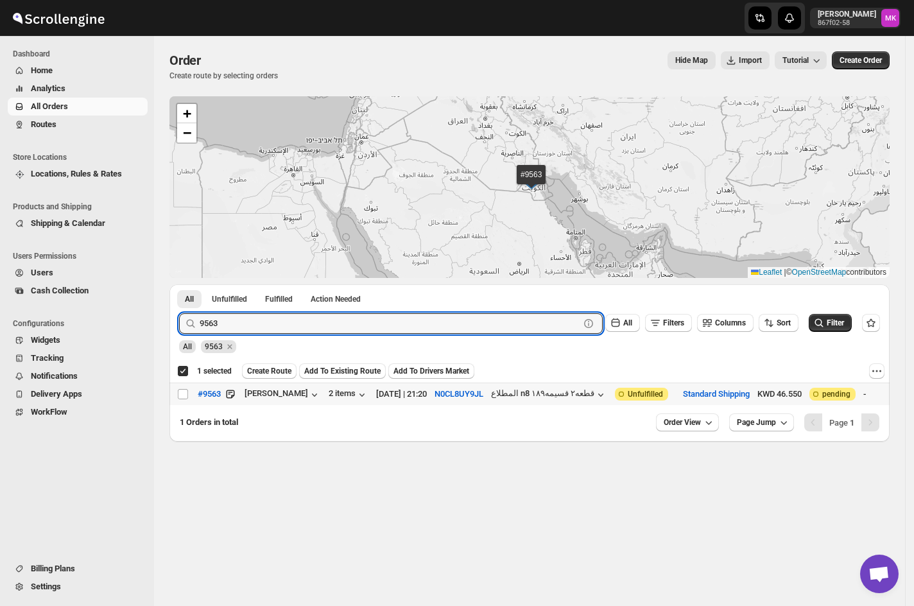
click at [189, 390] on div "Select order" at bounding box center [183, 395] width 13 height 12
checkbox input "false"
checkbox input "true"
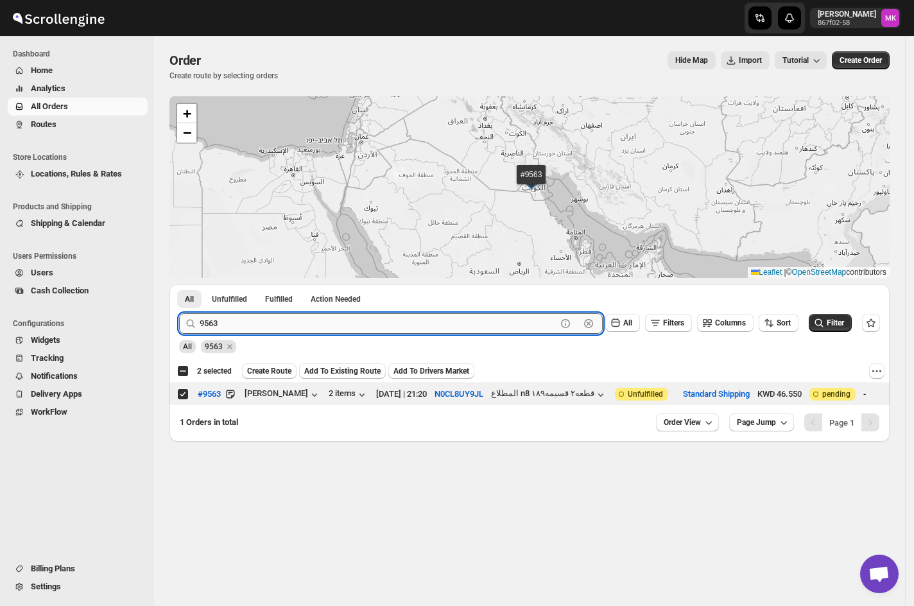
click at [319, 325] on input "9563" at bounding box center [378, 323] width 357 height 21
paste input "0"
type input "9560"
click at [179, 284] on button "Submit" at bounding box center [197, 290] width 37 height 13
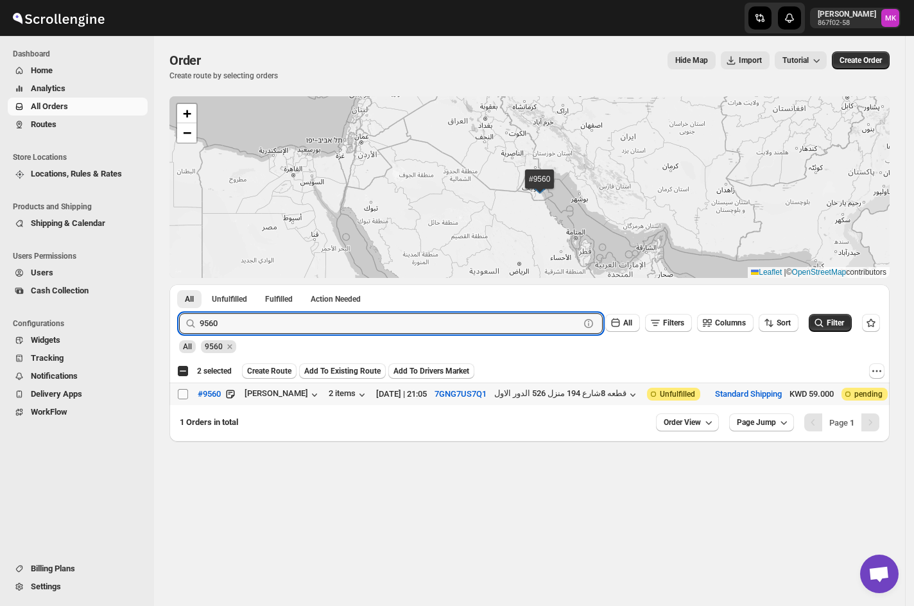
click at [179, 390] on input "Select order" at bounding box center [183, 394] width 10 height 10
checkbox input "true"
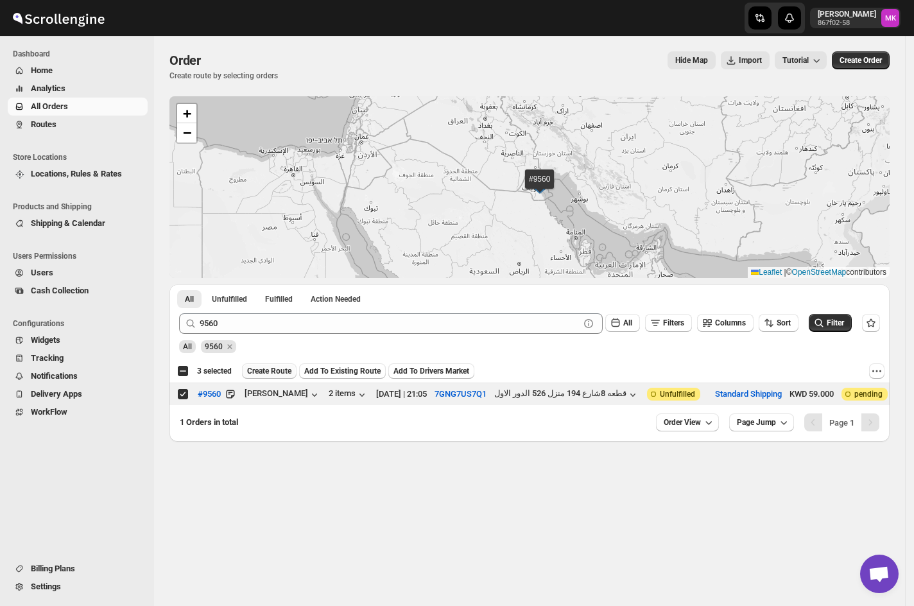
click at [286, 374] on span "Create Route" at bounding box center [269, 371] width 44 height 10
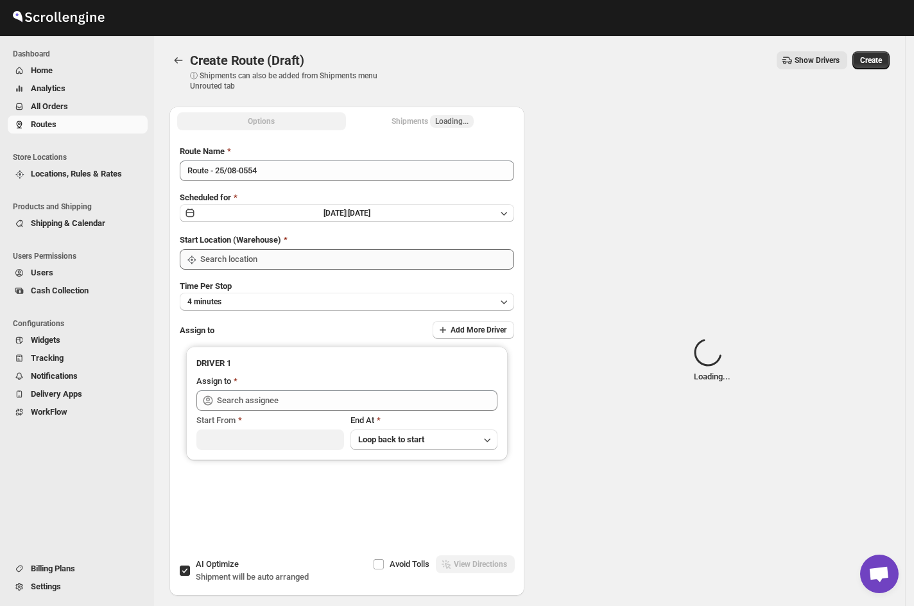
type input "[GEOGRAPHIC_DATA]"
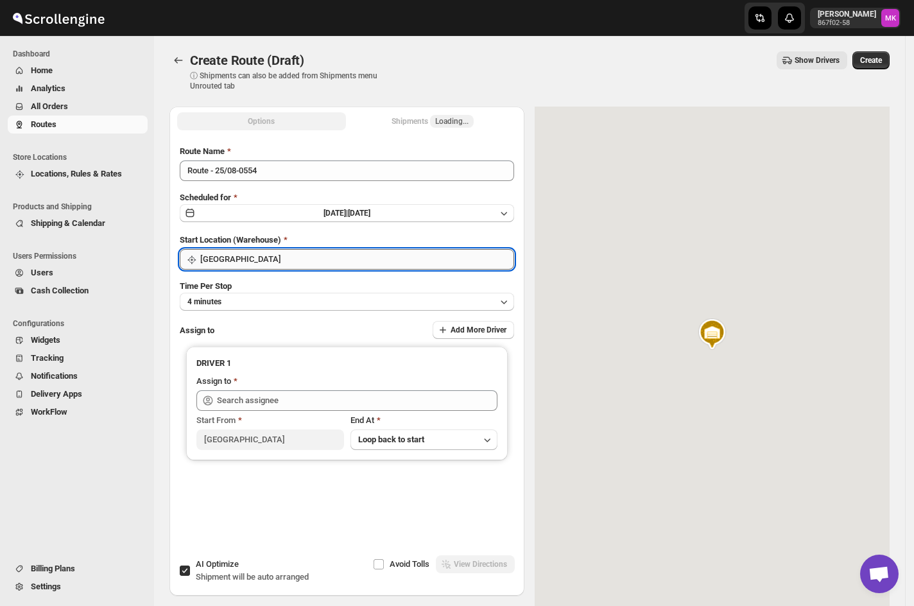
click at [275, 265] on input "[GEOGRAPHIC_DATA]" at bounding box center [357, 259] width 314 height 21
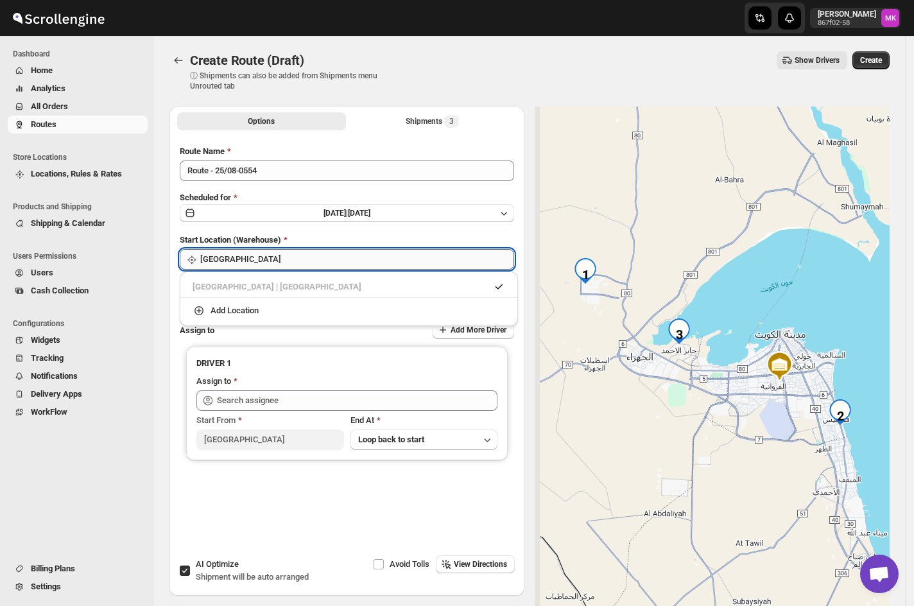
click at [275, 265] on input "[GEOGRAPHIC_DATA]" at bounding box center [357, 259] width 314 height 21
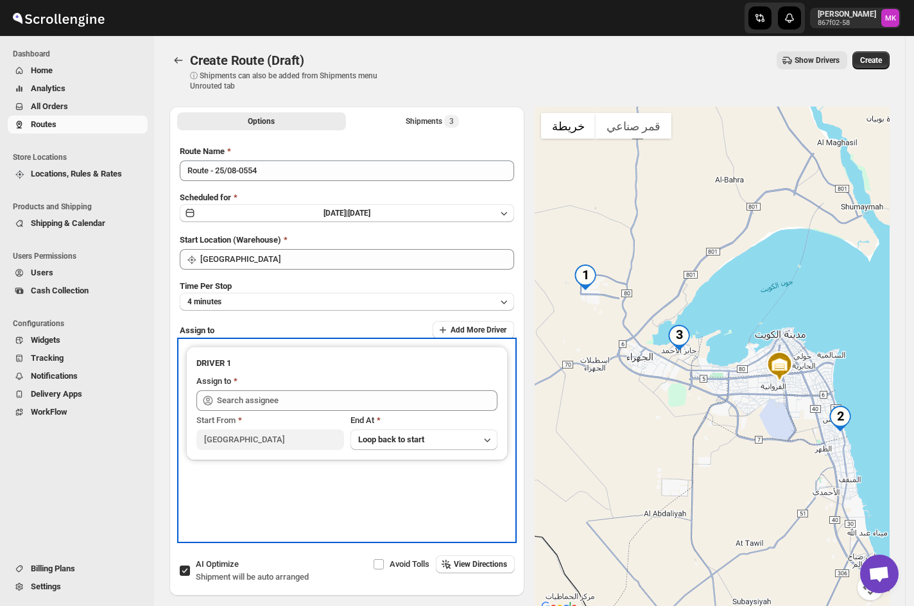
click at [189, 350] on div "DRIVER 1 Assign to Start From [GEOGRAPHIC_DATA] At Loop back to start" at bounding box center [347, 404] width 322 height 114
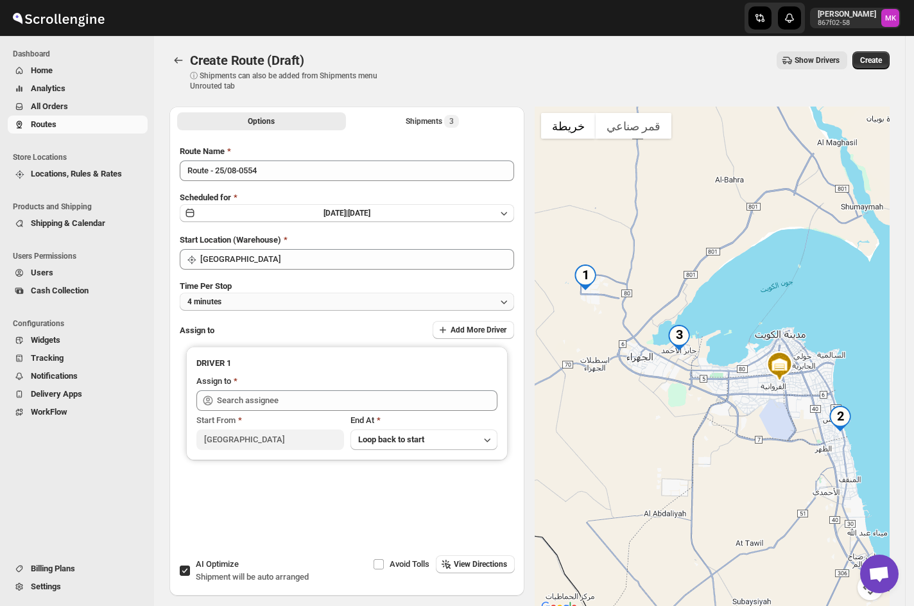
click at [214, 302] on span "4 minutes" at bounding box center [205, 302] width 34 height 10
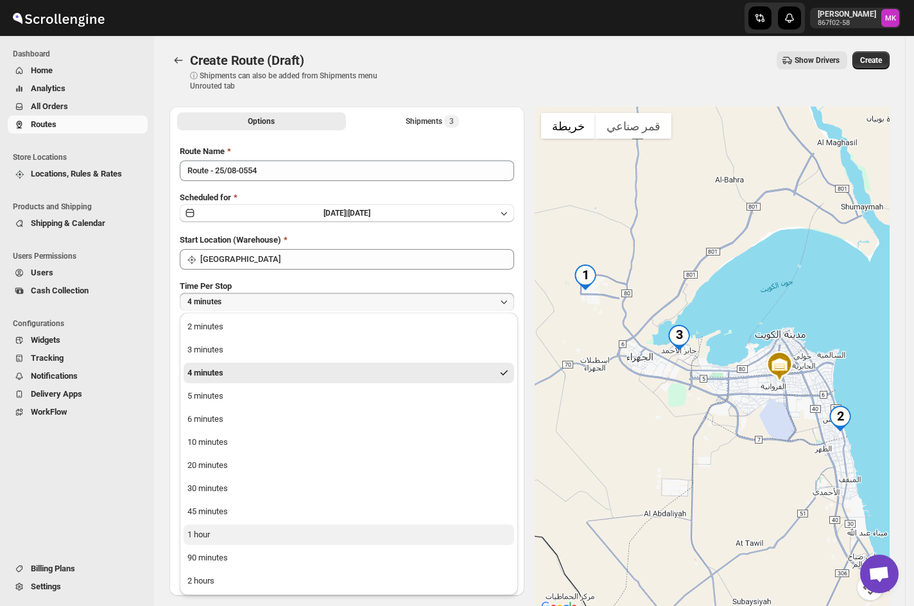
click at [193, 532] on div "1 hour" at bounding box center [199, 534] width 22 height 13
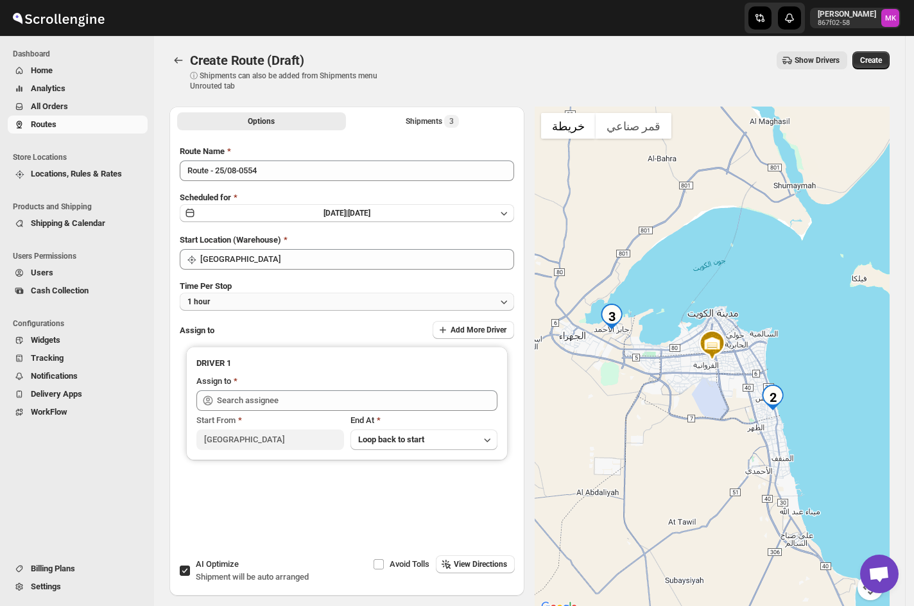
click at [234, 299] on button "1 hour" at bounding box center [347, 302] width 335 height 18
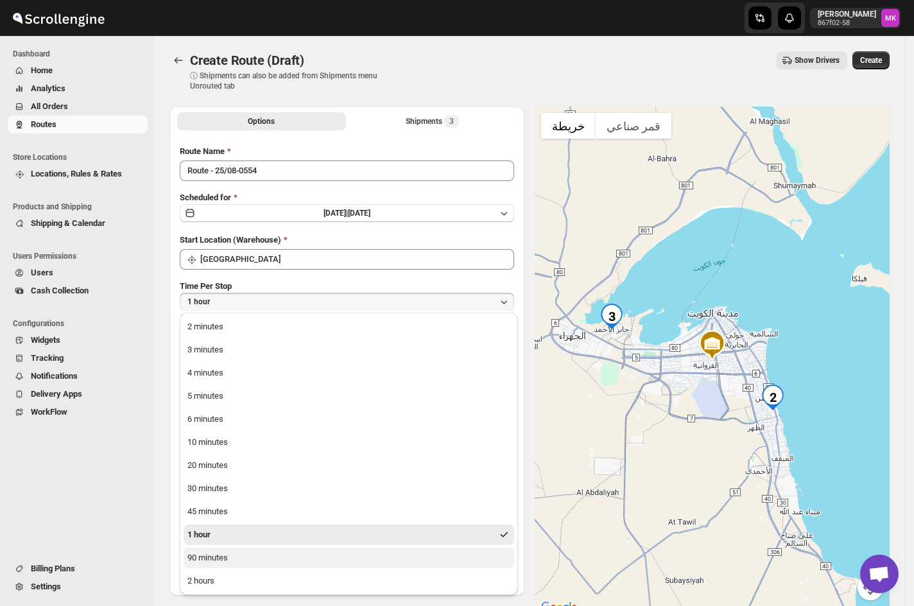
click at [198, 555] on div "90 minutes" at bounding box center [208, 558] width 40 height 13
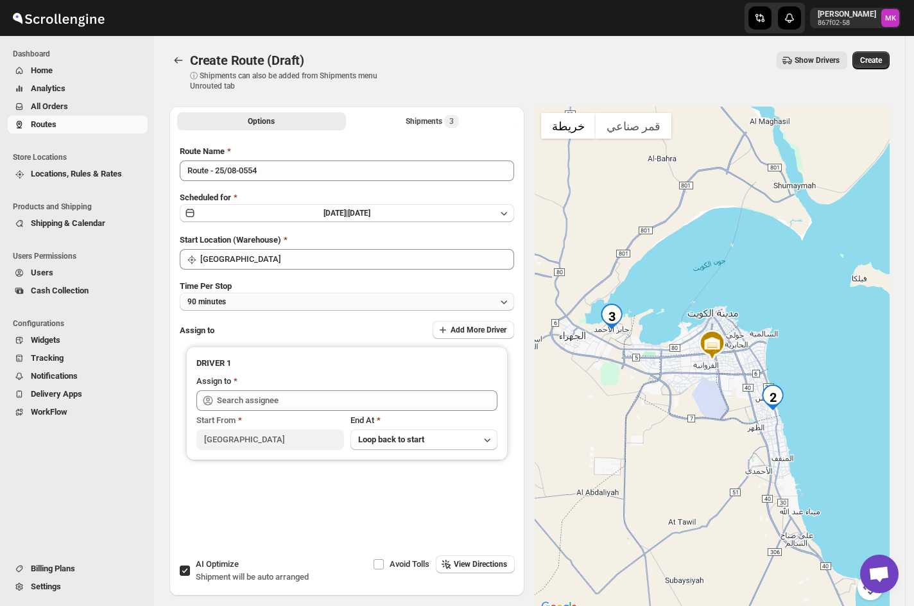
click at [243, 303] on button "90 minutes" at bounding box center [347, 302] width 335 height 18
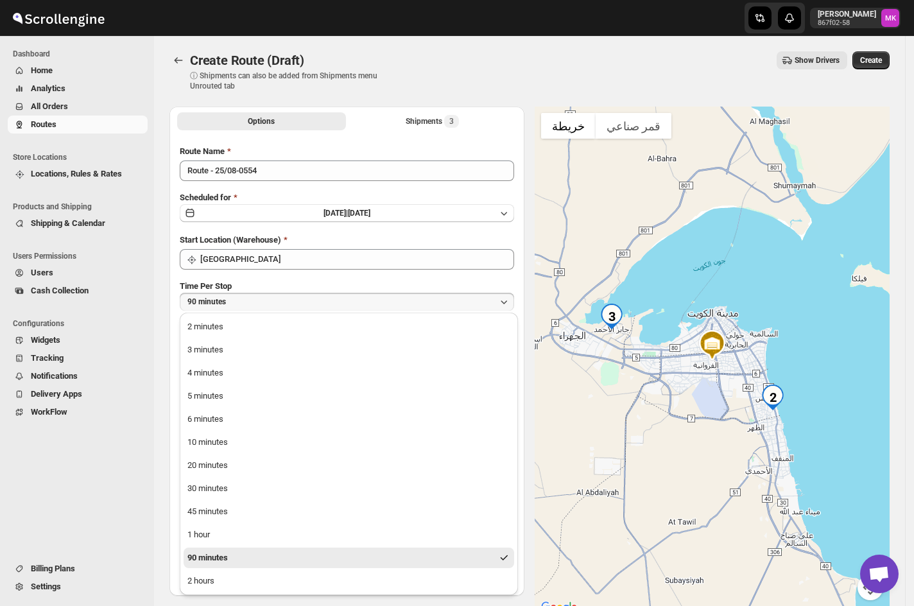
click at [207, 563] on div "90 minutes" at bounding box center [208, 558] width 40 height 13
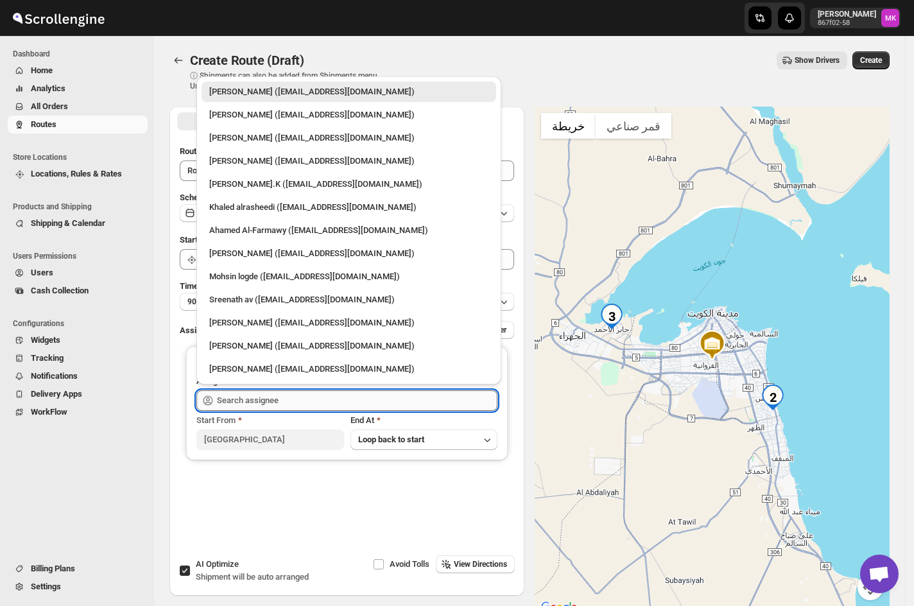
click at [257, 392] on input "text" at bounding box center [357, 400] width 281 height 21
click at [260, 317] on div "[PERSON_NAME] ([EMAIL_ADDRESS][DOMAIN_NAME])" at bounding box center [348, 323] width 279 height 13
type input "[PERSON_NAME] ([EMAIL_ADDRESS][DOMAIN_NAME])"
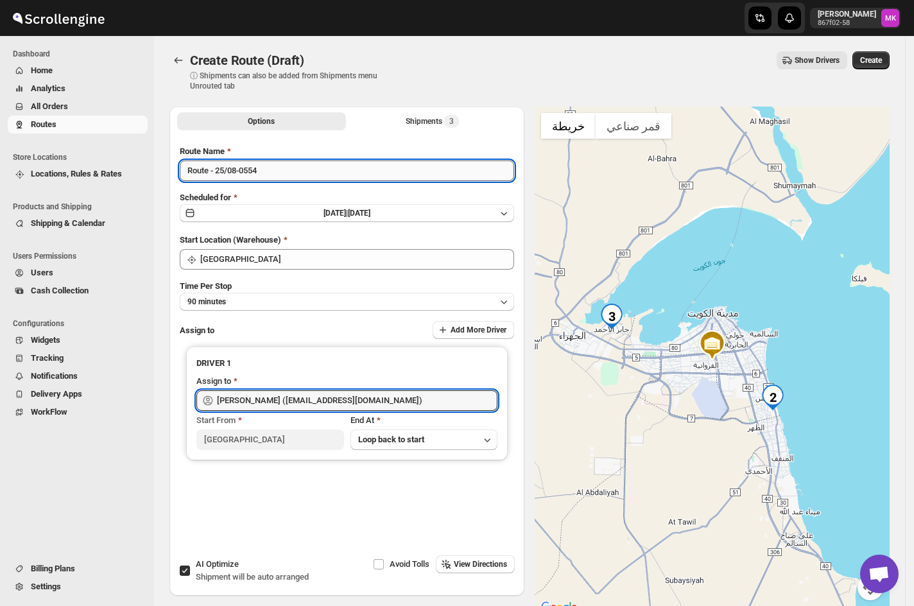
click at [218, 180] on input "Route - 25/08-0554" at bounding box center [347, 171] width 335 height 21
click at [219, 180] on input "Route - 25/08-0554" at bounding box center [347, 171] width 335 height 21
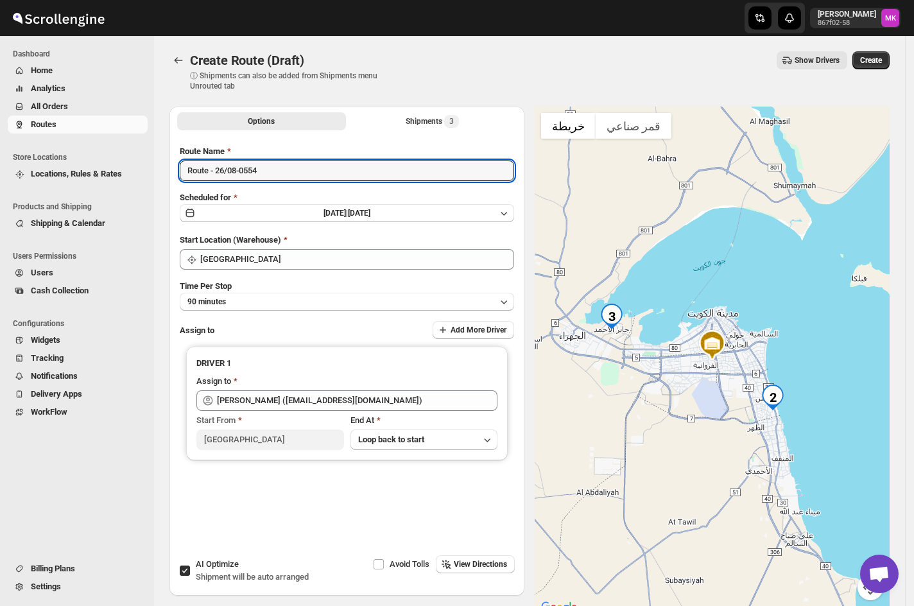
type input "Route - 26/08-0554"
click at [396, 200] on div "Scheduled for [DATE] | [DATE]" at bounding box center [347, 207] width 335 height 32
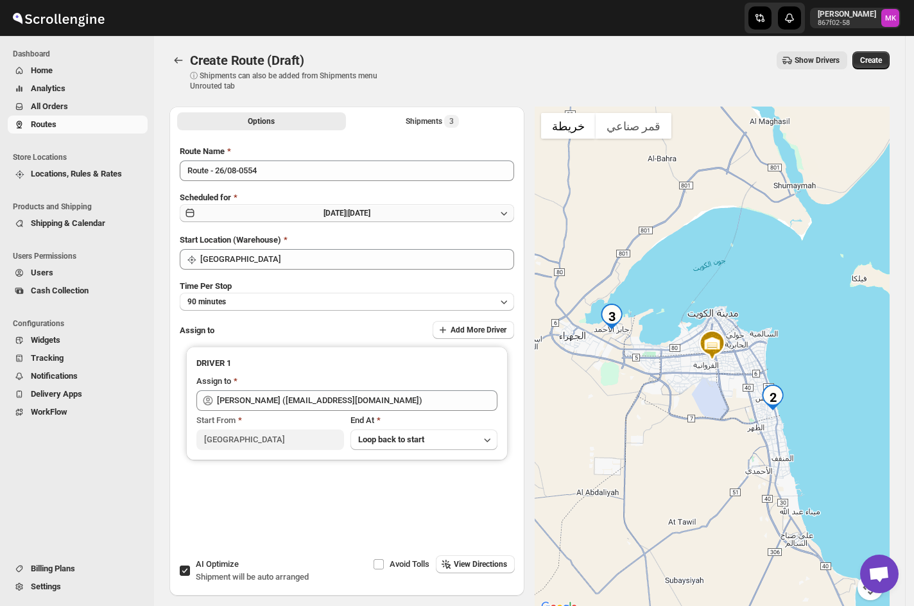
click at [371, 213] on span "[DATE]" at bounding box center [359, 213] width 22 height 9
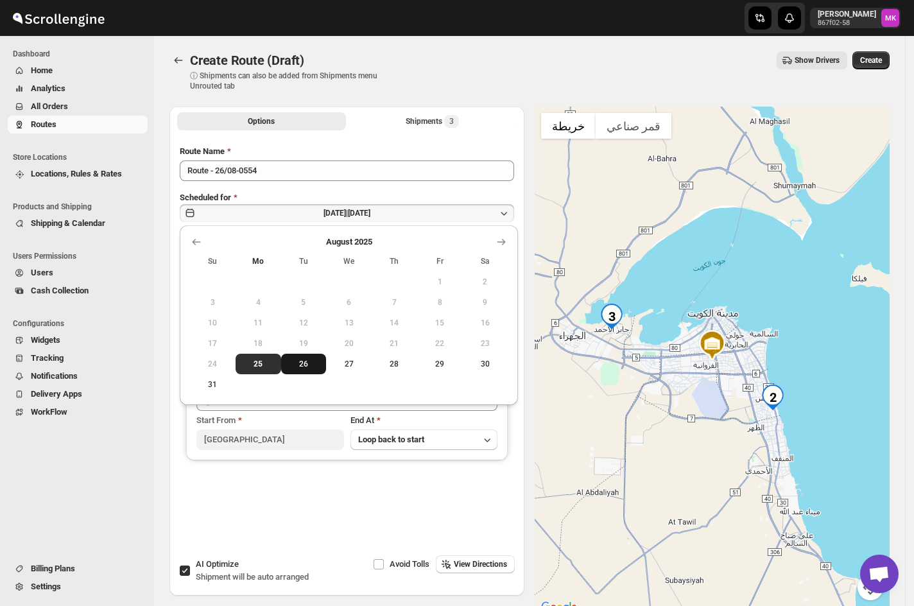
click at [315, 365] on span "26" at bounding box center [303, 364] width 35 height 10
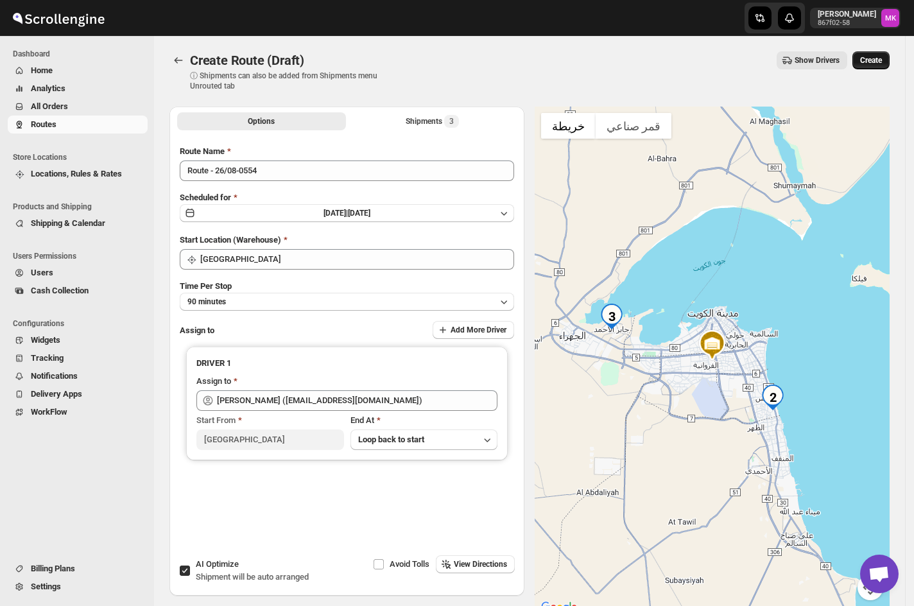
click at [866, 65] on button "Create" at bounding box center [871, 60] width 37 height 18
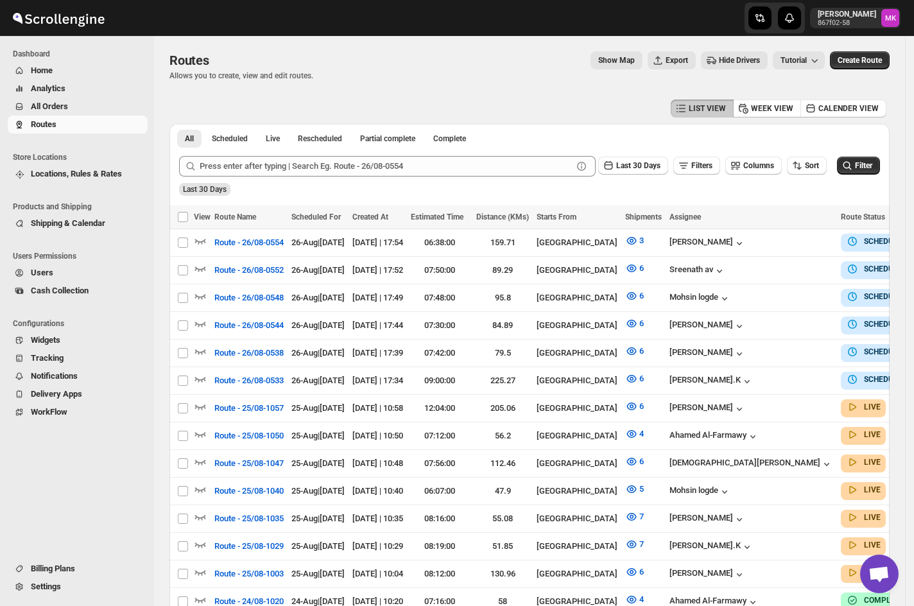
click at [58, 112] on span "All Orders" at bounding box center [88, 106] width 114 height 13
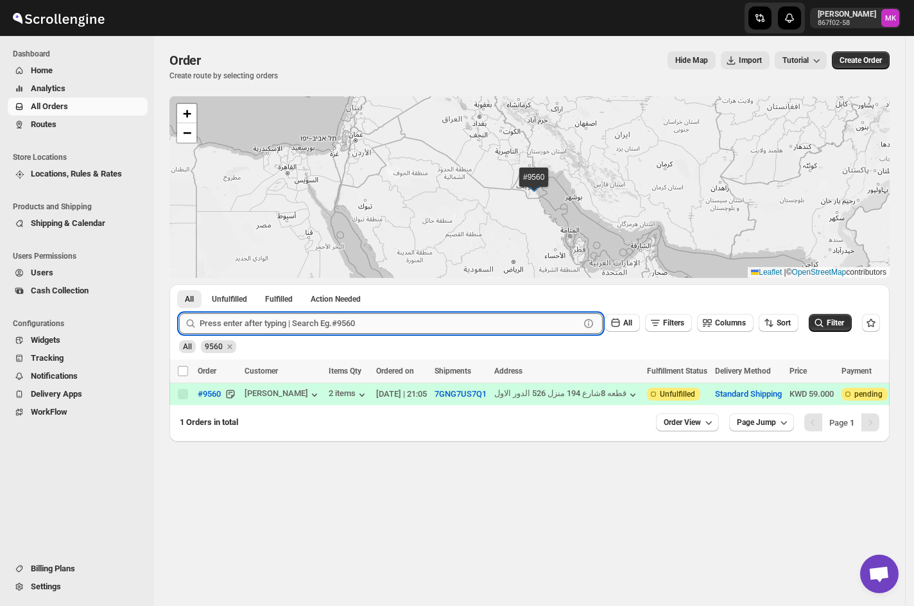
click at [219, 322] on input "text" at bounding box center [390, 323] width 380 height 21
paste input "9568"
type input "9568"
click at [179, 284] on button "Submit" at bounding box center [197, 290] width 37 height 13
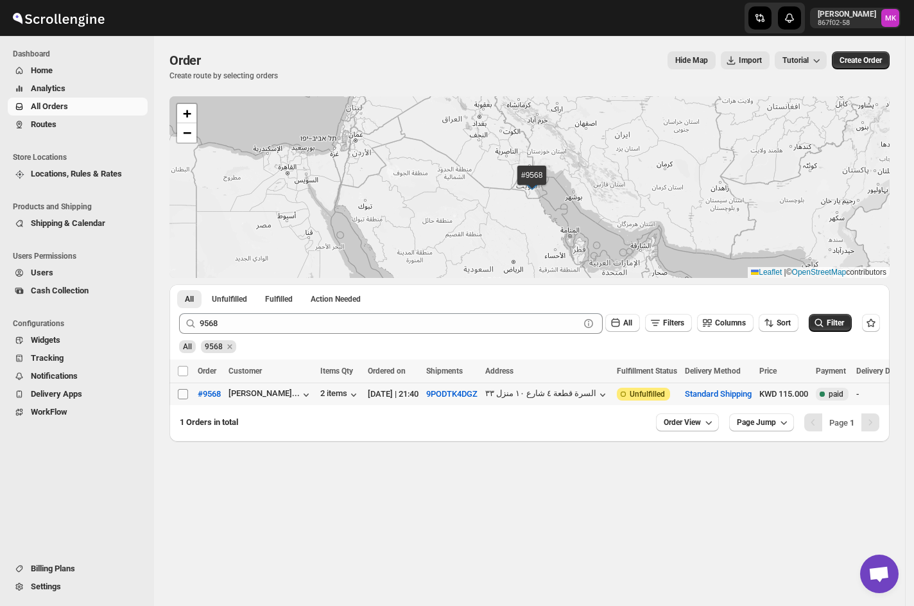
click at [180, 389] on span at bounding box center [183, 395] width 12 height 12
click at [180, 389] on input "Select order" at bounding box center [183, 394] width 10 height 10
checkbox input "false"
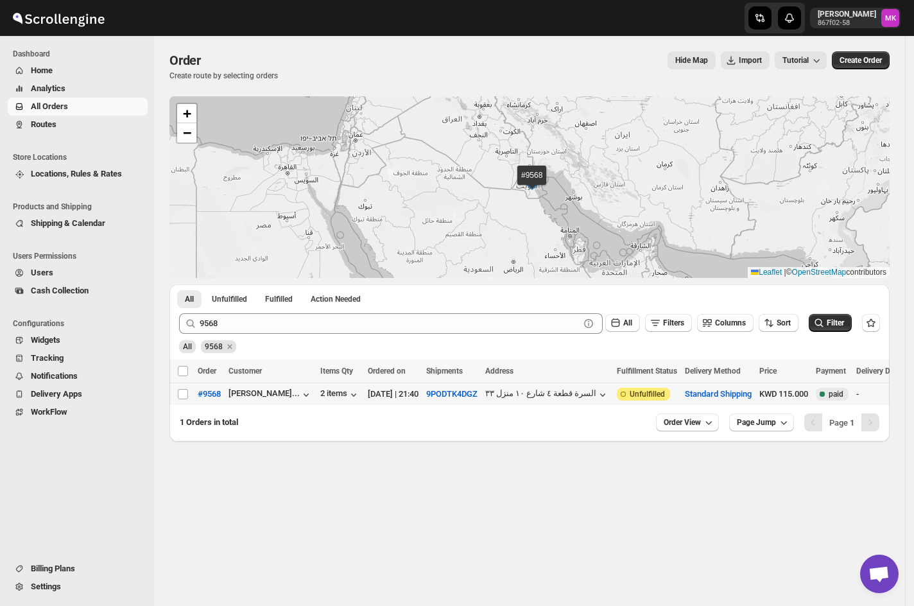
checkbox input "false"
click at [181, 388] on td "Select order" at bounding box center [182, 394] width 24 height 22
checkbox input "true"
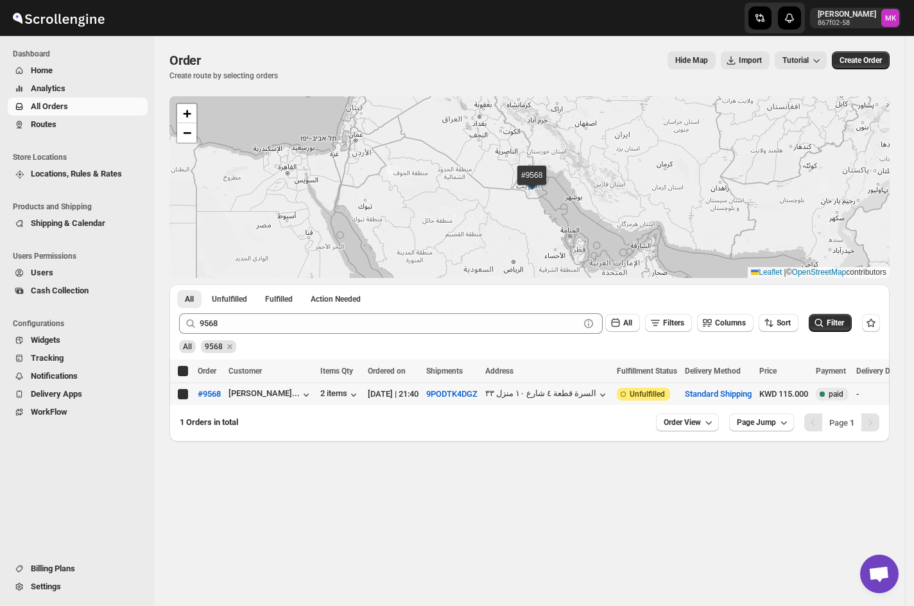
checkbox input "true"
click at [238, 312] on div "9568 Clear All Filters Columns Sort Filter" at bounding box center [525, 318] width 712 height 31
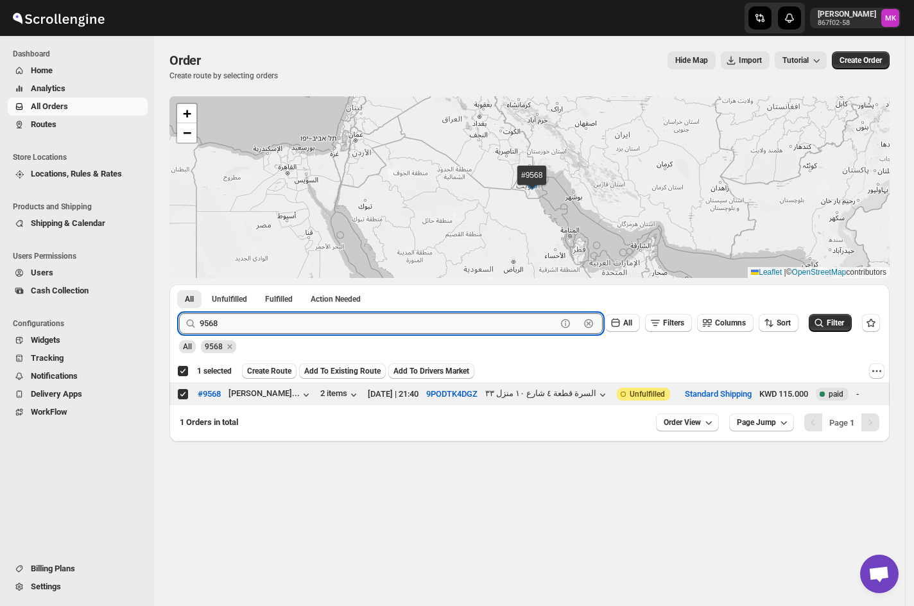
click at [234, 314] on input "9568" at bounding box center [378, 323] width 357 height 21
paste input "81"
type input "9581"
click at [179, 284] on button "Submit" at bounding box center [197, 290] width 37 height 13
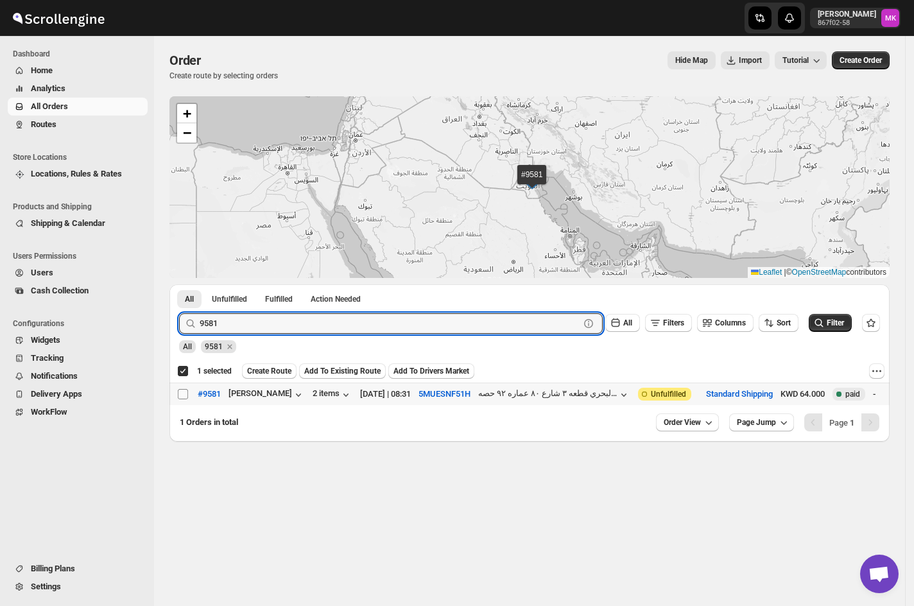
click at [181, 396] on input "Select order" at bounding box center [183, 394] width 10 height 10
checkbox input "true"
checkbox input "false"
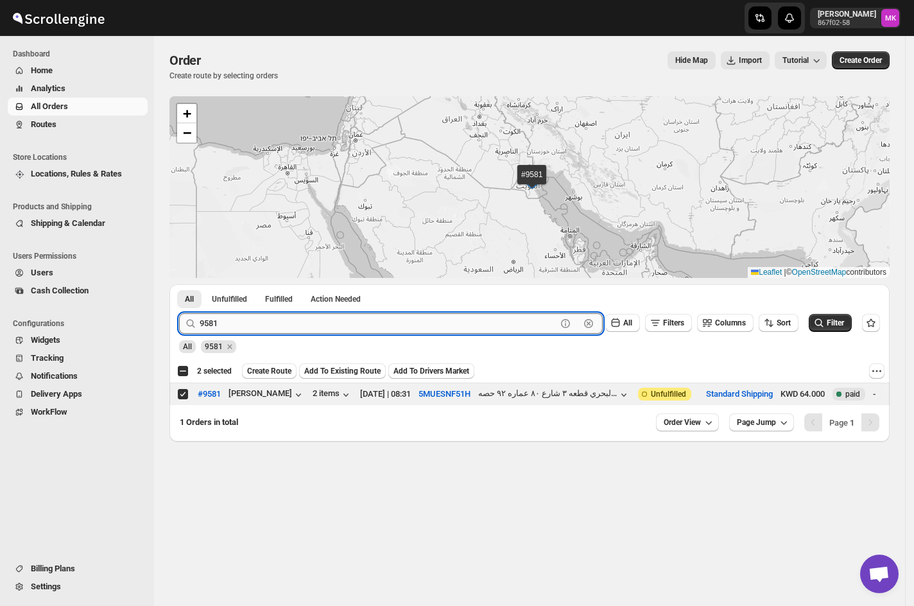
click at [216, 320] on input "9581" at bounding box center [378, 323] width 357 height 21
paste input "79"
type input "9579"
click at [179, 284] on button "Submit" at bounding box center [197, 290] width 37 height 13
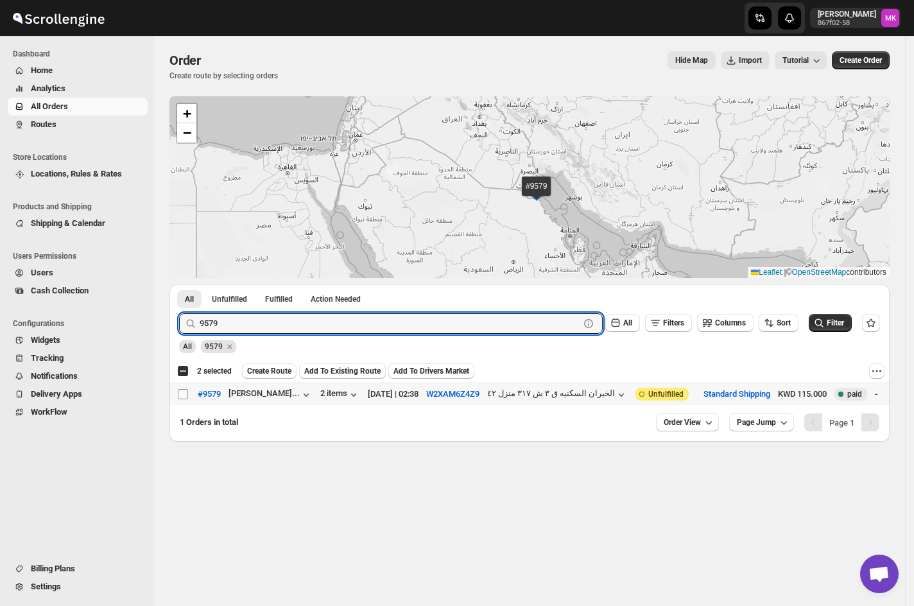
click at [186, 391] on input "Select order" at bounding box center [183, 394] width 10 height 10
checkbox input "true"
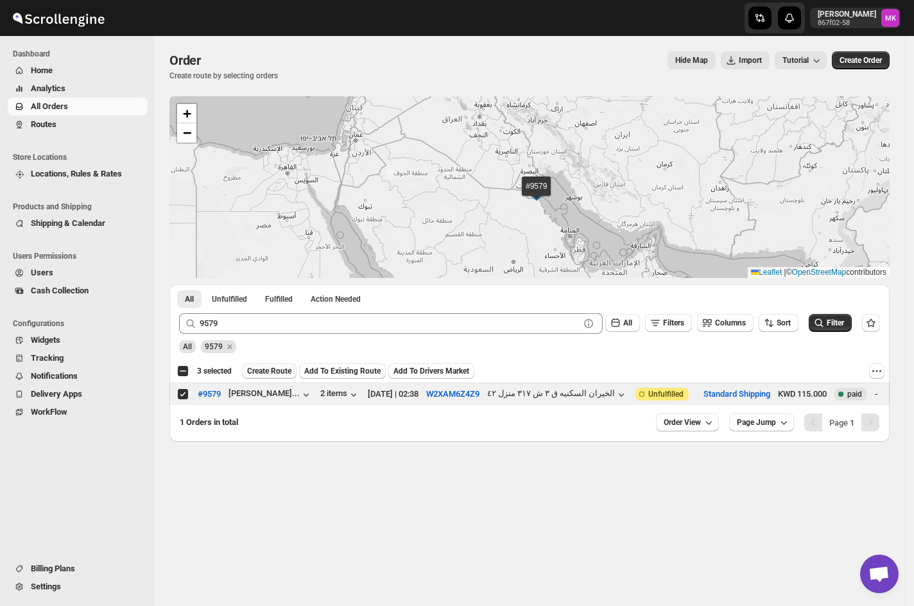
click at [274, 378] on button "Create Route" at bounding box center [269, 370] width 55 height 15
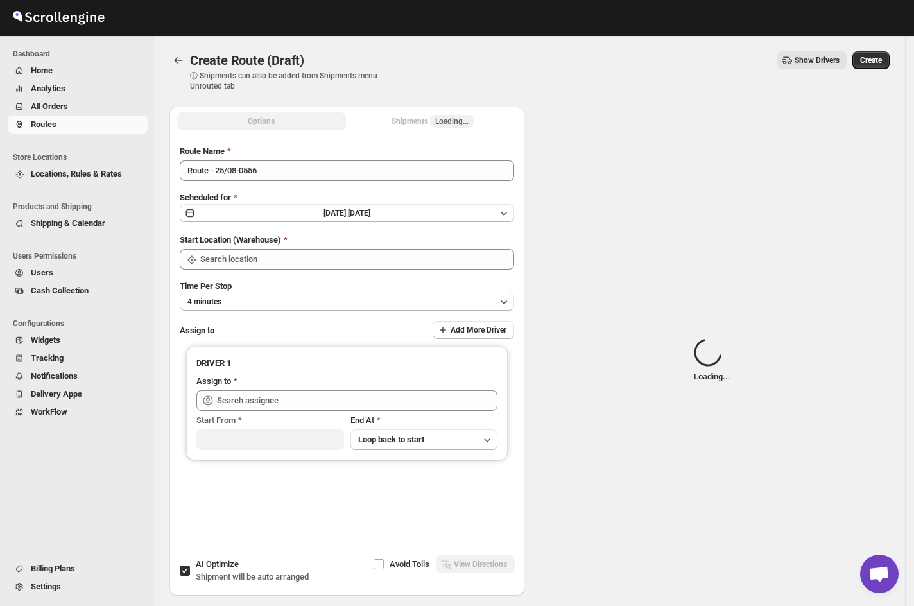
type input "[GEOGRAPHIC_DATA]"
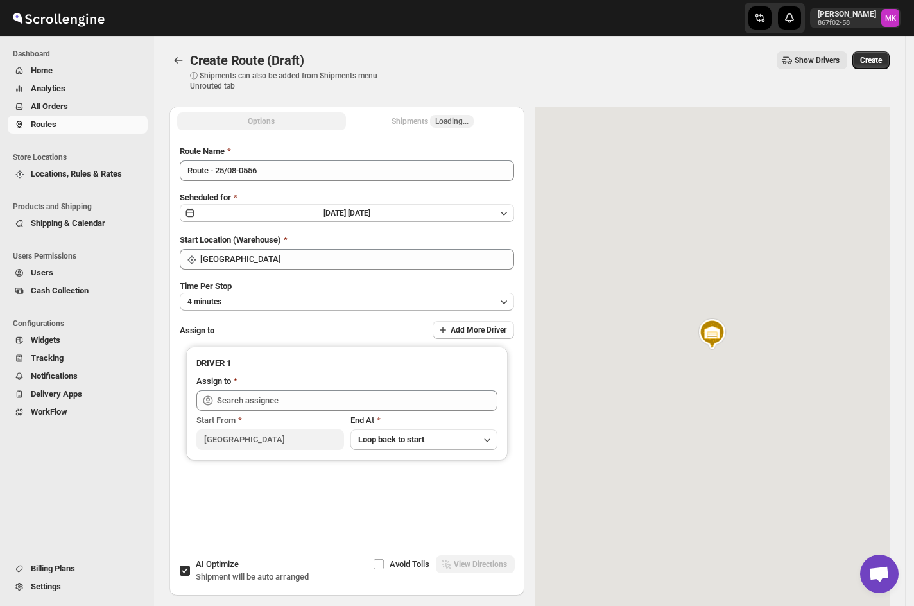
click at [258, 288] on div "Time Per Stop 4 minutes" at bounding box center [347, 295] width 335 height 31
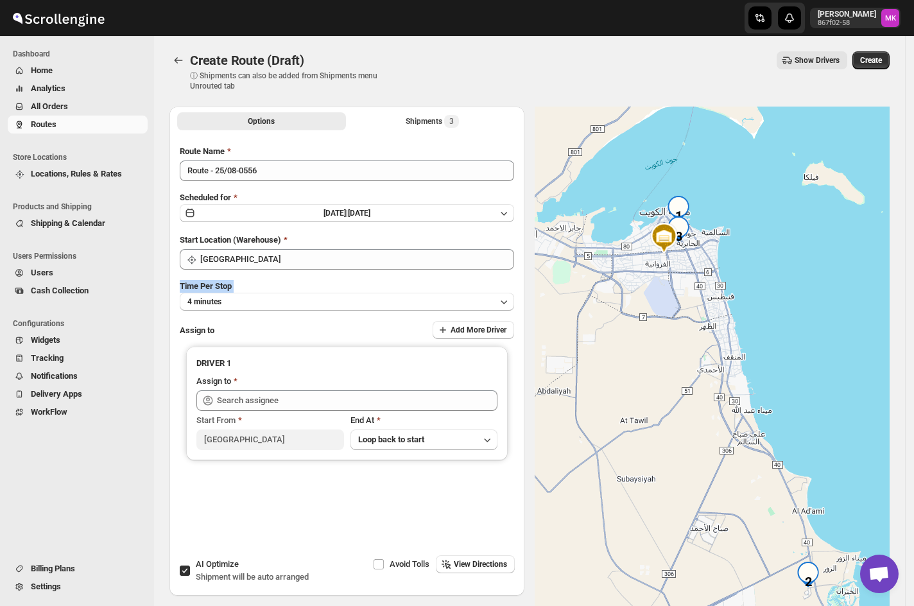
click at [258, 288] on div "Time Per Stop 4 minutes" at bounding box center [347, 295] width 335 height 31
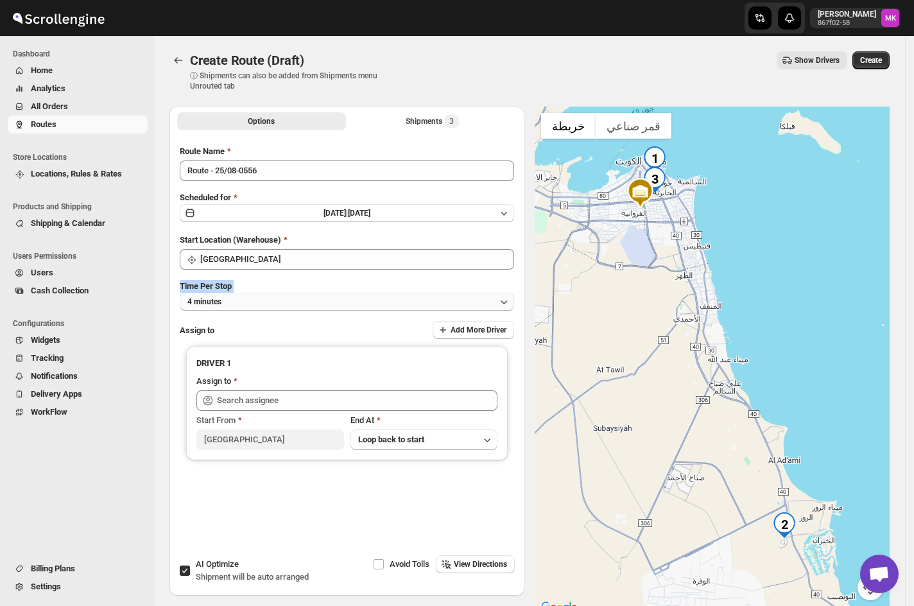
click at [250, 302] on button "4 minutes" at bounding box center [347, 302] width 335 height 18
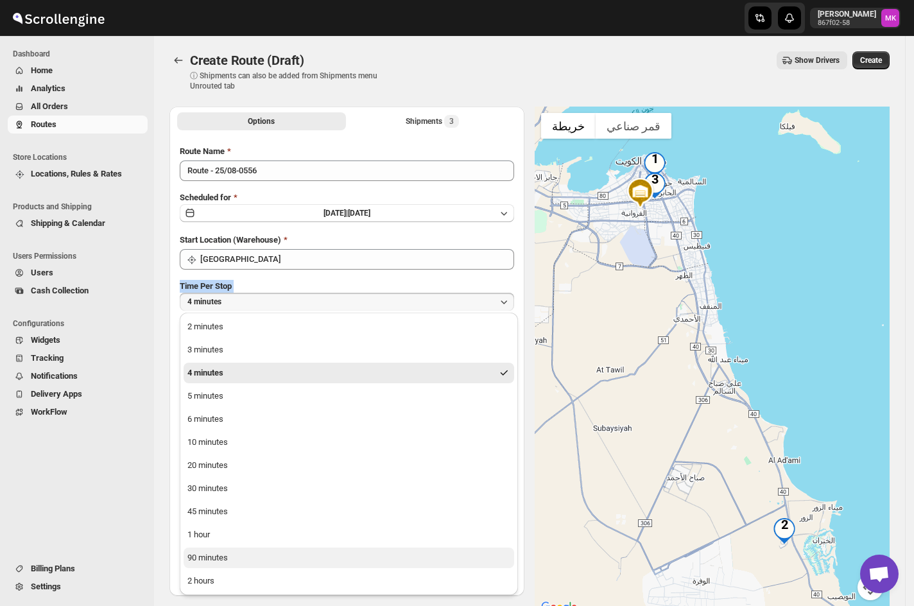
click at [201, 550] on button "90 minutes" at bounding box center [349, 558] width 331 height 21
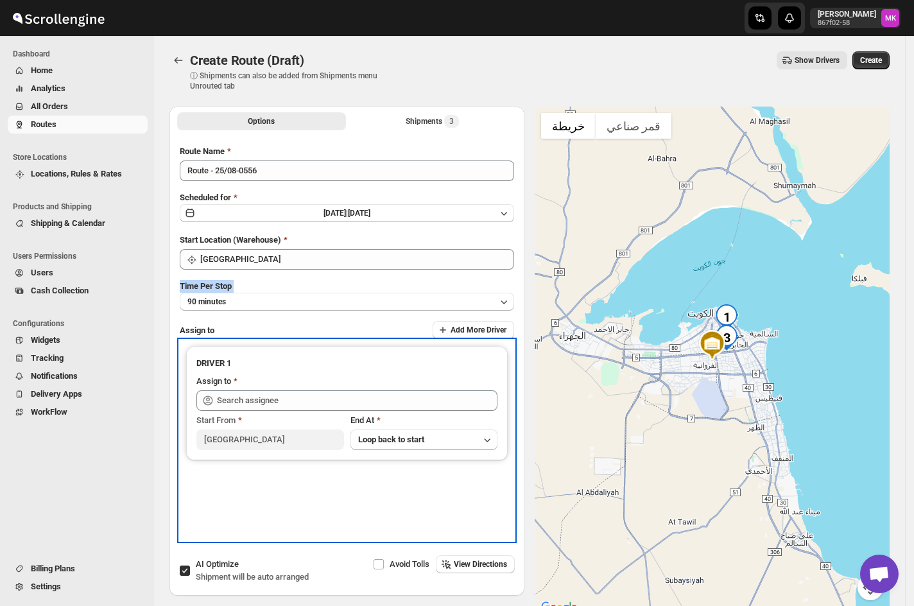
click at [211, 402] on icon at bounding box center [208, 400] width 13 height 13
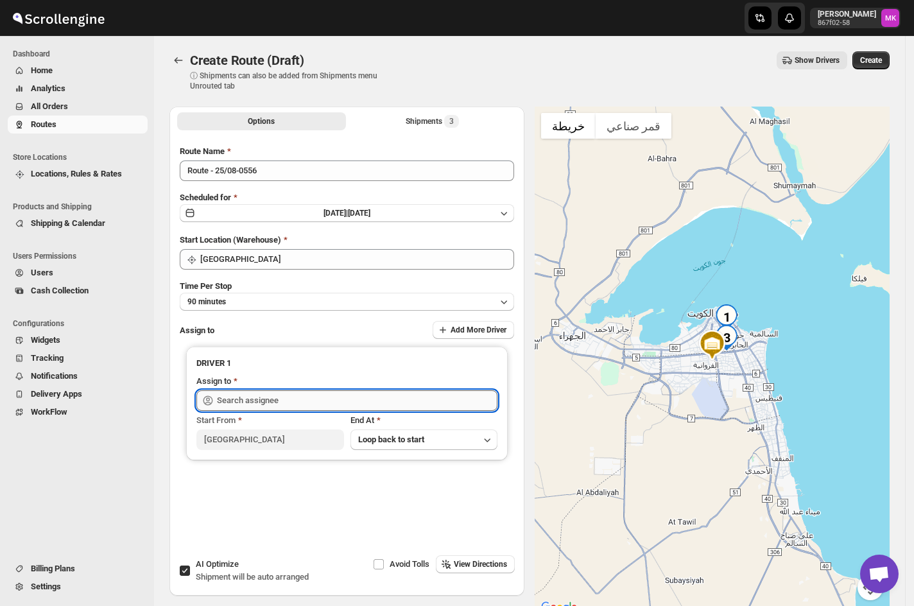
click at [274, 397] on input "text" at bounding box center [357, 400] width 281 height 21
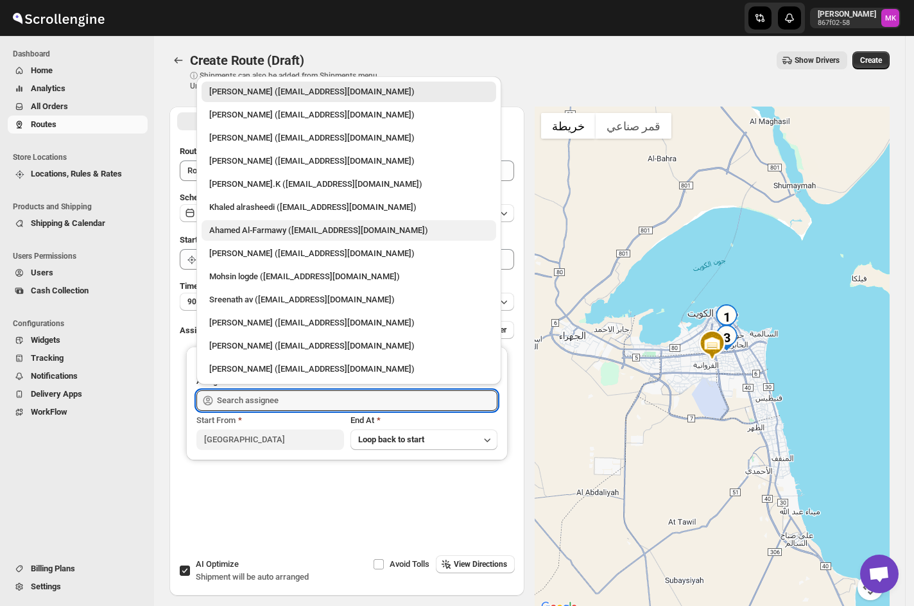
click at [267, 238] on div "Ahamed Al-Farmawy ([EMAIL_ADDRESS][DOMAIN_NAME])" at bounding box center [349, 230] width 295 height 21
type input "Ahamed Al-Farmawy ([EMAIL_ADDRESS][DOMAIN_NAME])"
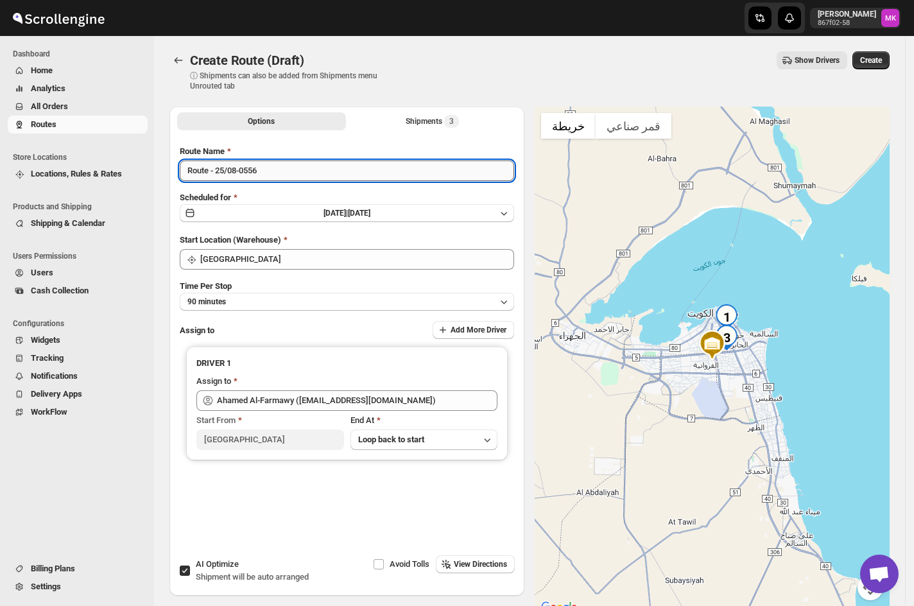
click at [218, 175] on input "Route - 25/08-0556" at bounding box center [347, 171] width 335 height 21
type input "Route - 26/08-0556"
click at [261, 226] on div "Route Name Route - 26/08-0556 Scheduled for [DATE] | [DATE] Start Location (War…" at bounding box center [347, 343] width 335 height 396
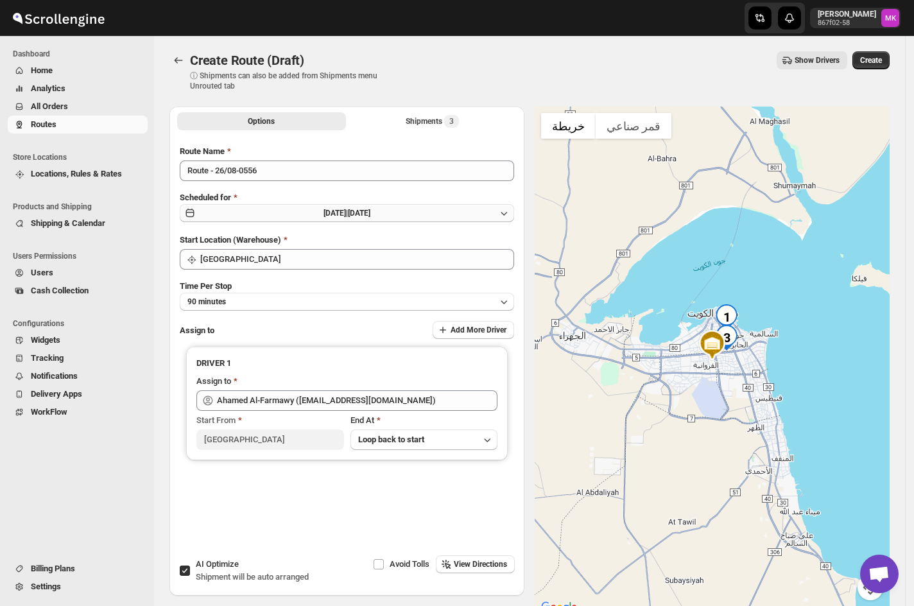
click at [291, 213] on button "[DATE] | [DATE]" at bounding box center [347, 213] width 335 height 18
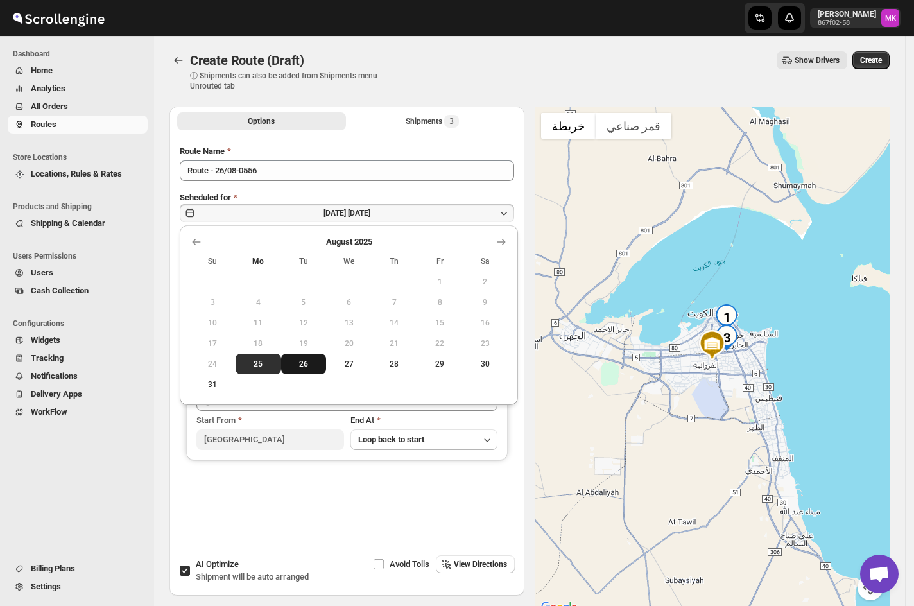
click at [310, 362] on span "26" at bounding box center [303, 364] width 35 height 10
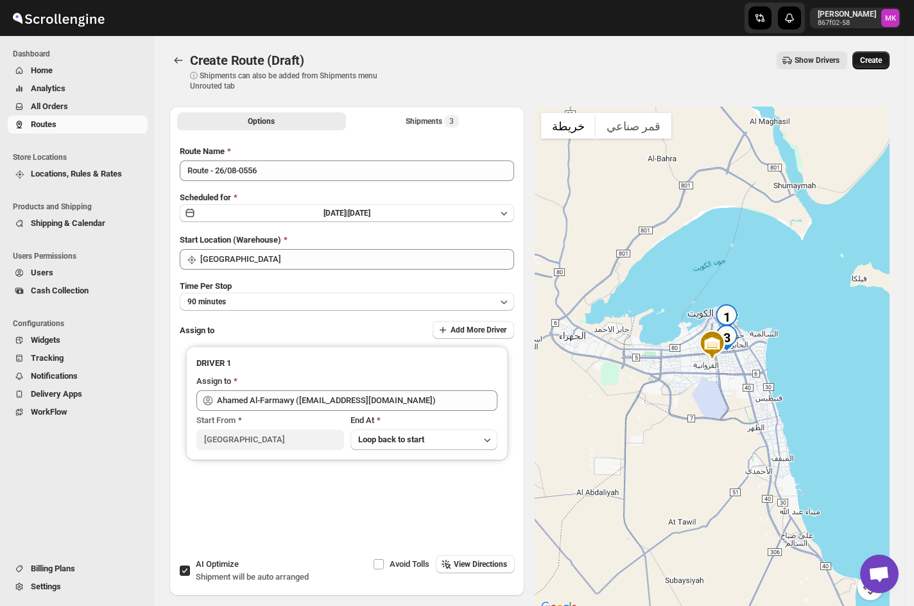
click at [880, 67] on button "Create" at bounding box center [871, 60] width 37 height 18
